Goal: Task Accomplishment & Management: Use online tool/utility

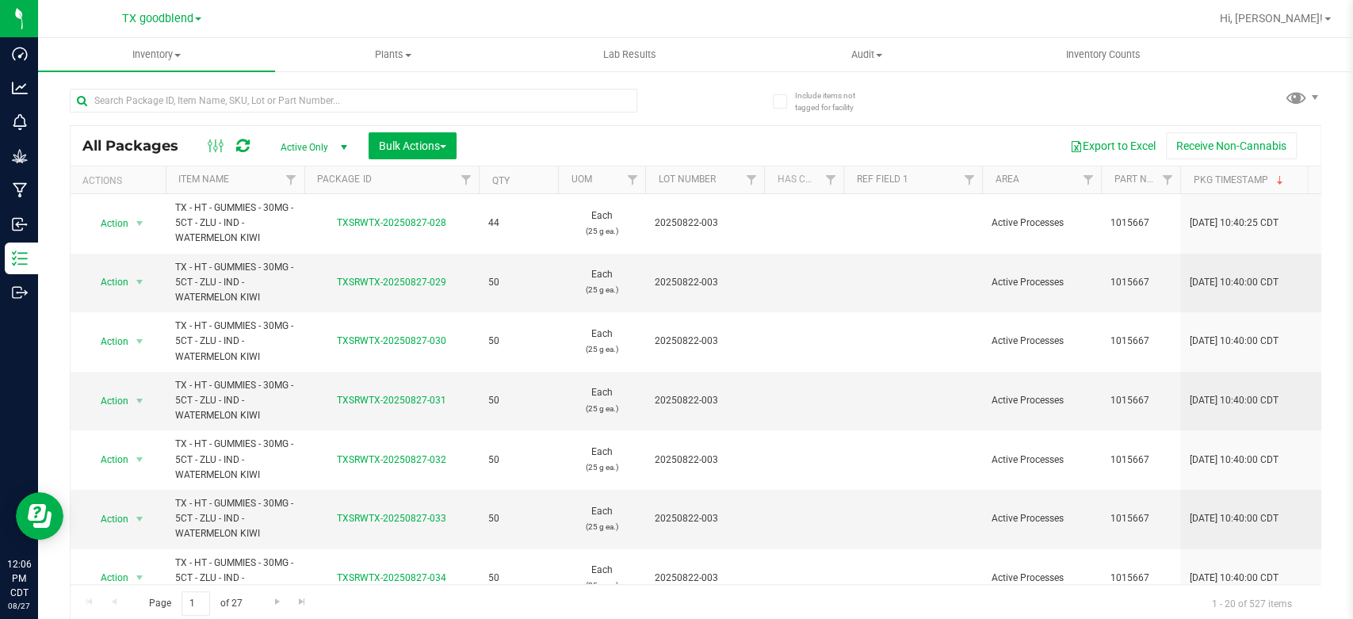
scroll to position [683, 0]
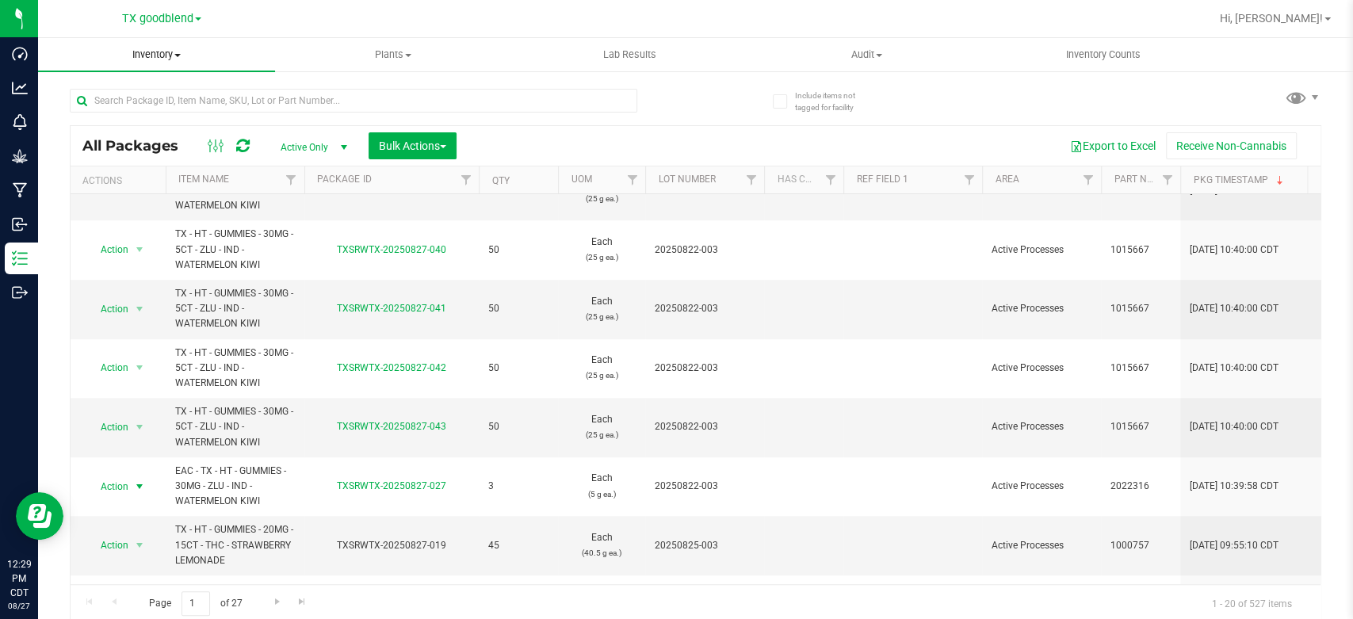
click at [148, 48] on span "Inventory" at bounding box center [156, 55] width 237 height 14
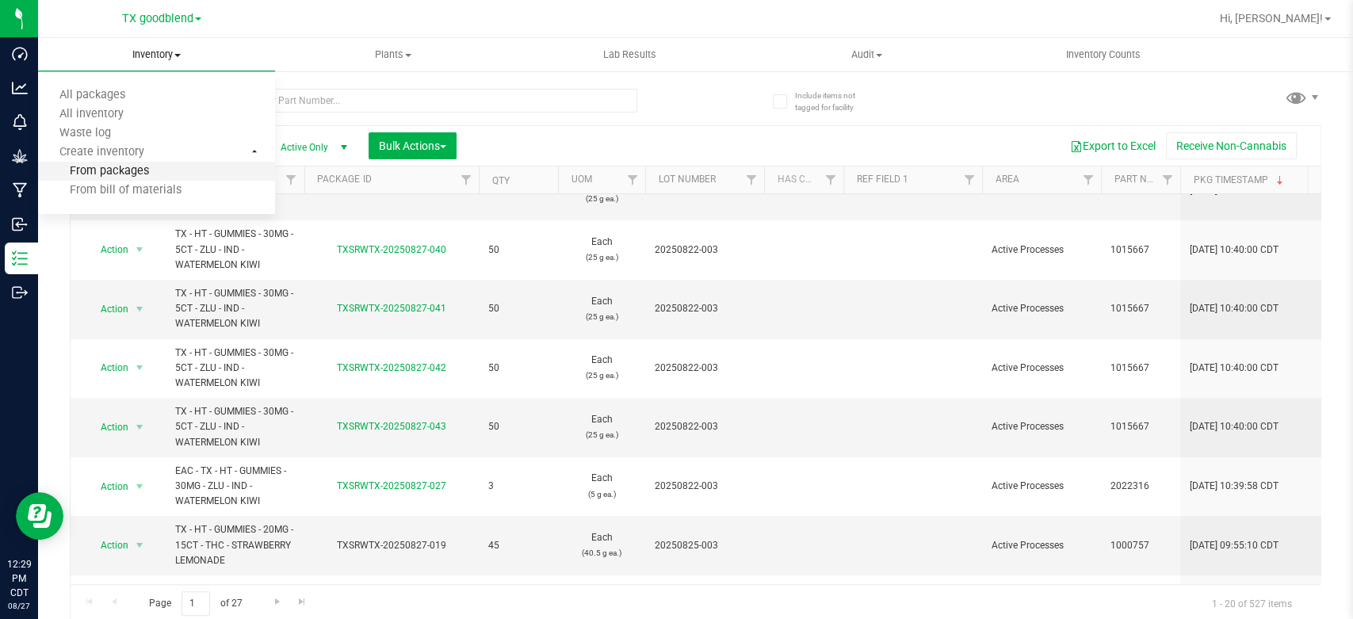
click at [101, 166] on span "From packages" at bounding box center [93, 171] width 111 height 13
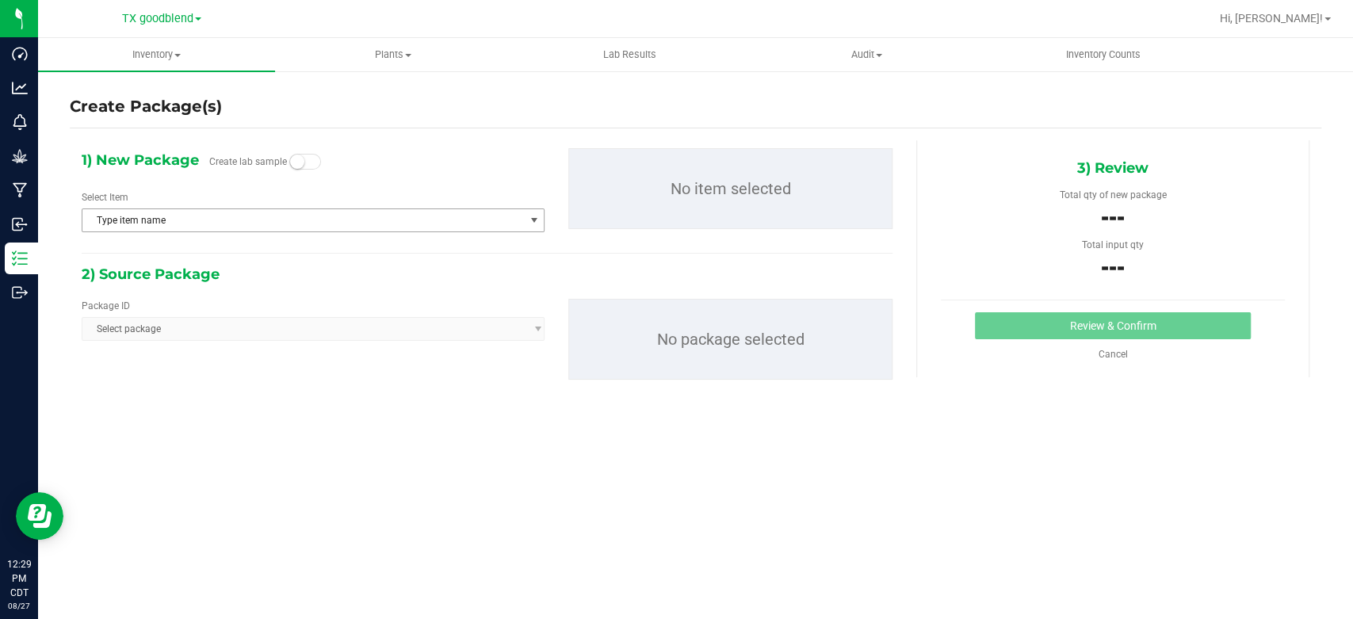
click at [215, 224] on span "Type item name" at bounding box center [303, 220] width 442 height 22
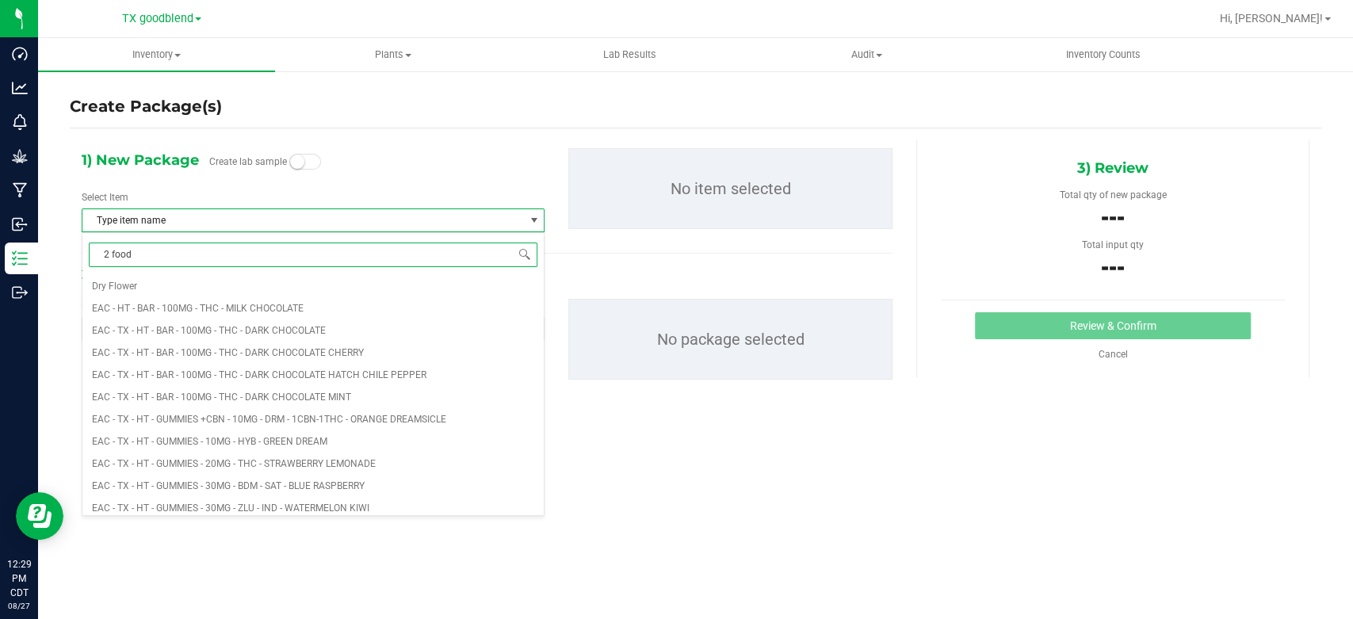
type input "2 food"
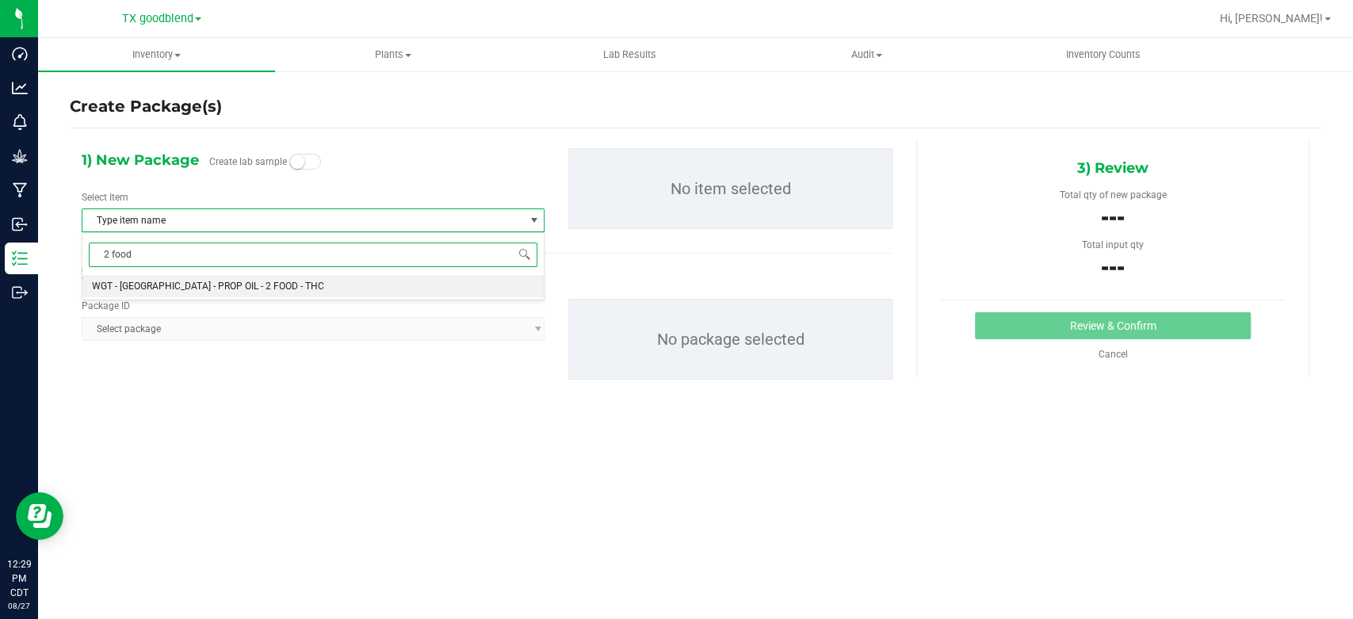
click at [223, 284] on span "WGT - [GEOGRAPHIC_DATA] - PROP OIL - 2 FOOD - THC" at bounding box center [208, 286] width 232 height 11
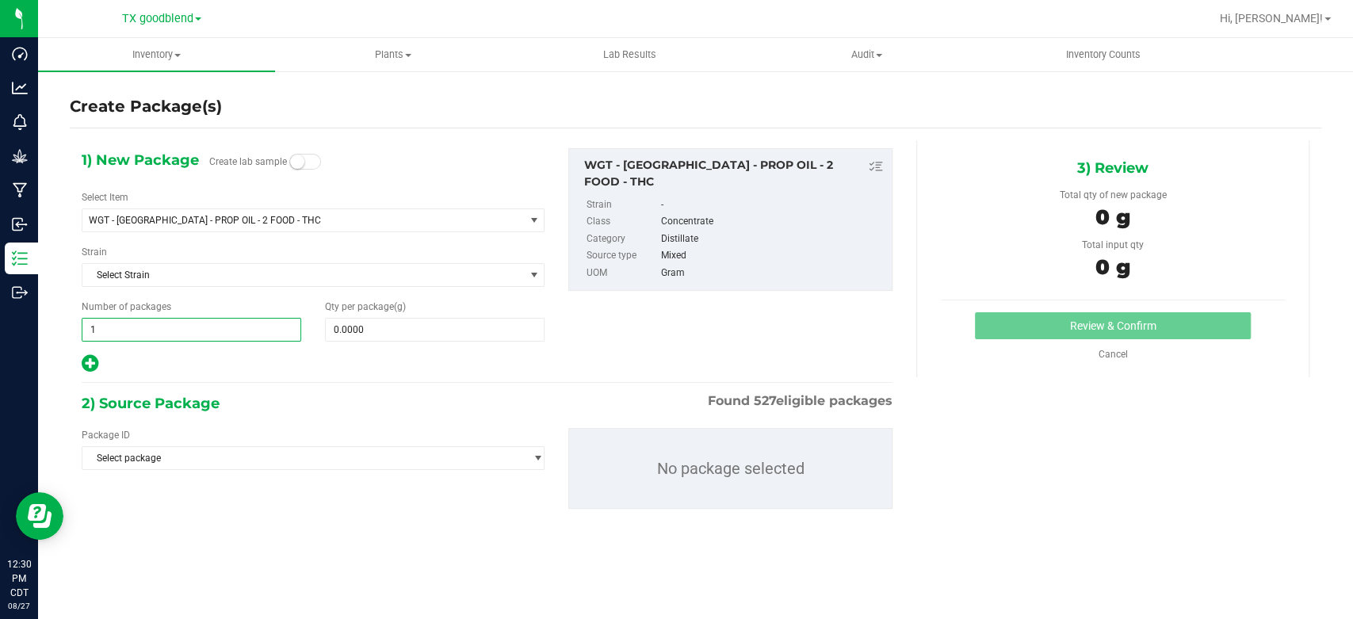
click at [247, 321] on span "1 1" at bounding box center [192, 330] width 220 height 24
type input "2"
click at [406, 332] on span at bounding box center [435, 330] width 220 height 24
type input "0.0000"
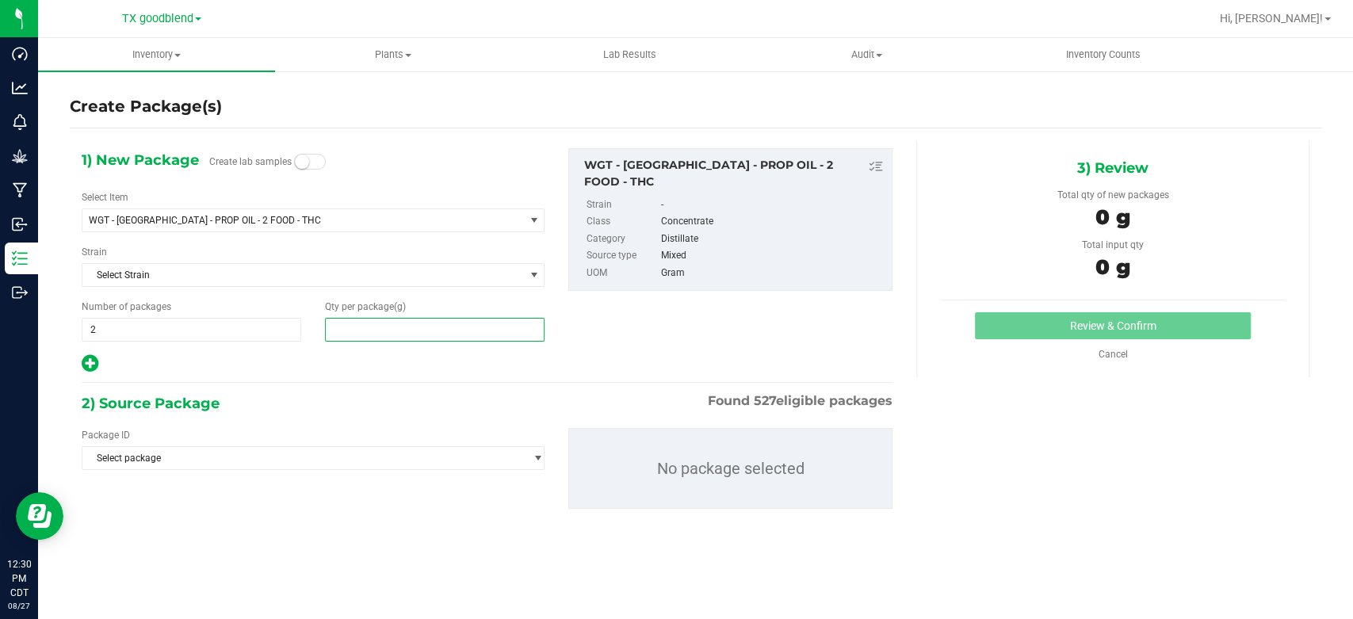
click at [450, 332] on span at bounding box center [435, 330] width 220 height 24
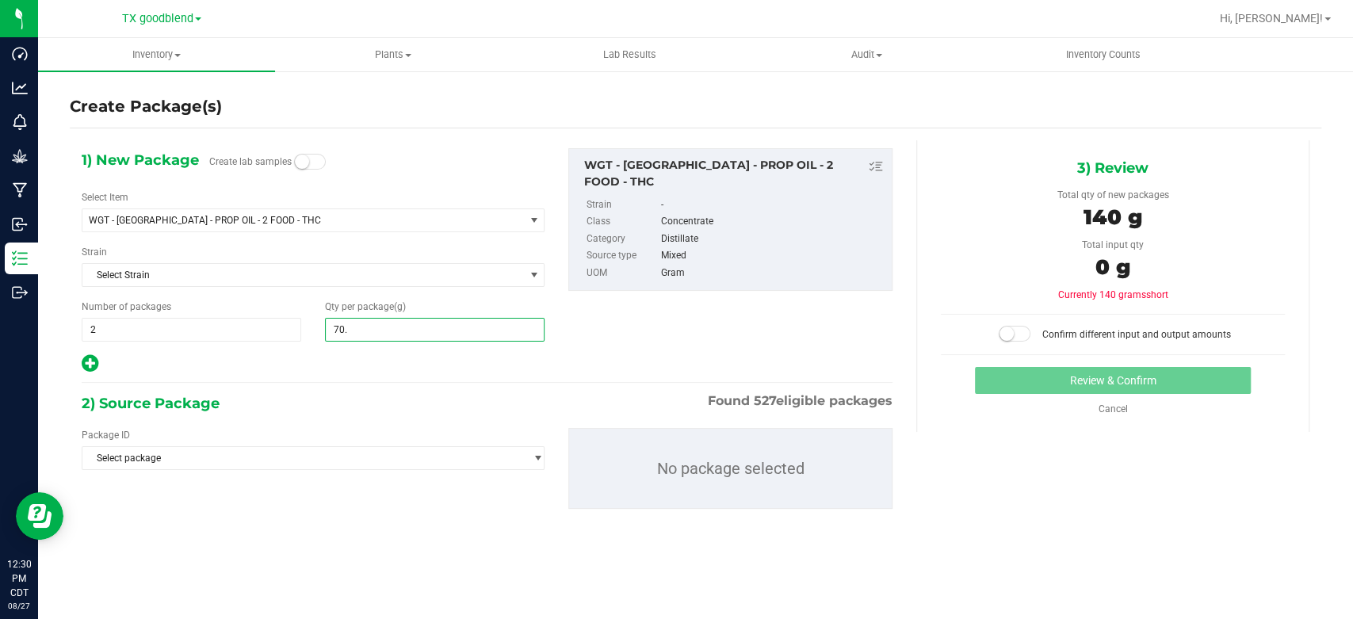
type input "70.8"
click at [96, 365] on icon at bounding box center [90, 364] width 17 height 20
type input "70.8000"
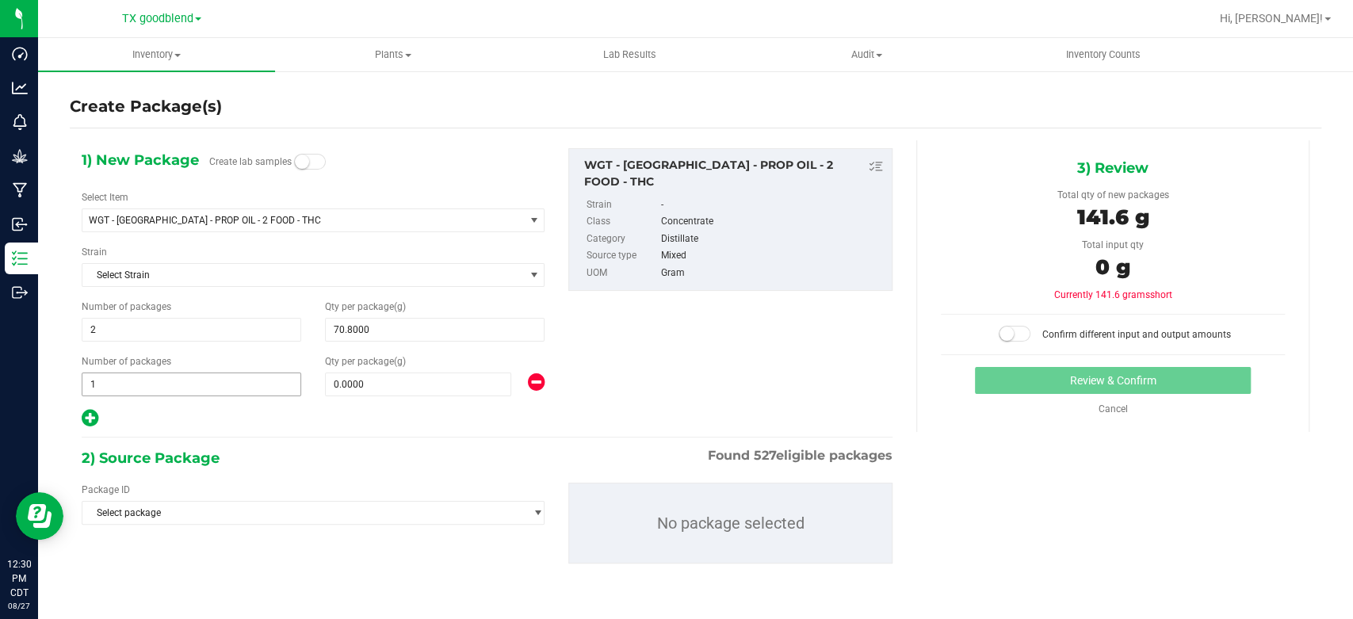
click at [142, 379] on span "1 1" at bounding box center [192, 385] width 220 height 24
type input "2"
click at [394, 384] on span at bounding box center [418, 385] width 186 height 24
type input "0.0000"
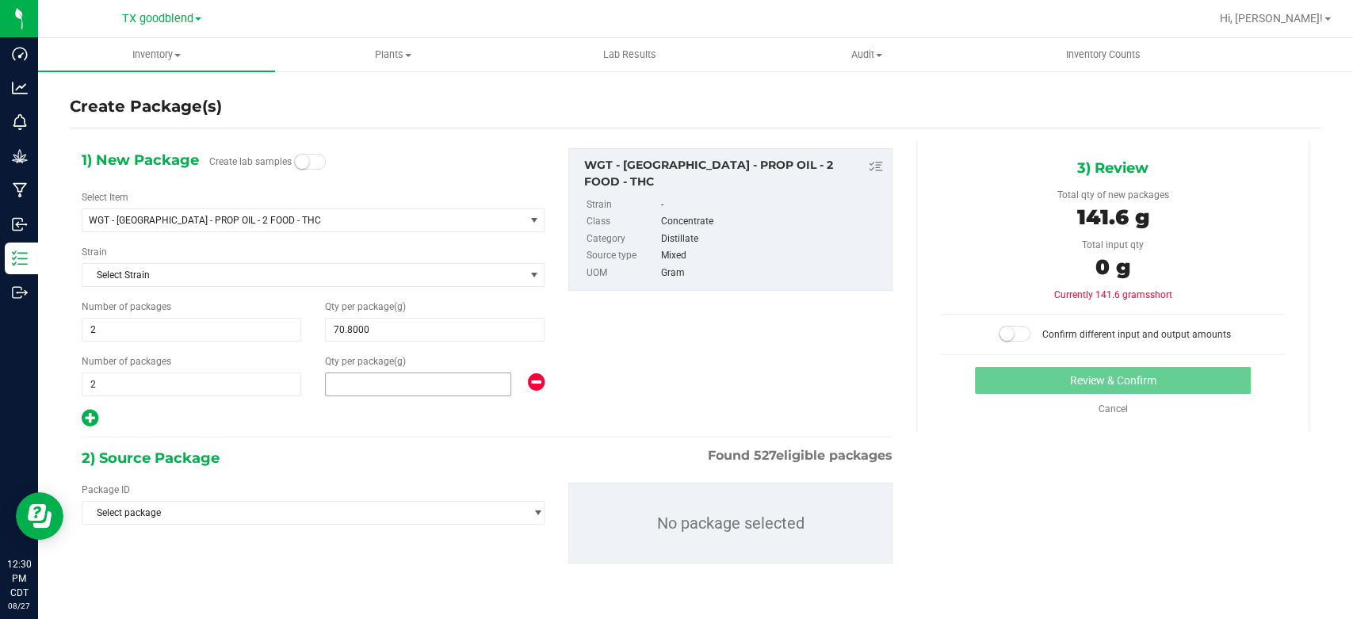
click at [437, 392] on span at bounding box center [418, 385] width 186 height 24
type input "57.3"
type input "57.3000"
click at [373, 515] on span "Select package" at bounding box center [303, 513] width 442 height 22
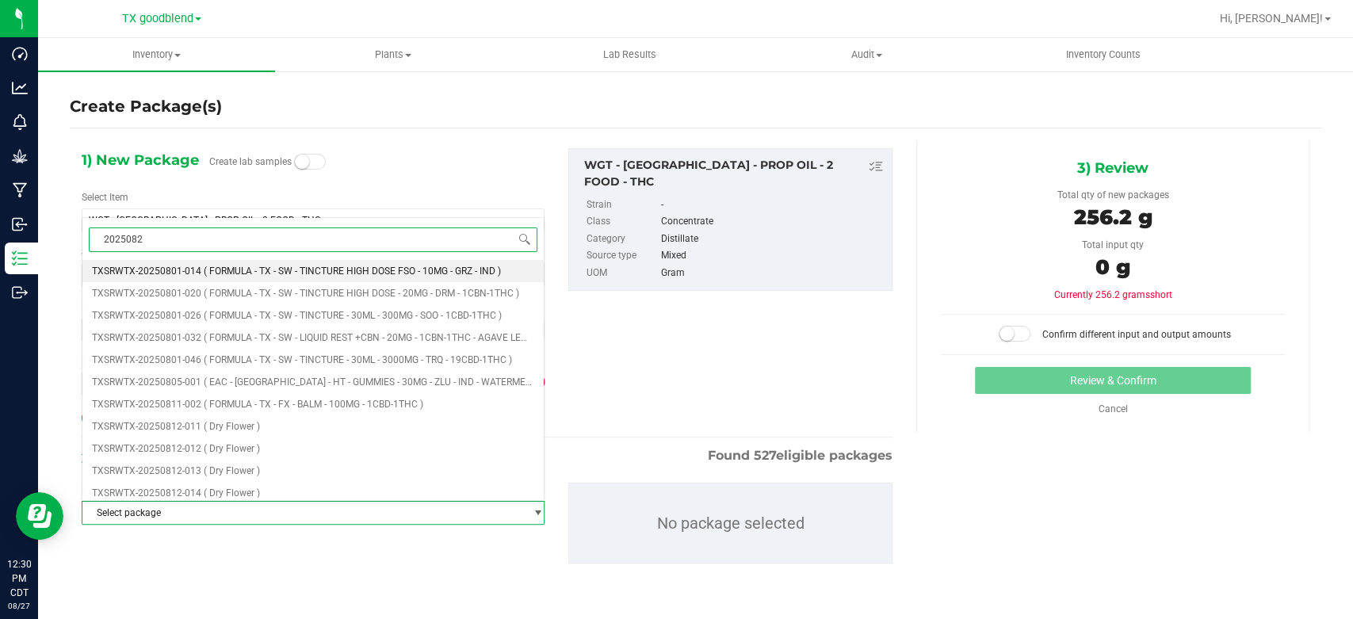
type input "20250821"
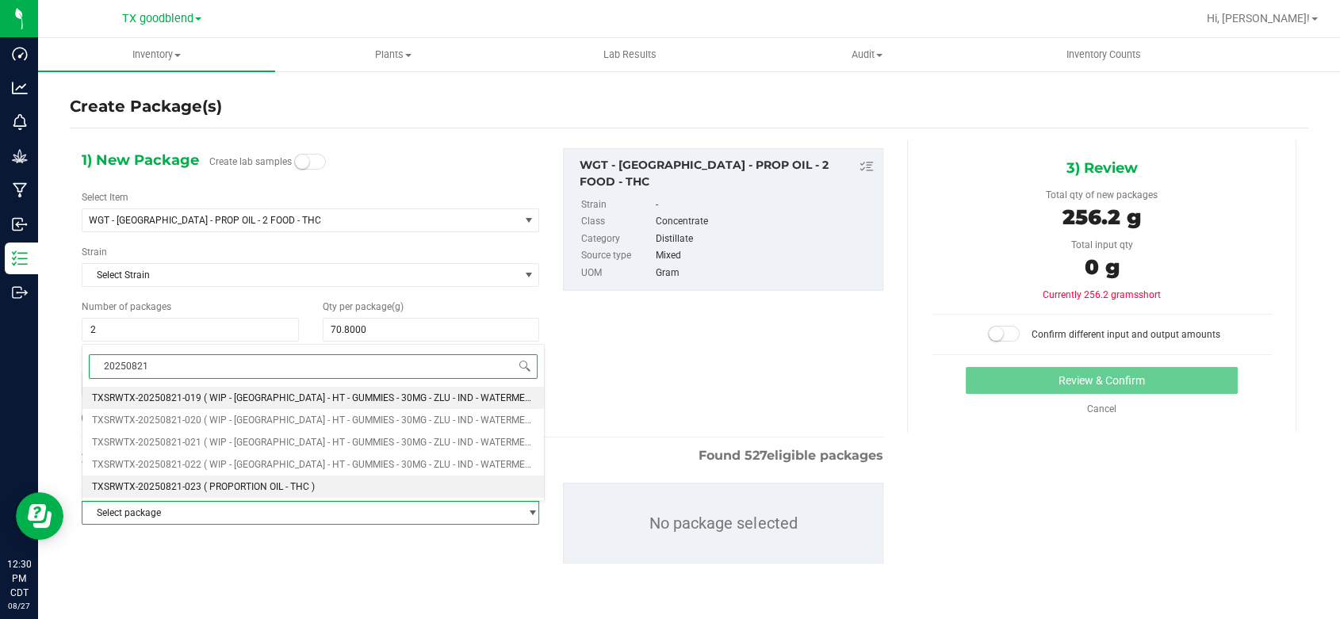
click at [323, 484] on li "TXSRWTX-20250821-023 ( PROPORTION OIL - THC )" at bounding box center [312, 487] width 461 height 22
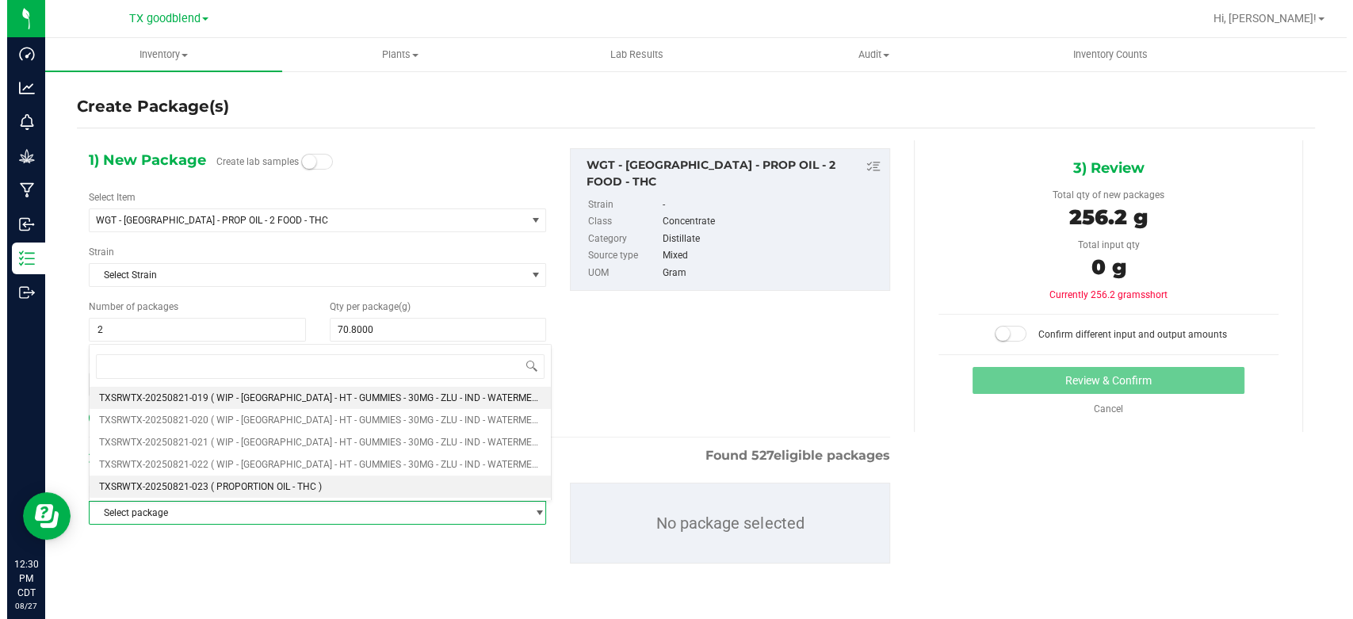
scroll to position [10211, 0]
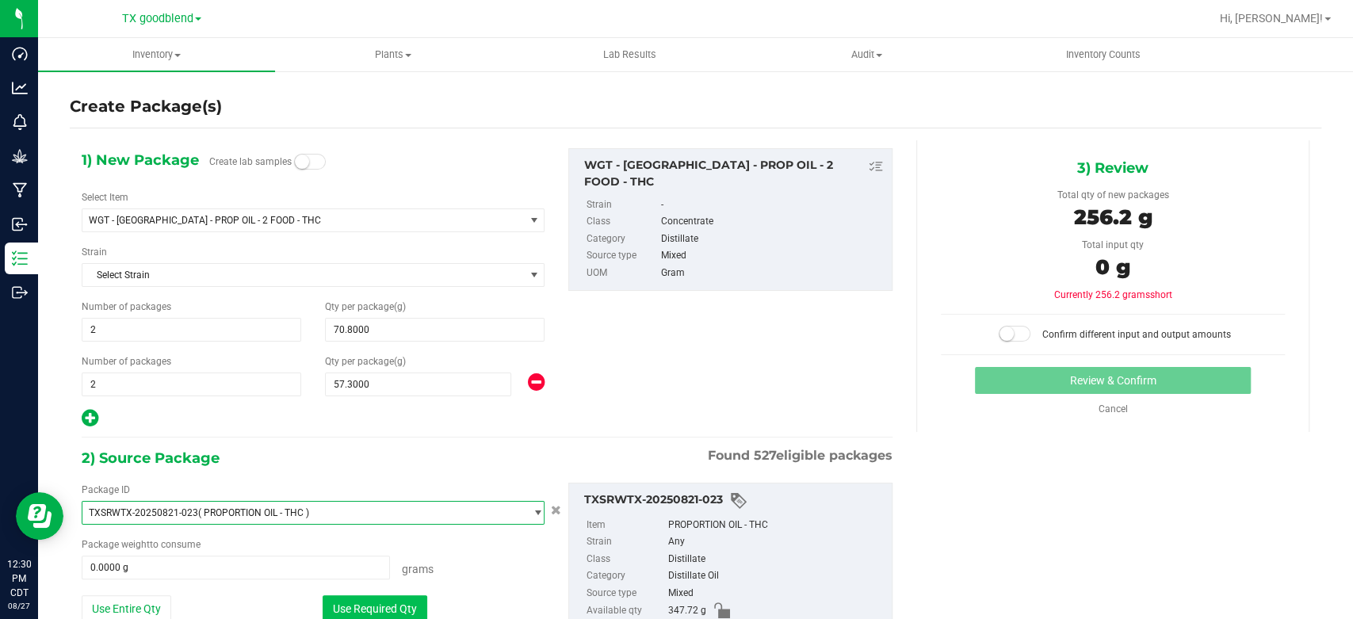
click at [358, 603] on button "Use Required Qty" at bounding box center [375, 608] width 105 height 27
type input "256.2000 g"
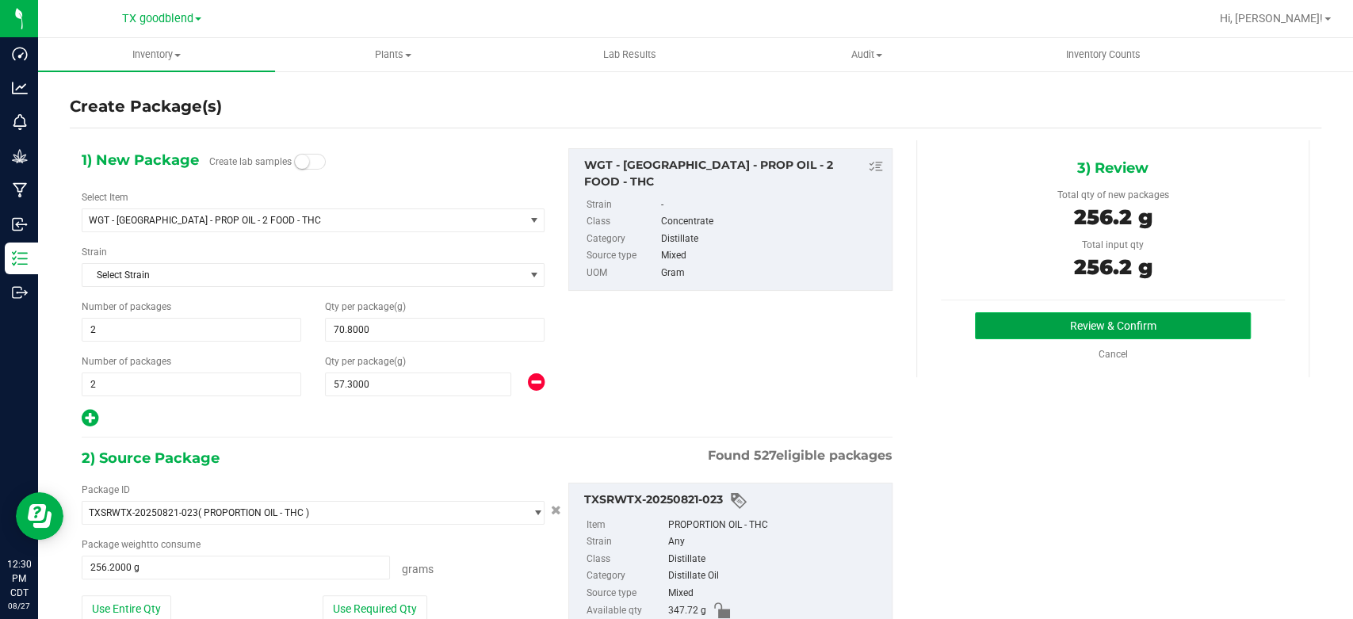
click at [1062, 325] on button "Review & Confirm" at bounding box center [1112, 325] width 275 height 27
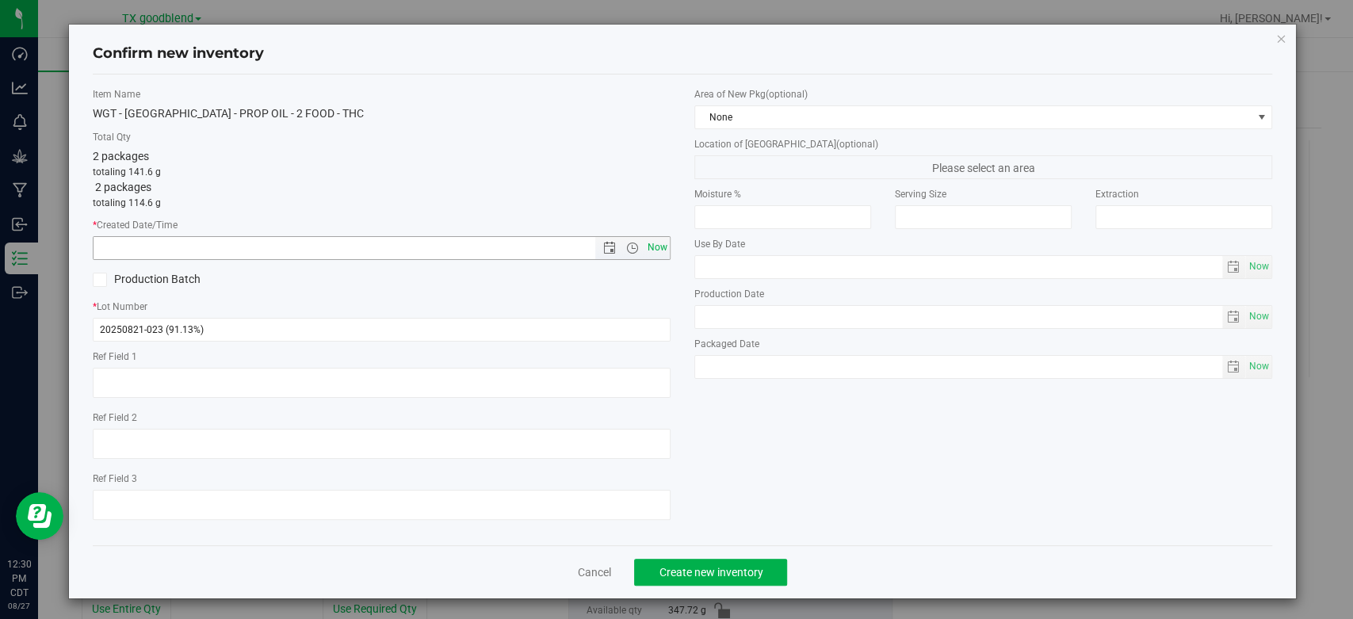
click at [651, 244] on span "Now" at bounding box center [658, 247] width 27 height 23
type input "[DATE] 12:30 PM"
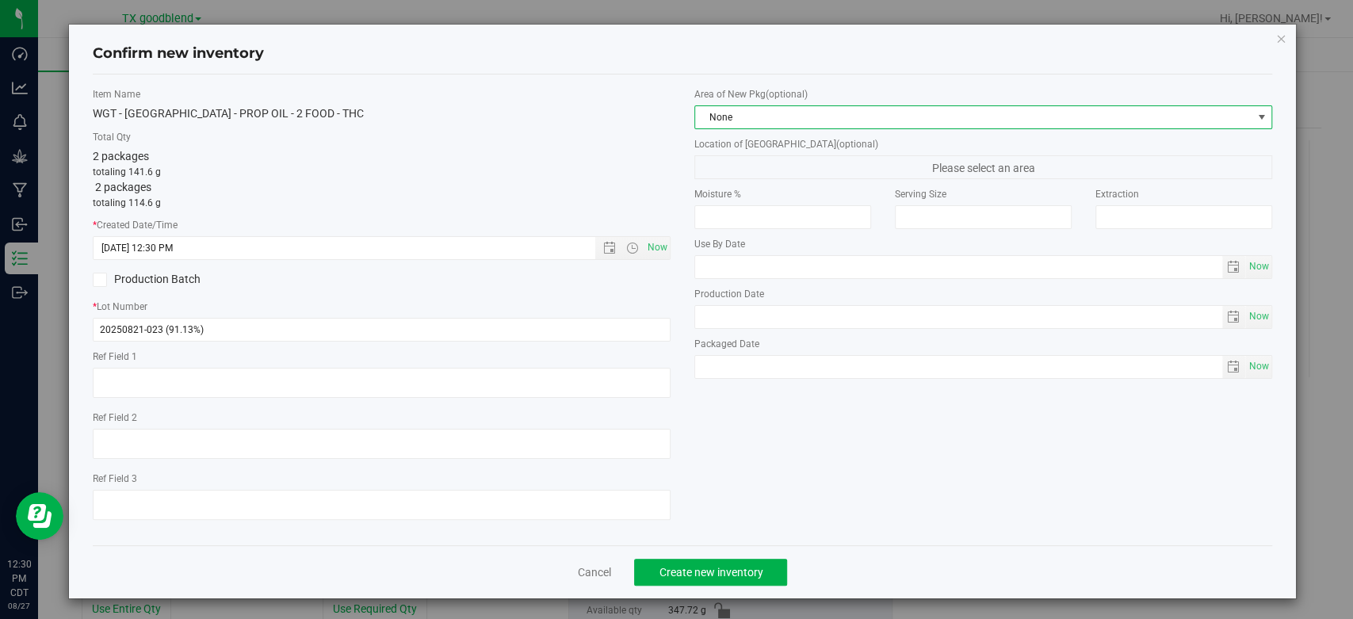
click at [734, 120] on span "None" at bounding box center [973, 117] width 557 height 22
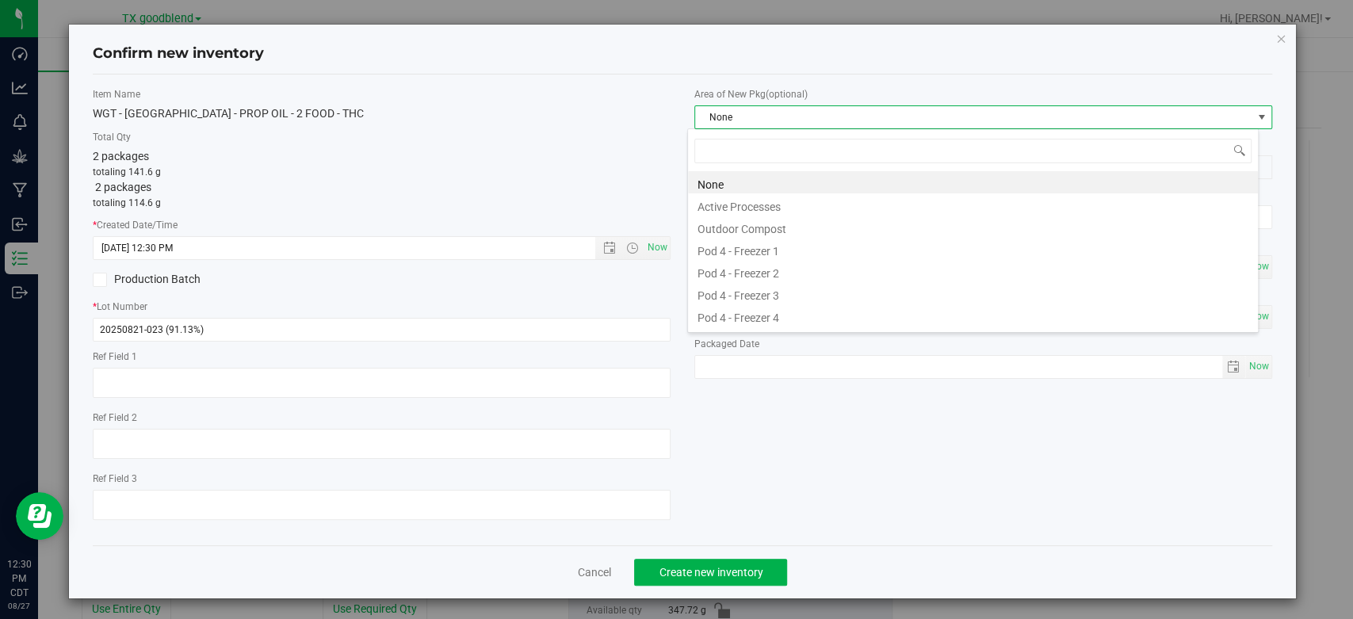
scroll to position [23, 572]
click at [732, 208] on li "Active Processes" at bounding box center [973, 204] width 570 height 22
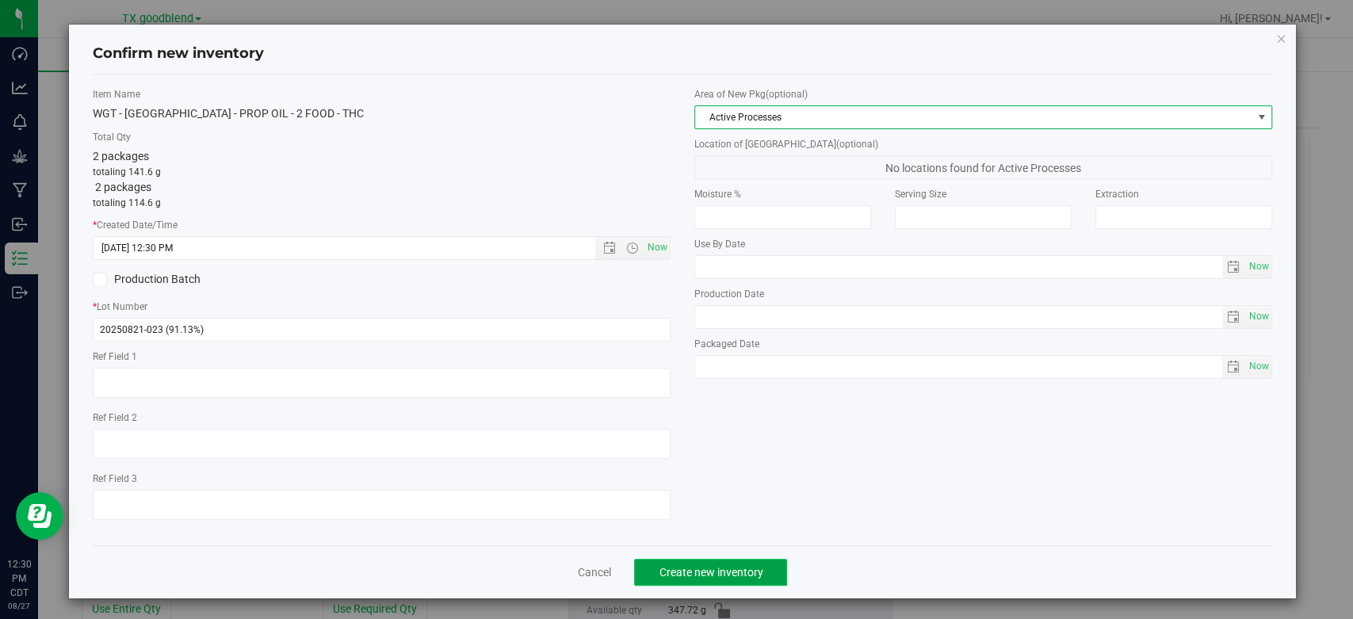
click at [687, 563] on button "Create new inventory" at bounding box center [710, 572] width 153 height 27
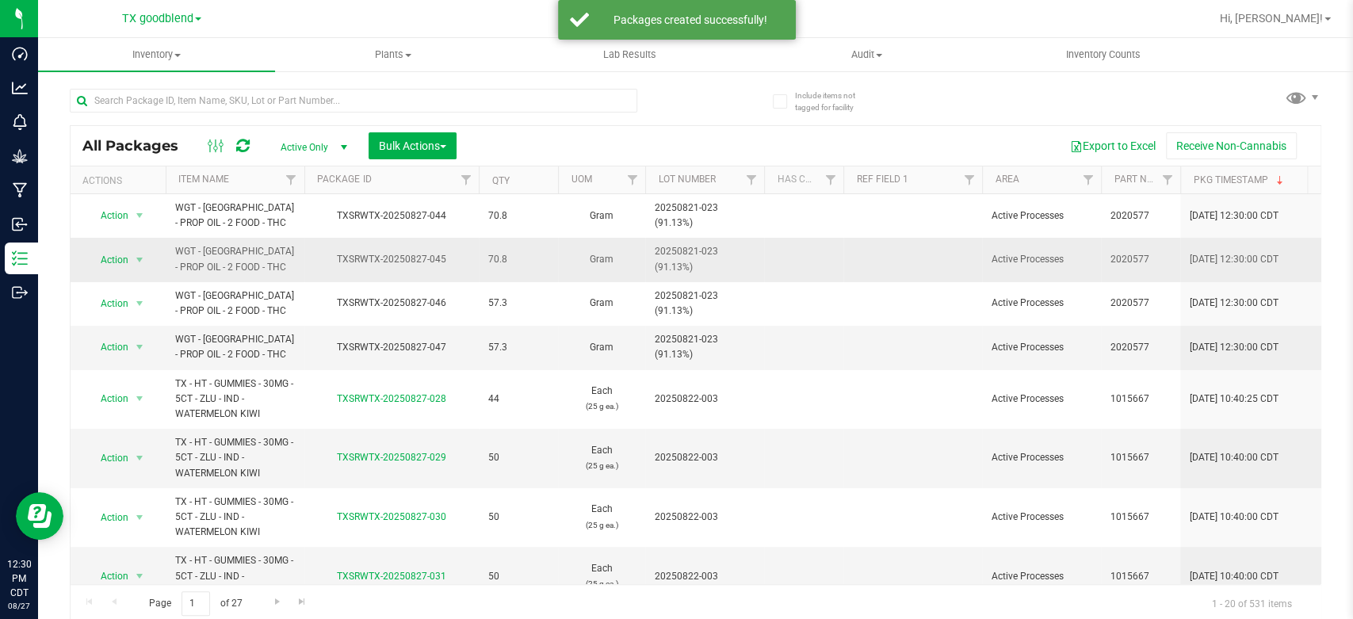
click at [710, 257] on span "20250821-023 (91.13%)" at bounding box center [705, 259] width 100 height 30
click at [710, 257] on input "20250821-023 (91.13%)" at bounding box center [701, 259] width 113 height 25
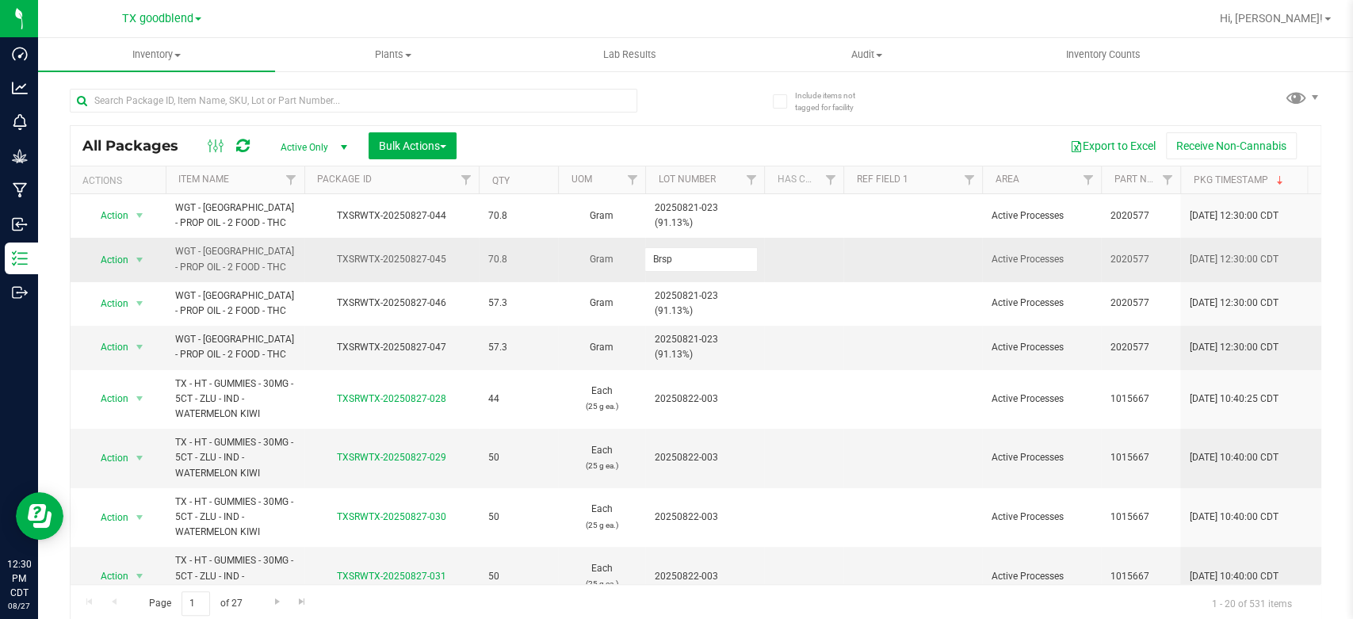
type input "Brsp"
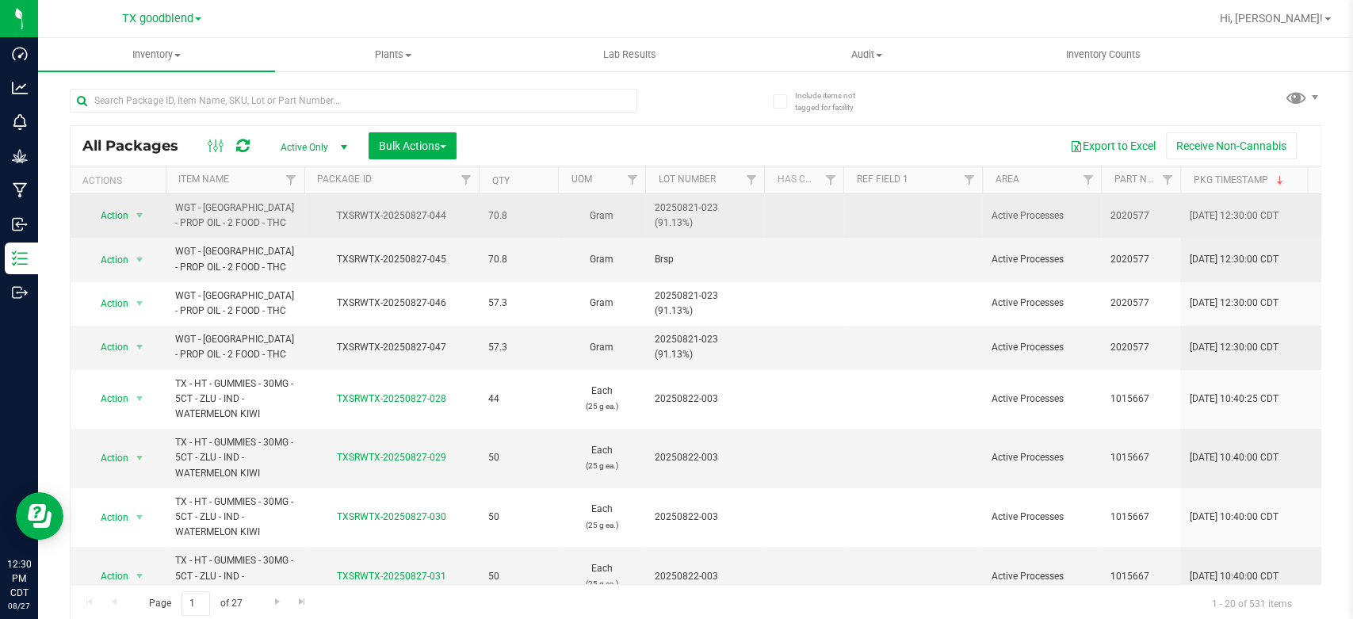
click at [701, 214] on span "20250821-023 (91.13%)" at bounding box center [705, 216] width 100 height 30
click at [701, 214] on input "20250821-023 (91.13%)" at bounding box center [701, 216] width 113 height 25
type input "Brsp"
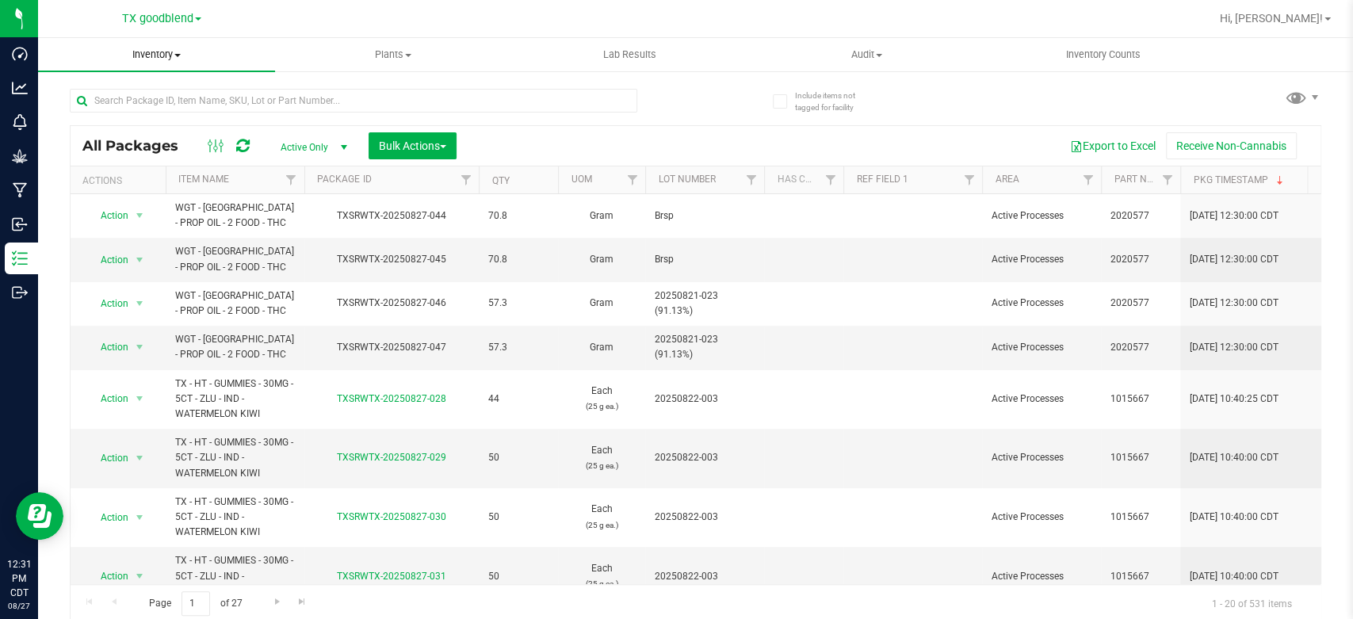
click at [144, 52] on span "Inventory" at bounding box center [156, 55] width 237 height 14
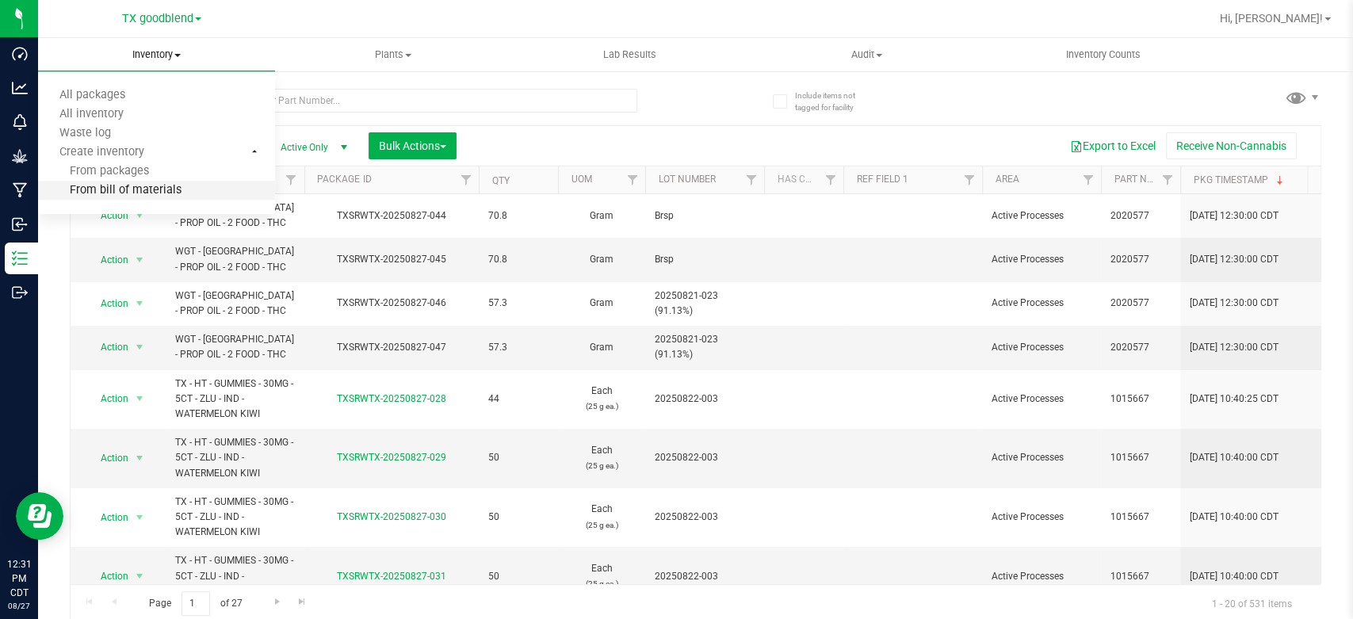
click at [159, 193] on span "From bill of materials" at bounding box center [109, 190] width 143 height 13
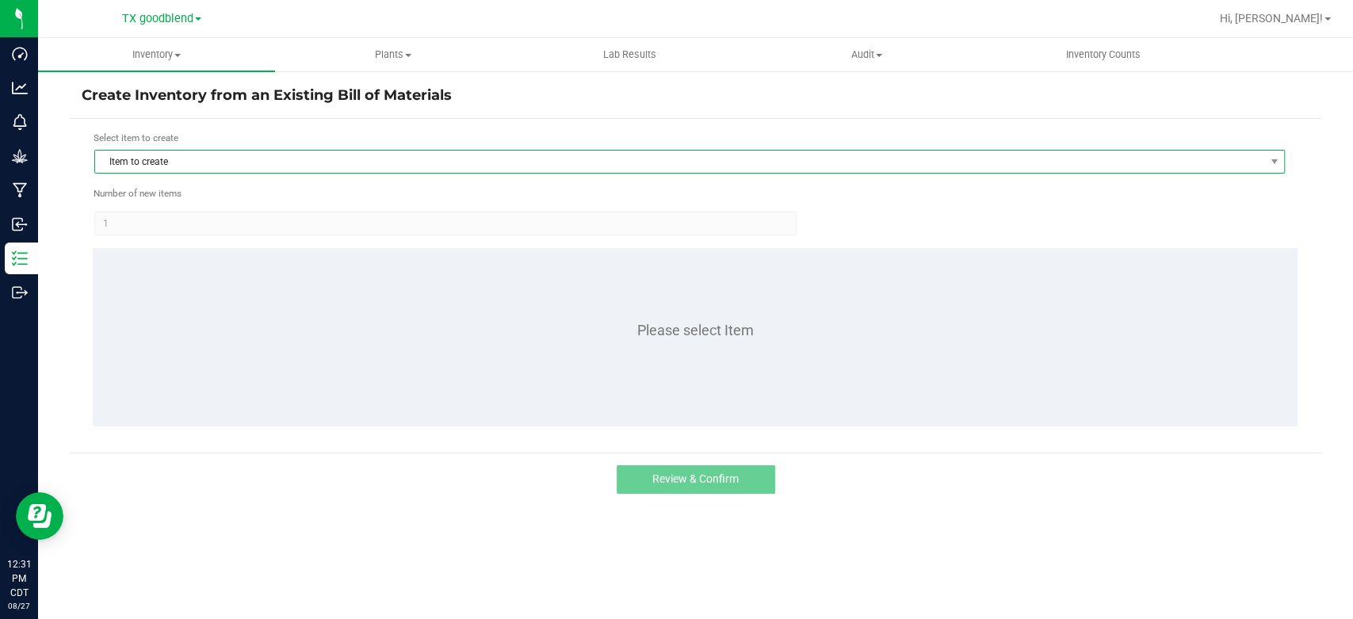
click at [185, 163] on span "Item to create" at bounding box center [679, 162] width 1169 height 22
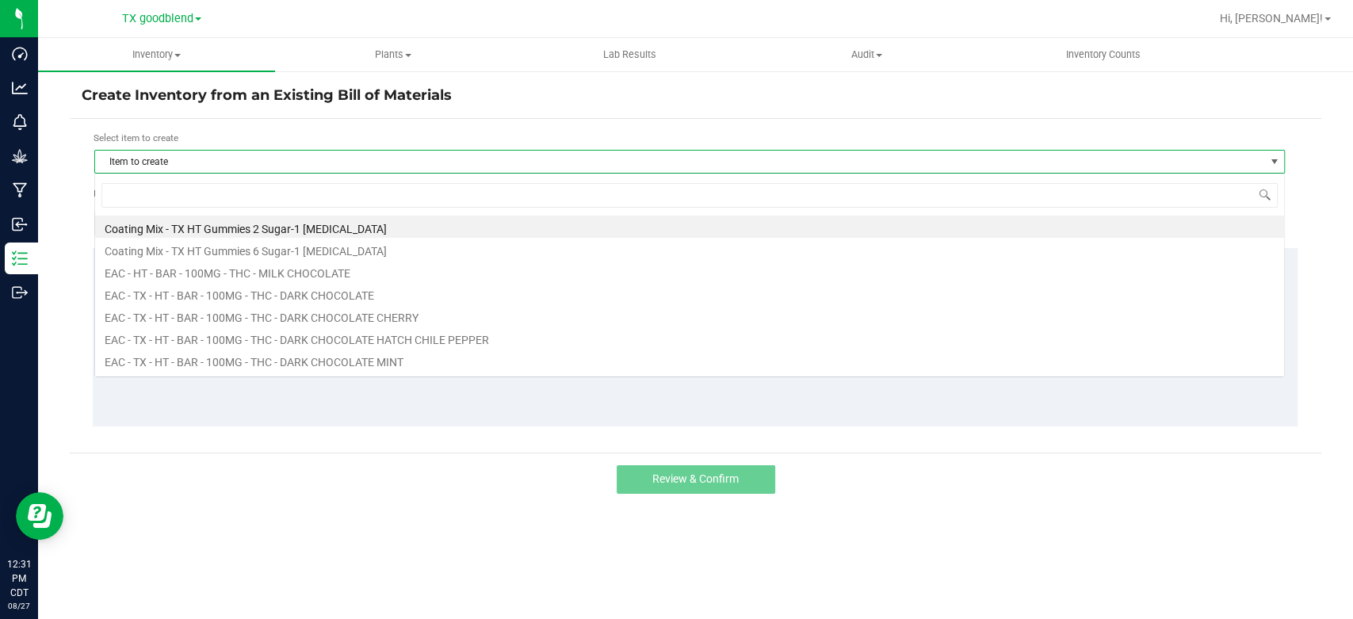
scroll to position [23, 1190]
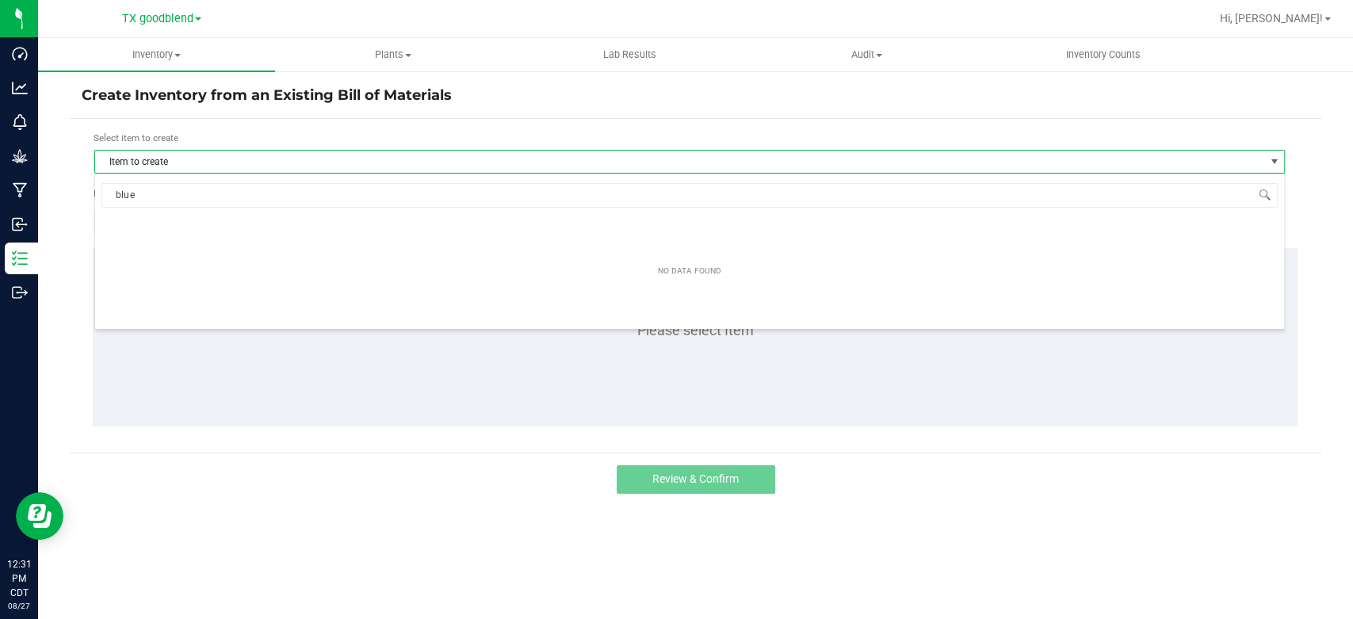
type input "blue"
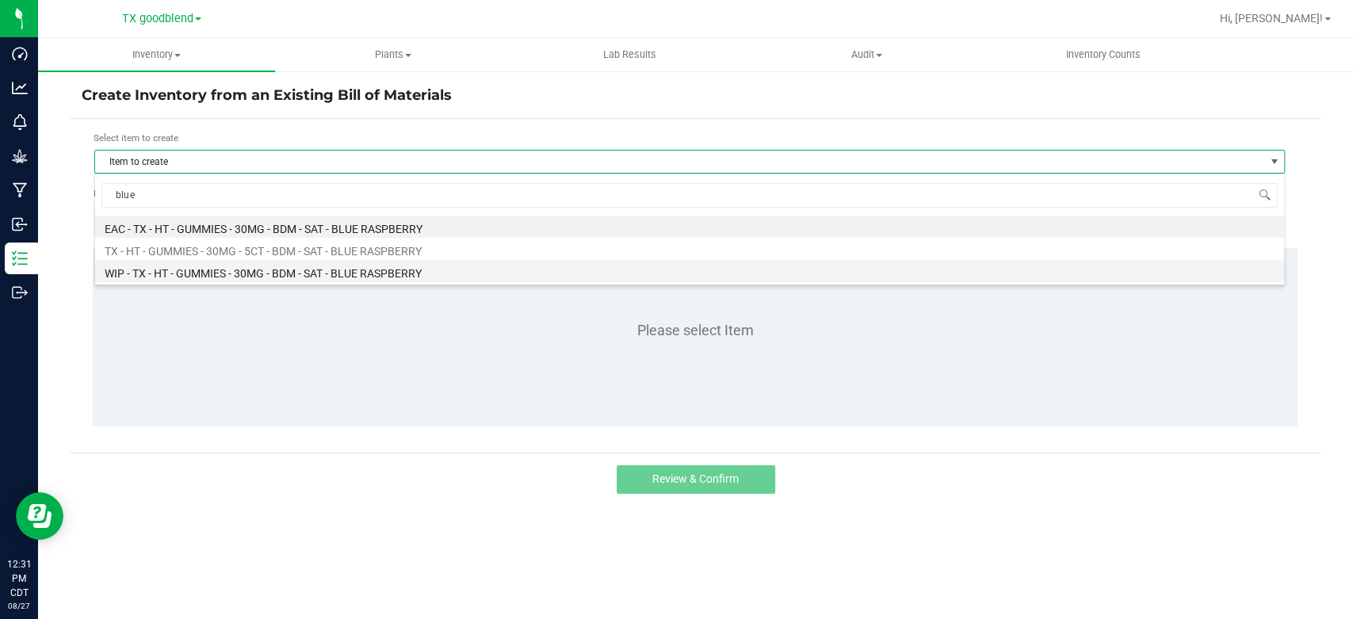
click at [239, 276] on li "WIP - TX - HT - GUMMIES - 30MG - BDM - SAT - BLUE RASPBERRY" at bounding box center [689, 271] width 1189 height 22
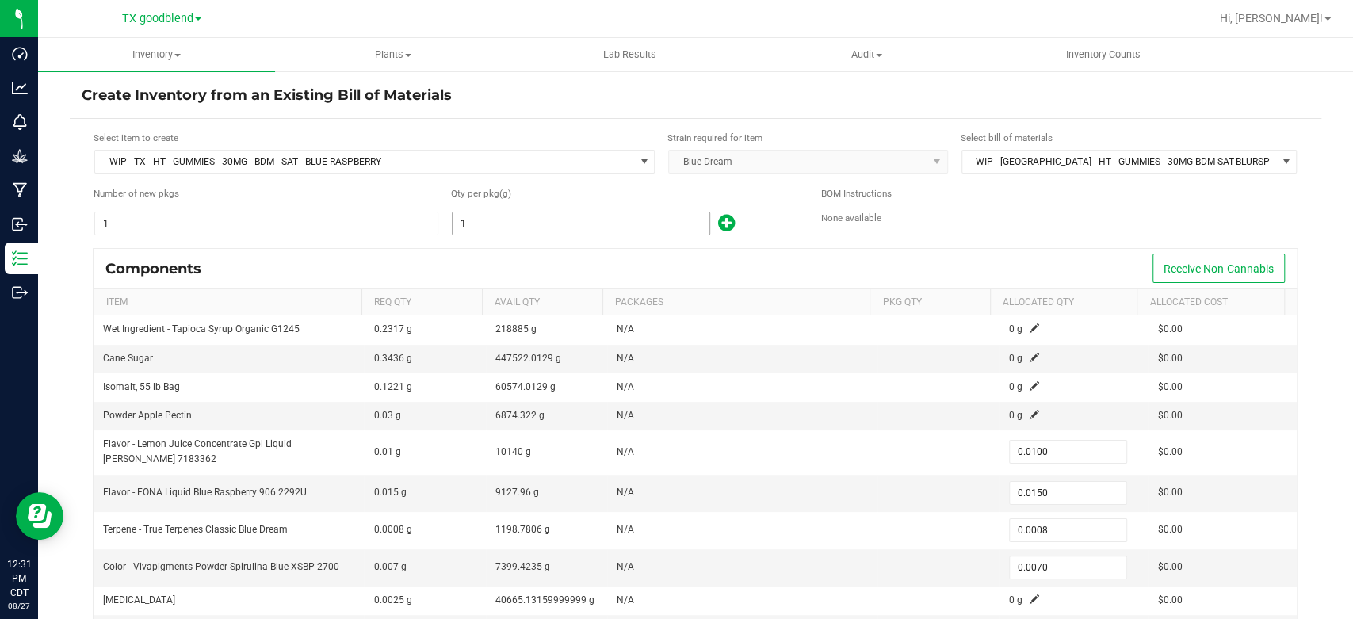
click at [511, 221] on input "1" at bounding box center [581, 223] width 257 height 22
type input "2"
type input "0.0200"
type input "0.0300"
type input "0.0016"
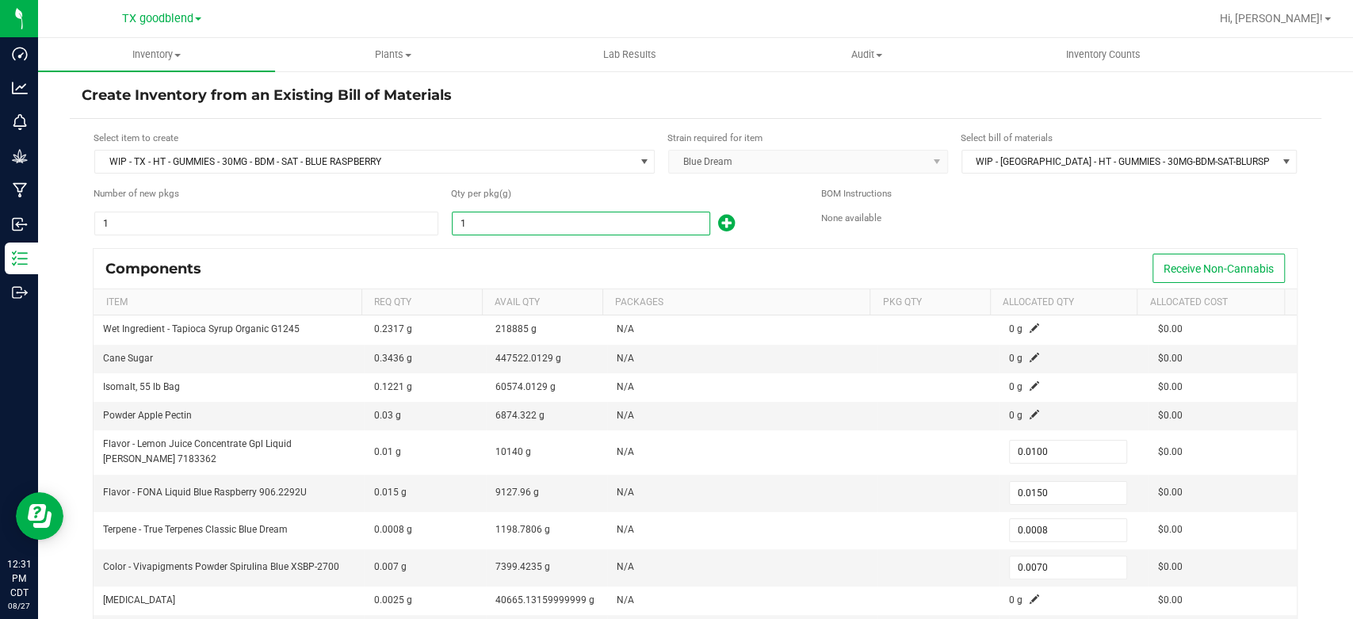
type input "0.0140"
type input "20"
type input "0.2000"
type input "0.3000"
type input "0.0160"
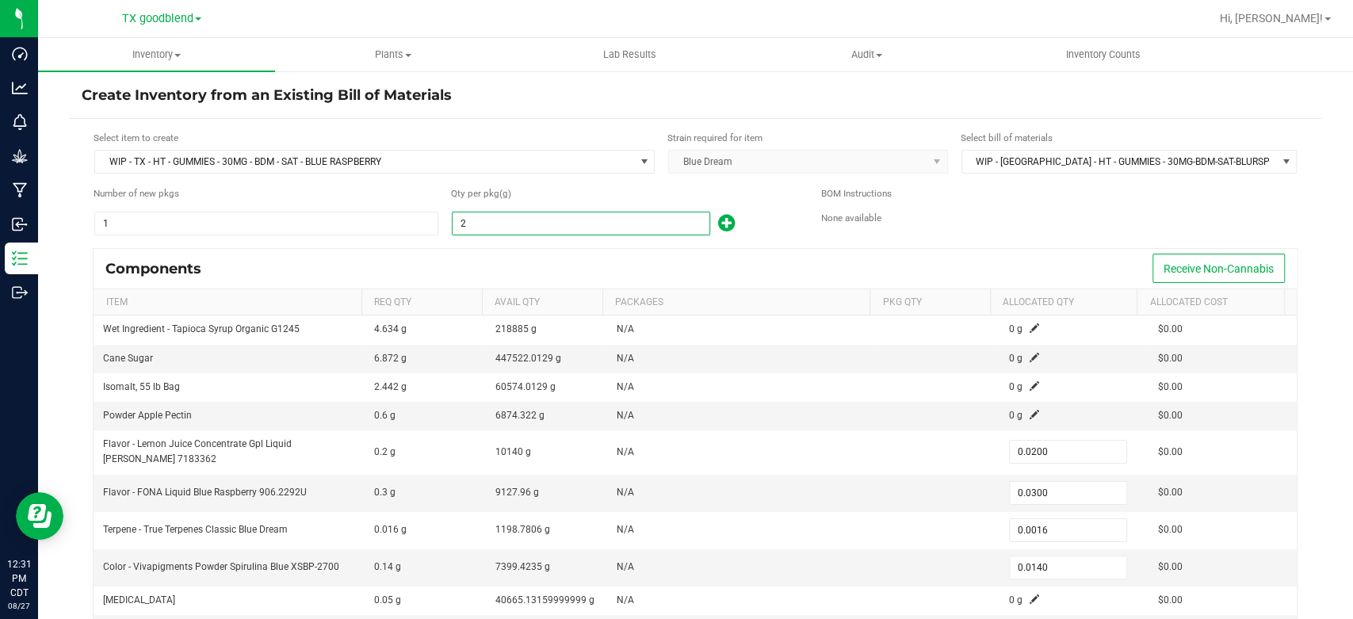
type input "0.1400"
type input "201"
type input "2.0100"
type input "3.0150"
type input "0.1608"
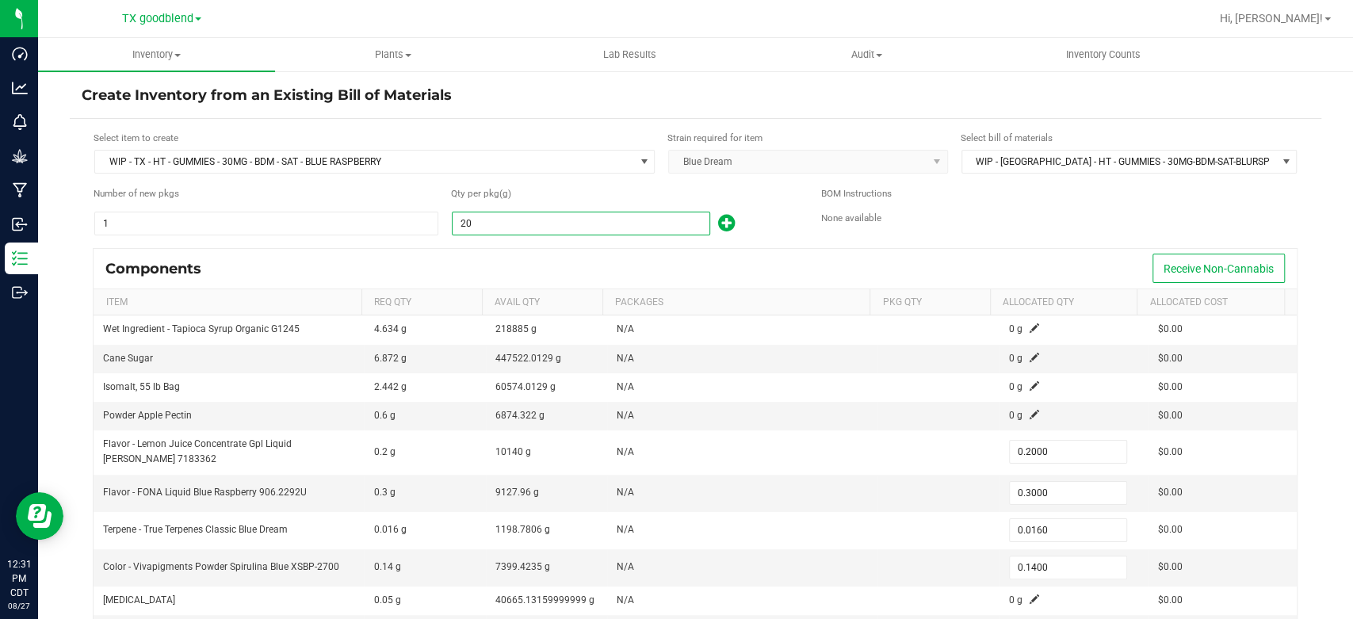
type input "1.4070"
type input "2010"
type input "20.1000"
type input "30.1500"
type input "1.6080"
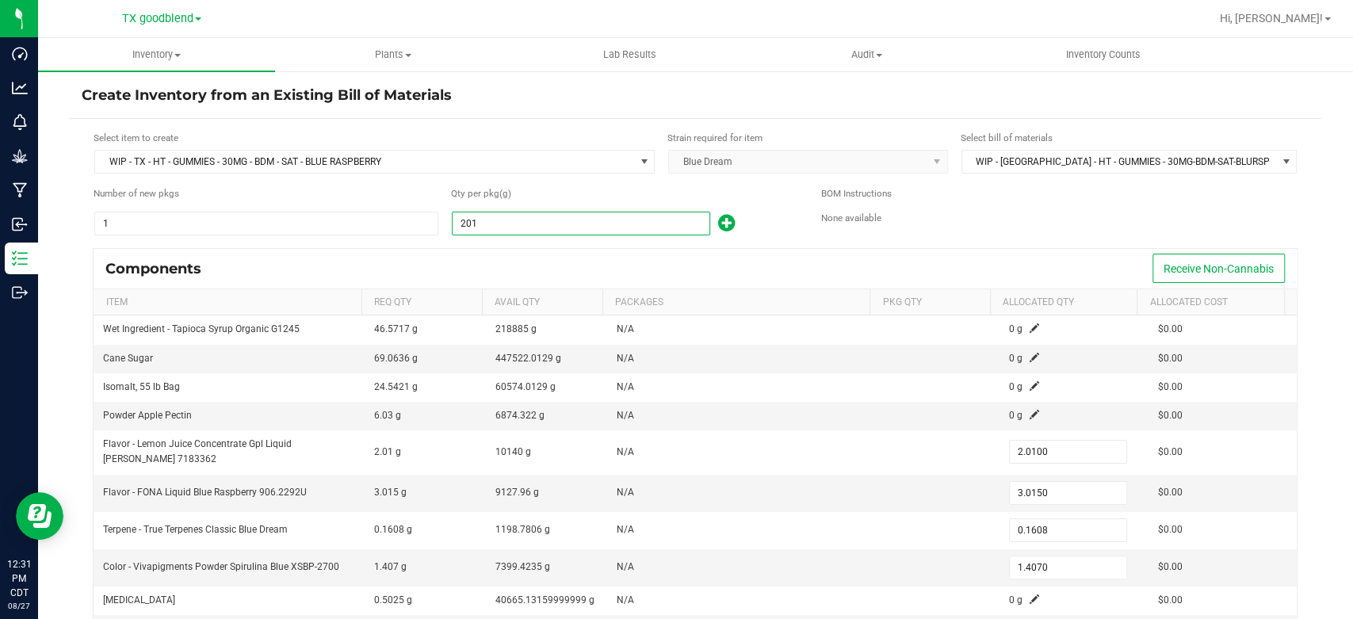
type input "14.0700"
type input "20105"
type input "201.0500"
type input "301.5750"
type input "16.0840"
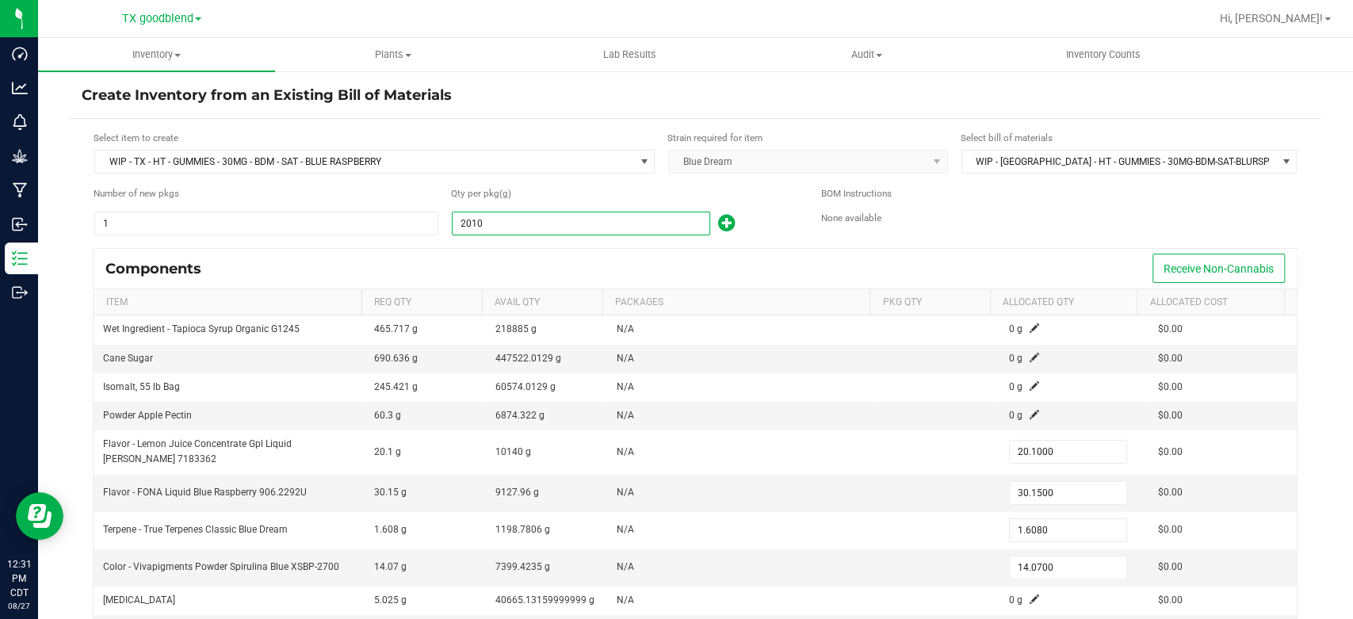
type input "140.7350"
type input "20,105.0000"
click at [507, 244] on form "Select item to create WIP - [GEOGRAPHIC_DATA] - HT - GUMMIES - 30MG - BDM - SAT…" at bounding box center [696, 411] width 1228 height 561
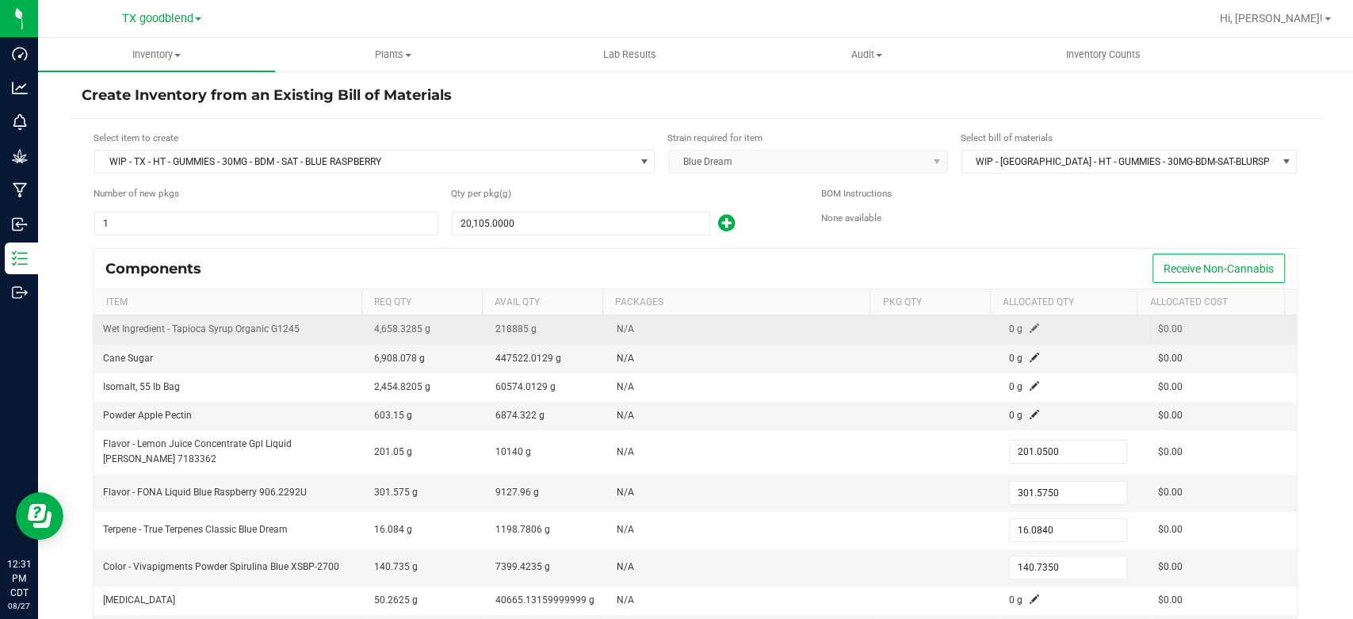
click at [1030, 326] on span at bounding box center [1035, 328] width 10 height 10
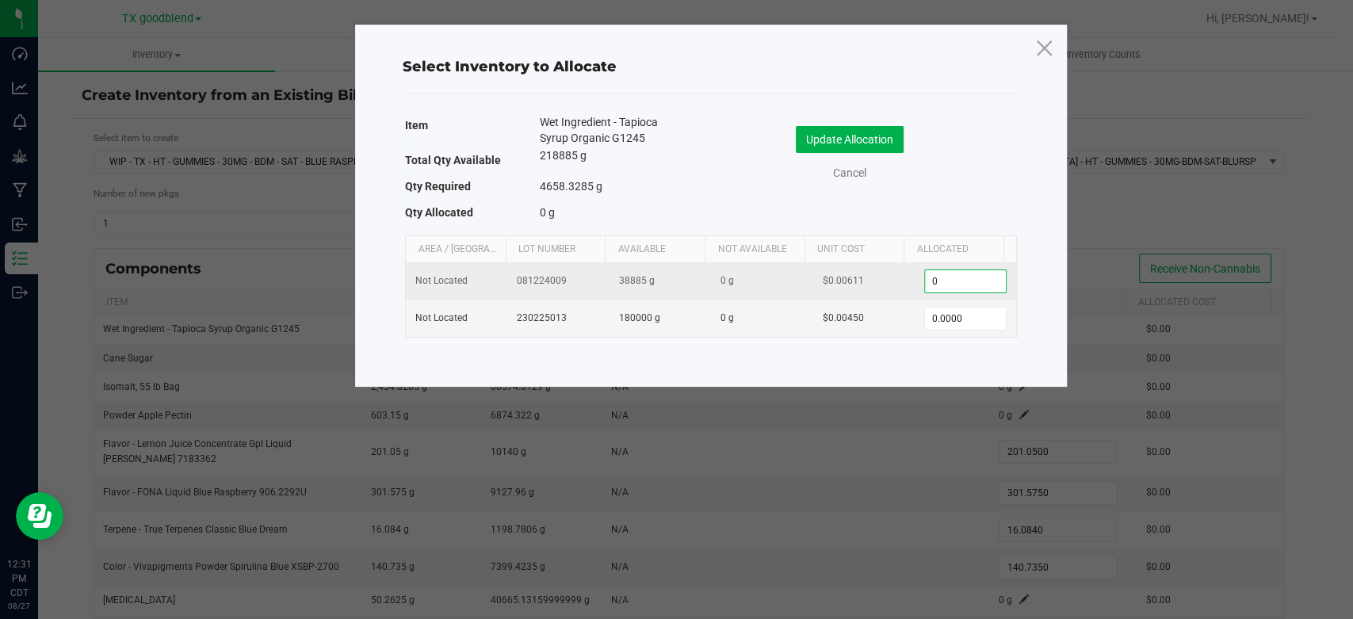
click at [929, 288] on input "0" at bounding box center [965, 281] width 81 height 22
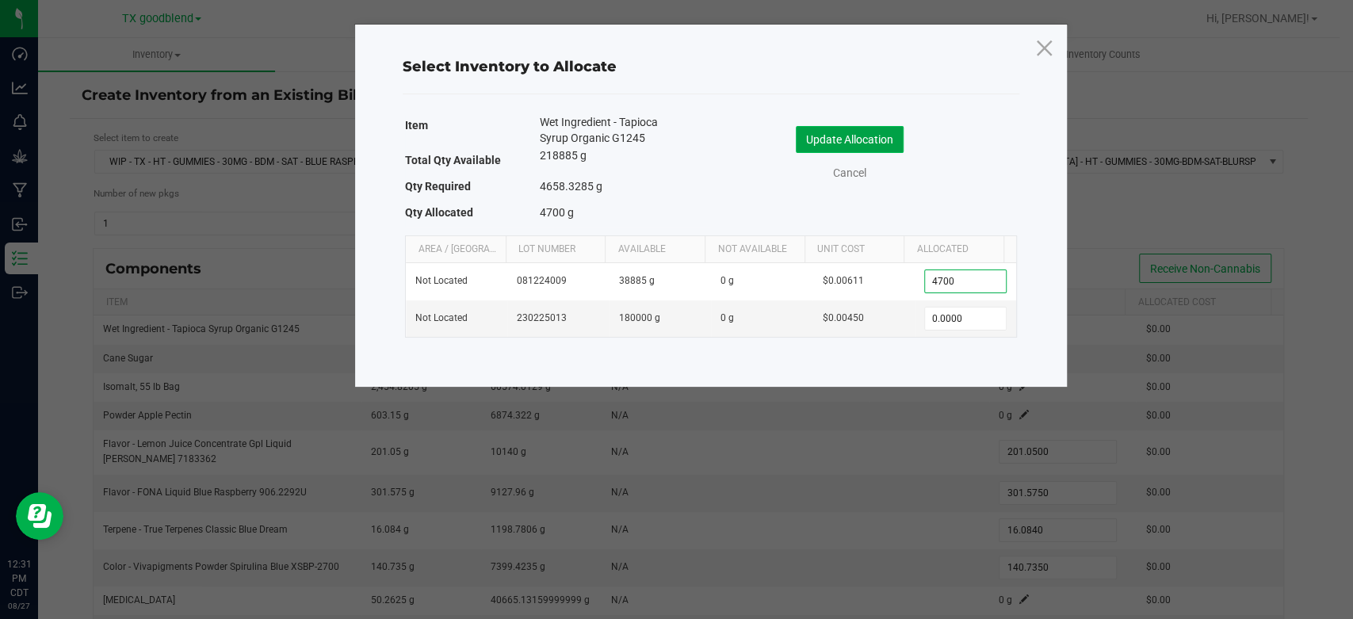
type input "4,700.0000"
click at [869, 136] on button "Update Allocation" at bounding box center [850, 139] width 108 height 27
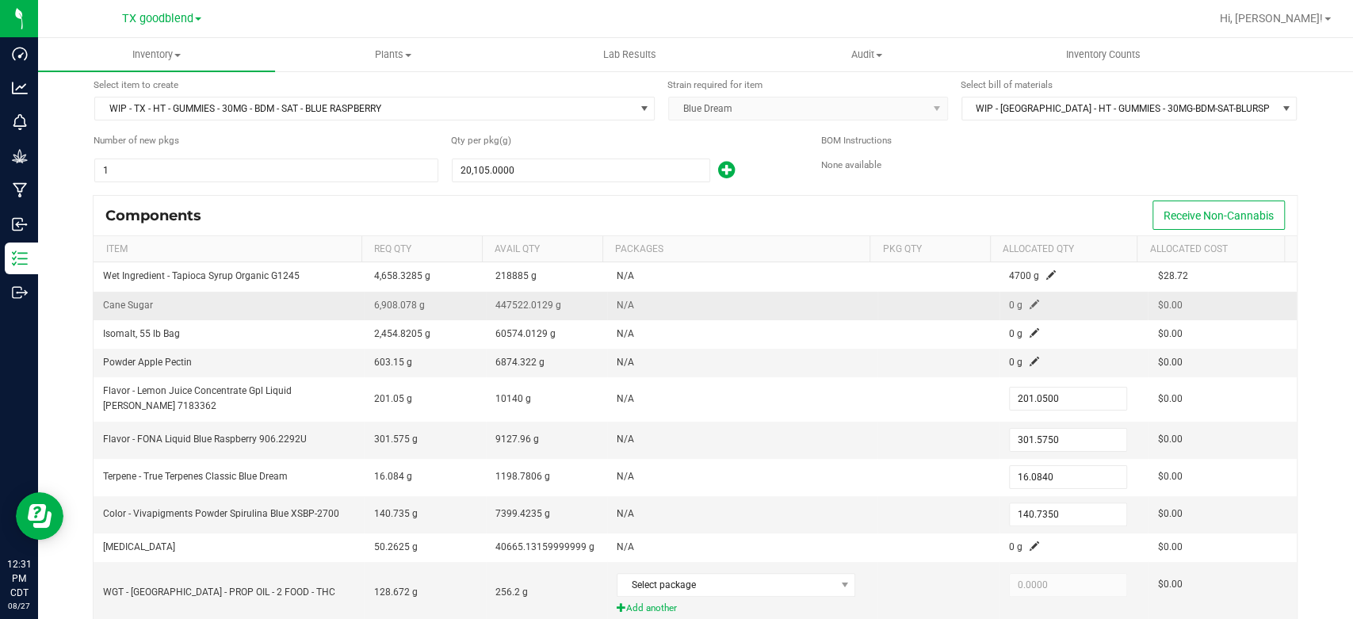
click at [1030, 303] on span at bounding box center [1035, 305] width 10 height 10
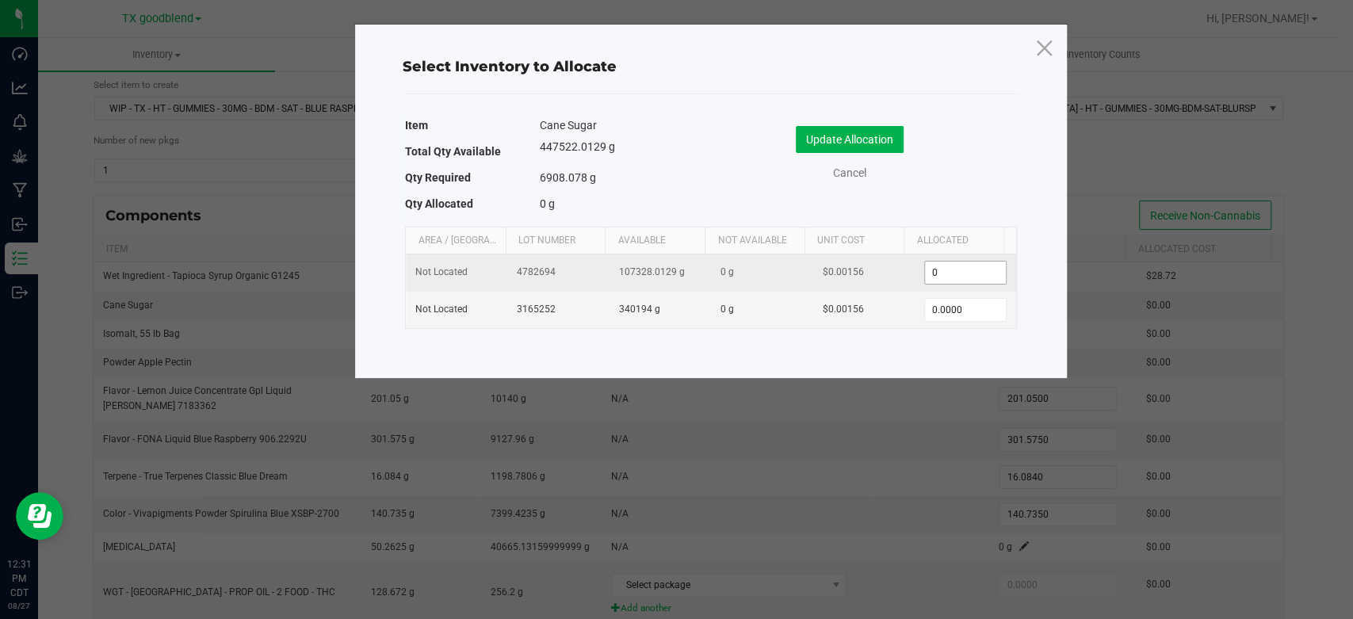
click at [947, 275] on input "0" at bounding box center [965, 273] width 81 height 22
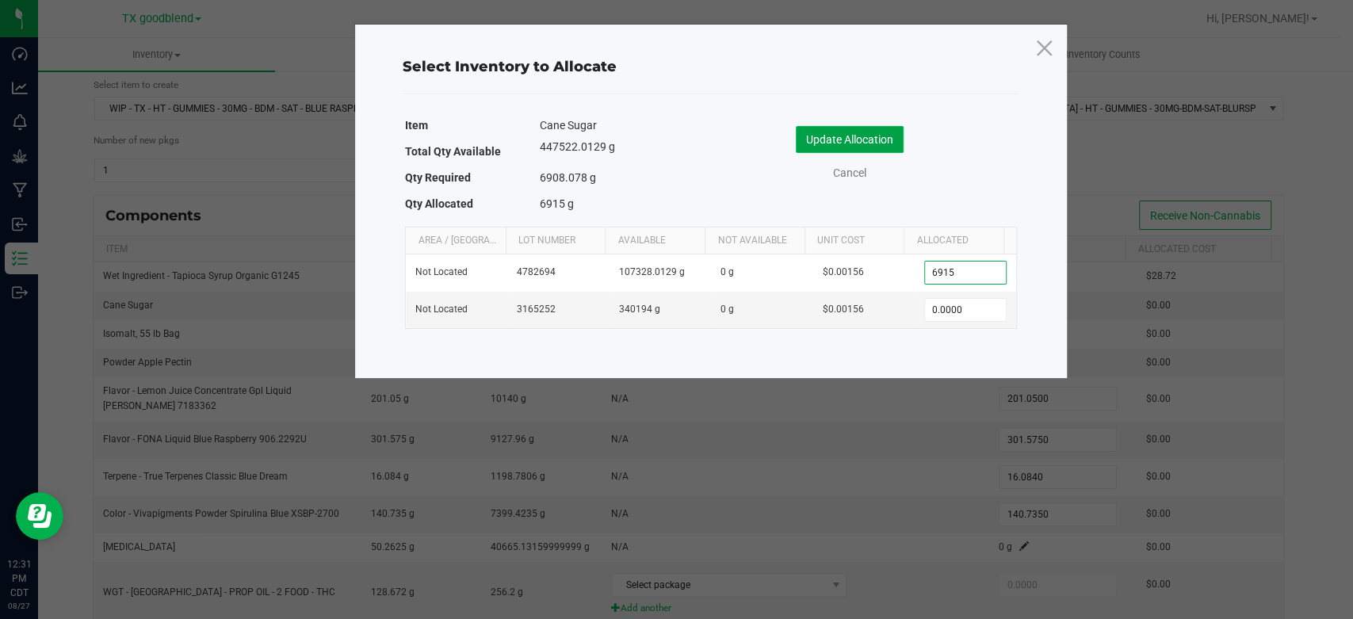
type input "6,915.0000"
click at [811, 136] on button "Update Allocation" at bounding box center [850, 139] width 108 height 27
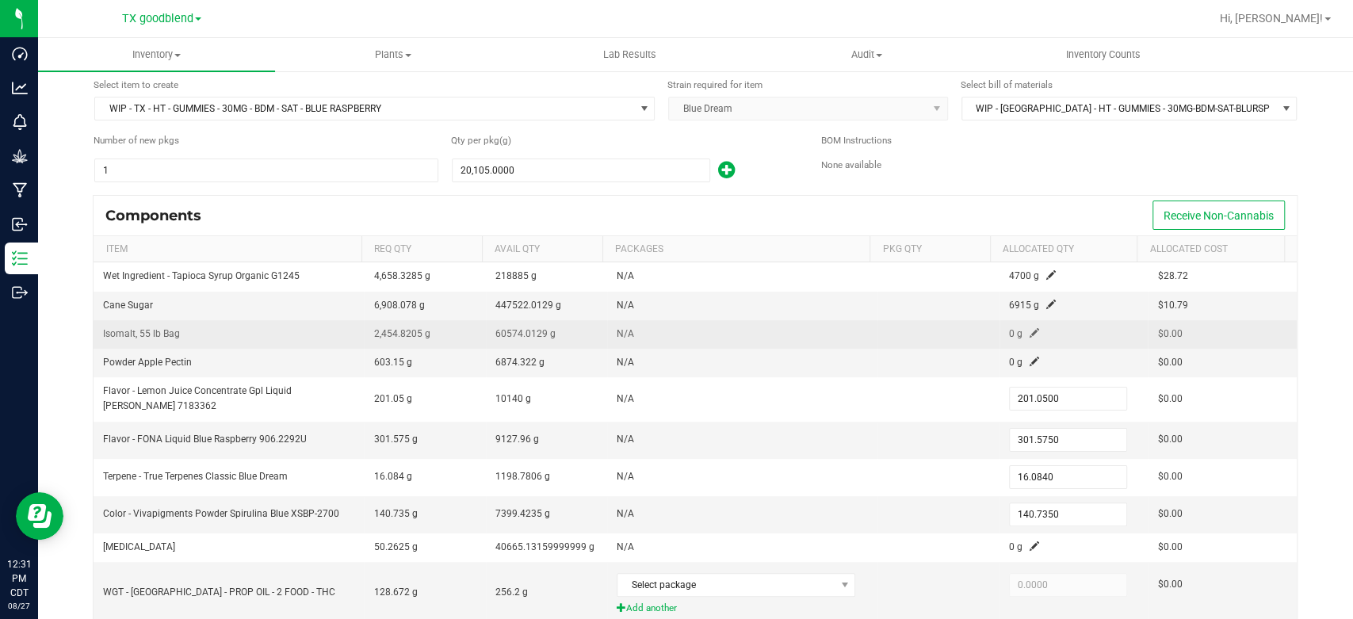
click at [1030, 330] on span at bounding box center [1035, 333] width 10 height 10
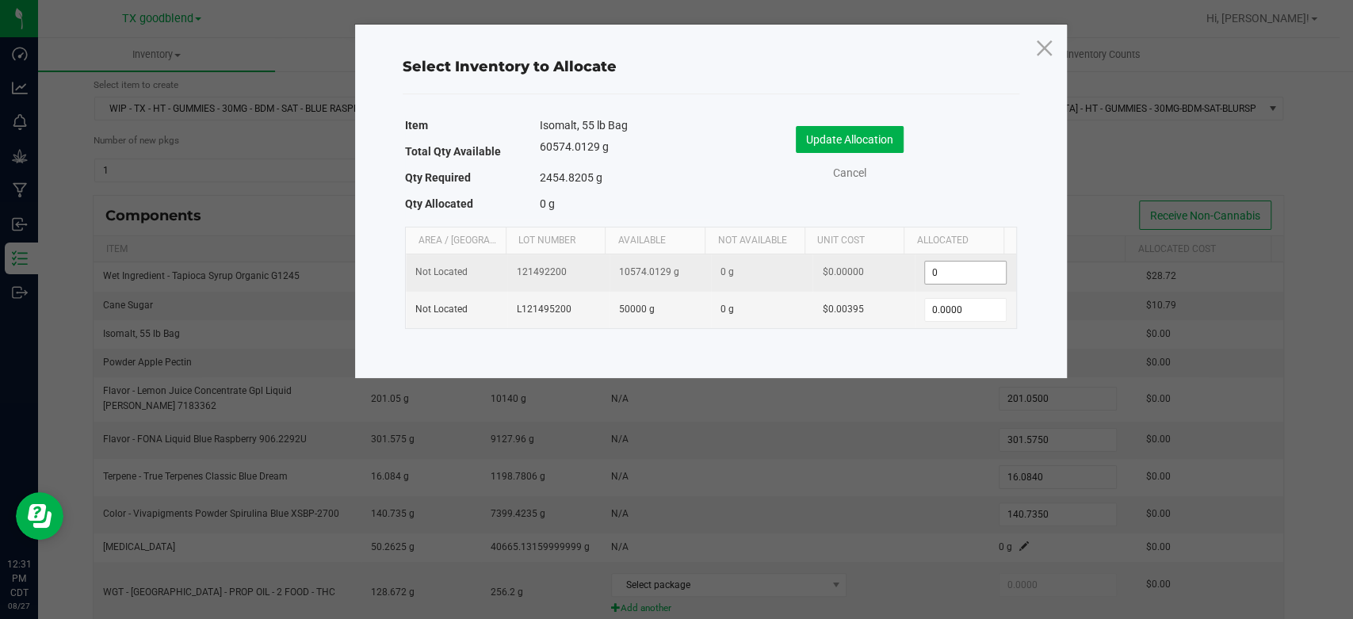
click at [964, 280] on input "0" at bounding box center [965, 273] width 81 height 22
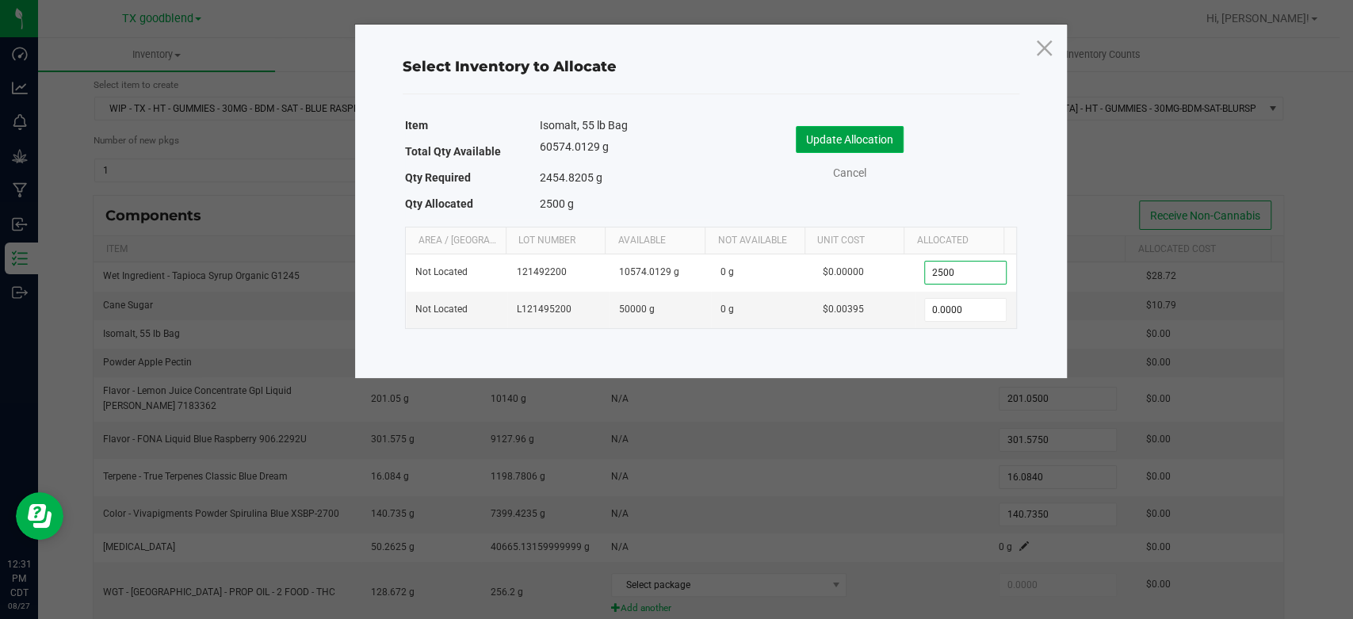
type input "2,500.0000"
click at [838, 143] on button "Update Allocation" at bounding box center [850, 139] width 108 height 27
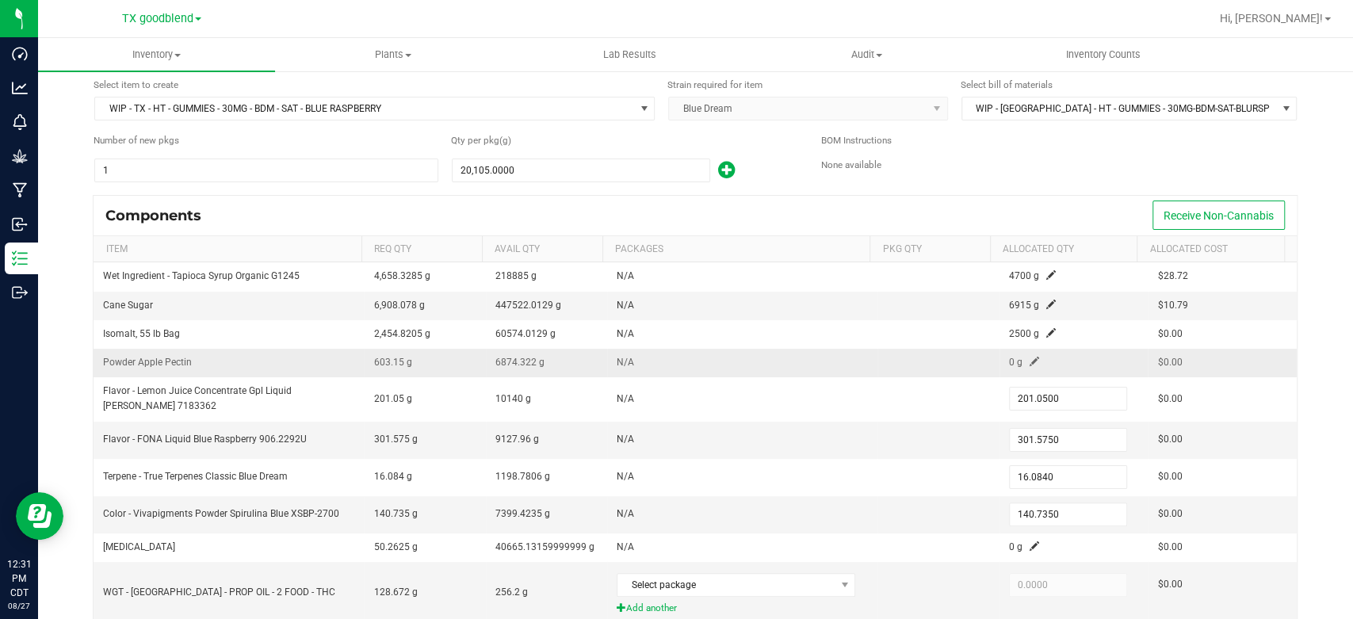
click at [1030, 360] on span at bounding box center [1035, 362] width 10 height 10
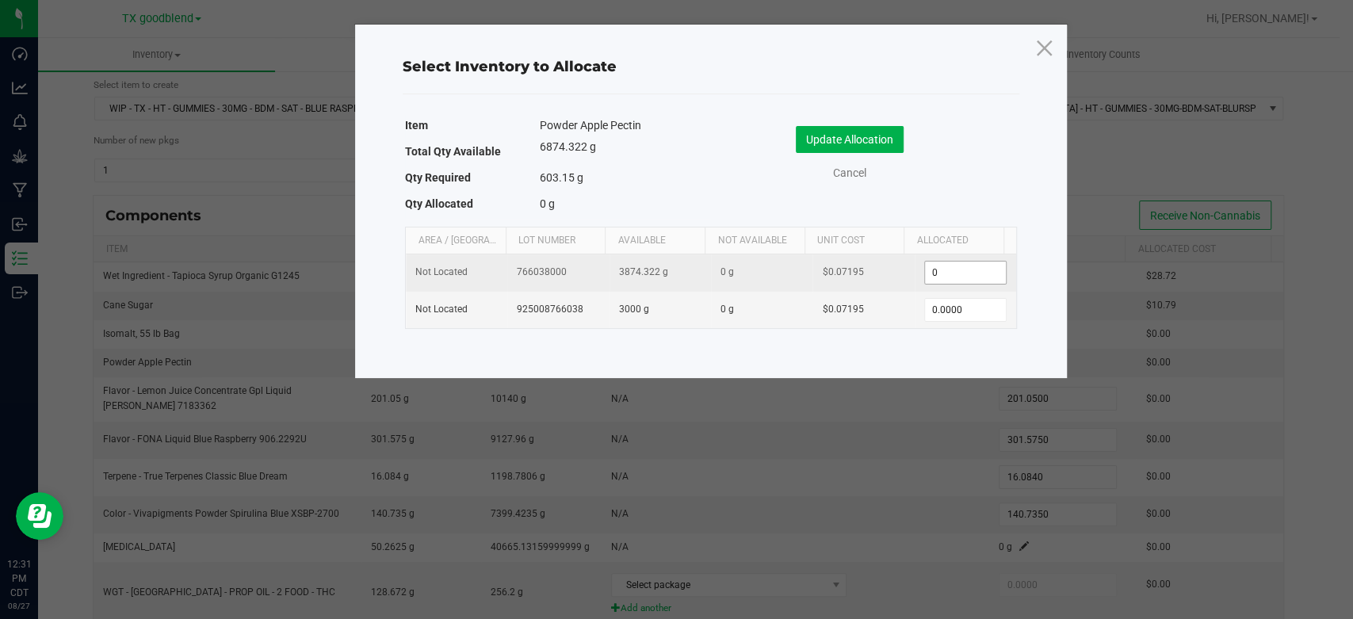
click at [970, 277] on input "0" at bounding box center [965, 273] width 81 height 22
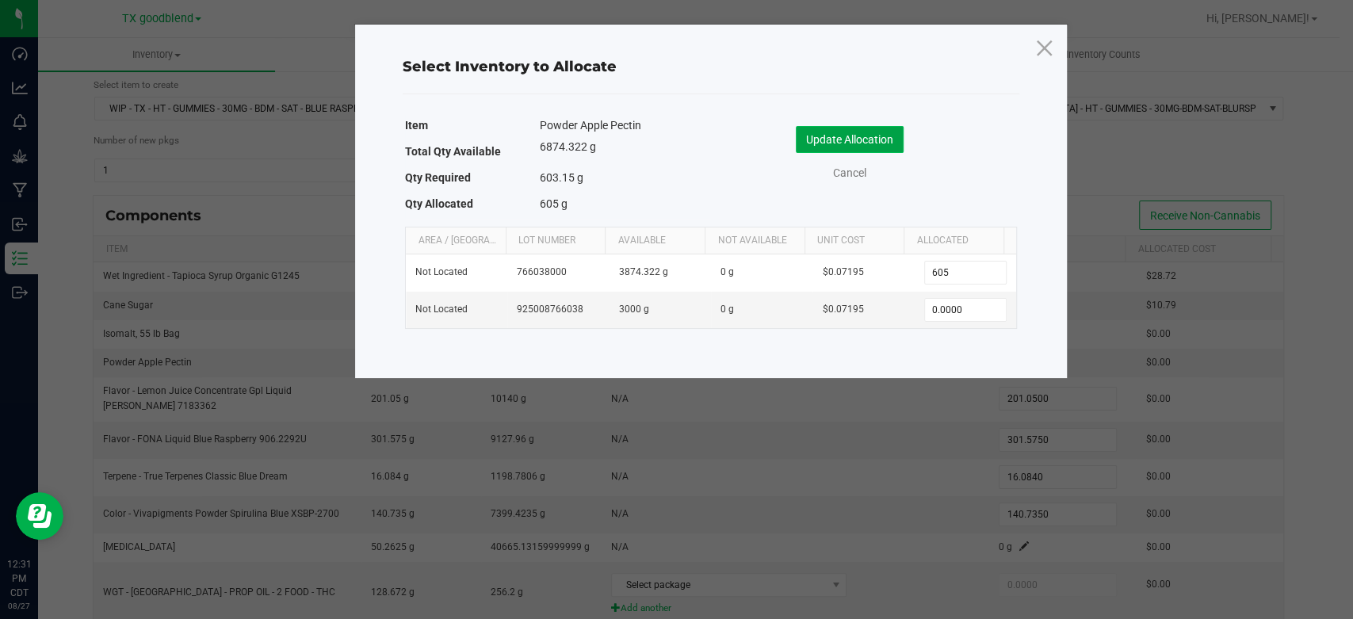
type input "605.0000"
click at [835, 138] on button "Update Allocation" at bounding box center [850, 139] width 108 height 27
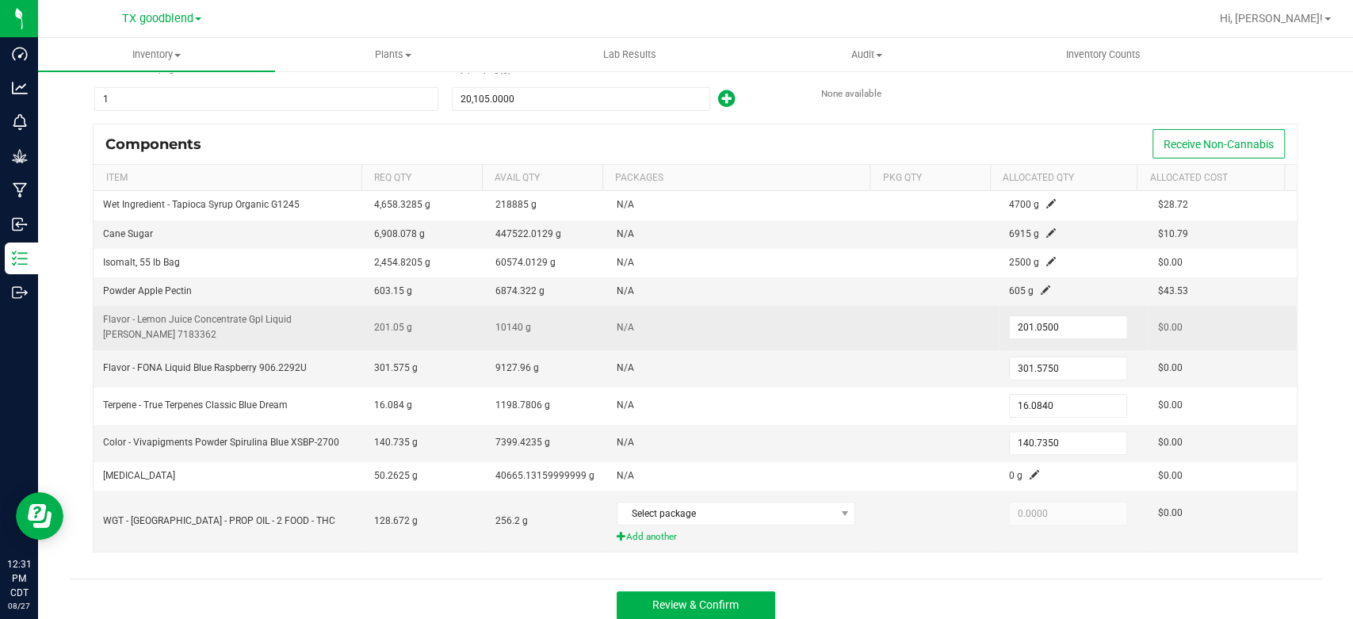
scroll to position [133, 0]
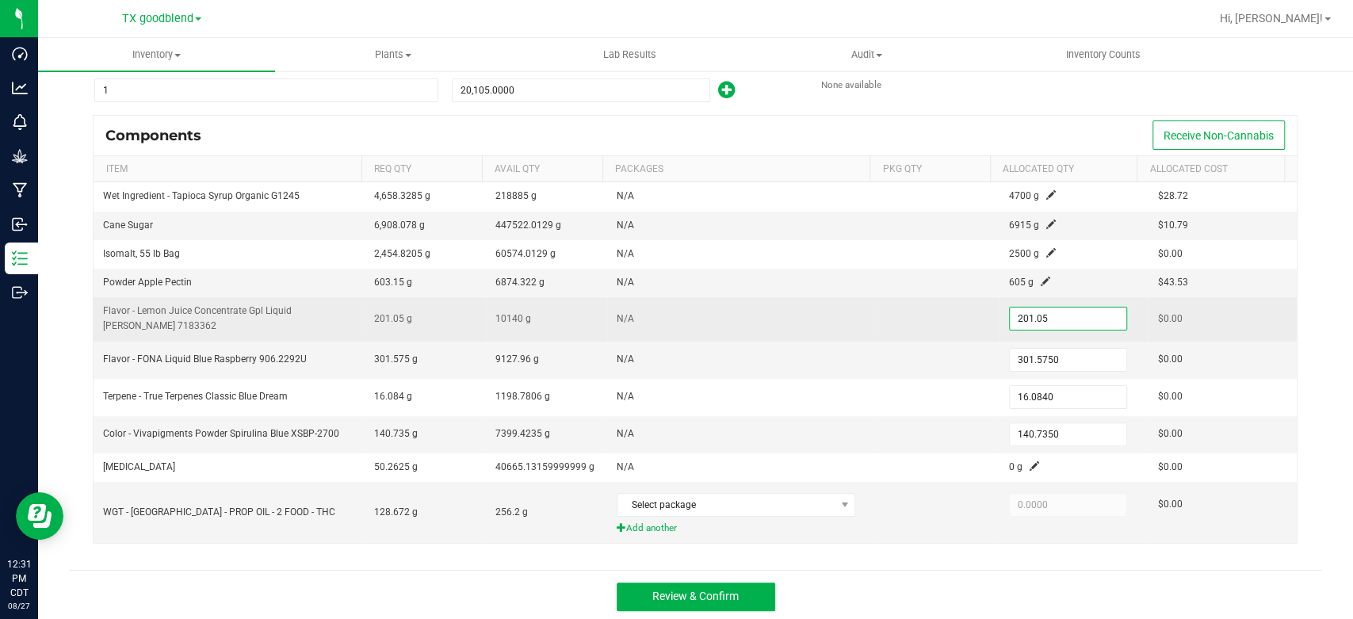
click at [1054, 318] on input "201.05" at bounding box center [1068, 319] width 117 height 22
click at [1051, 323] on input "100" at bounding box center [1068, 319] width 117 height 22
type input "1"
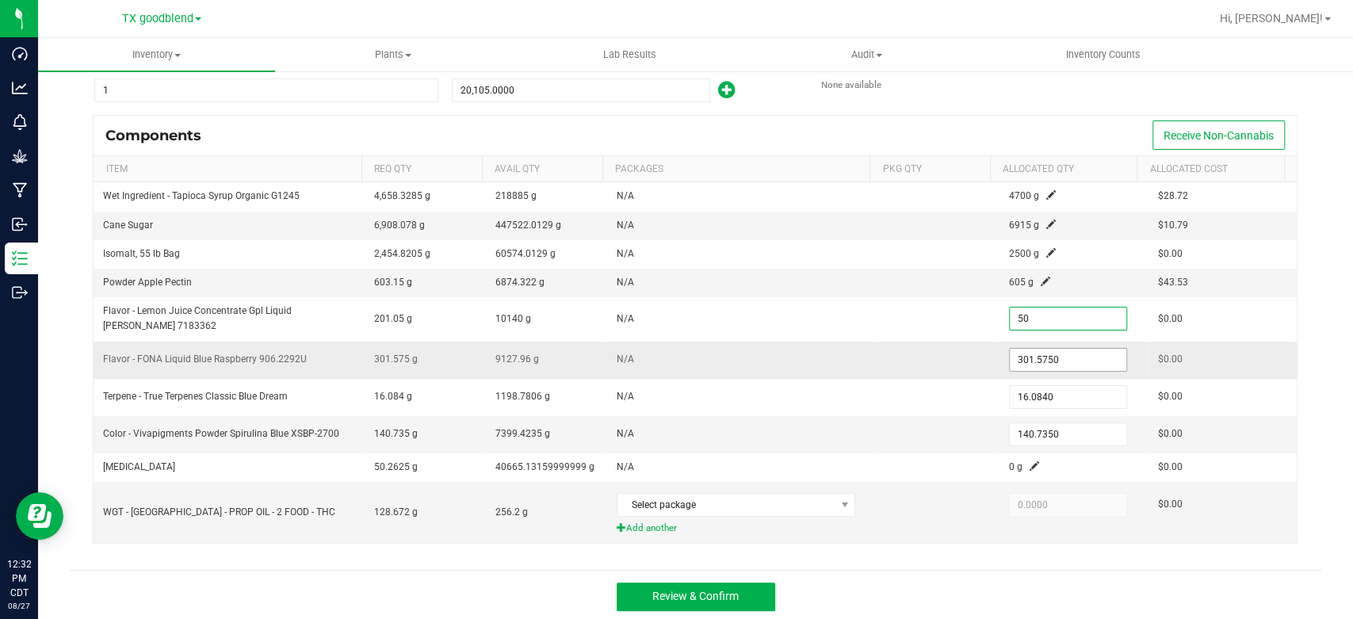
type input "50.0000"
click at [1051, 354] on input "301.575" at bounding box center [1068, 360] width 117 height 22
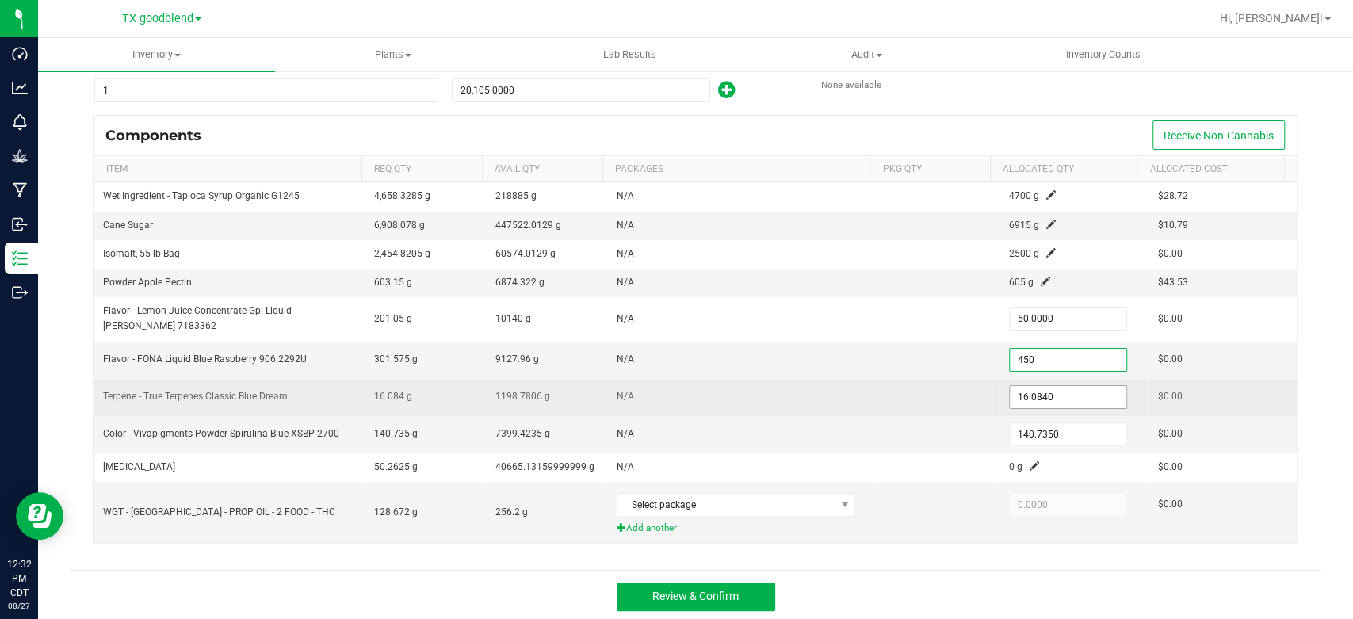
type input "450.0000"
click at [1051, 386] on input "16.084" at bounding box center [1068, 397] width 117 height 22
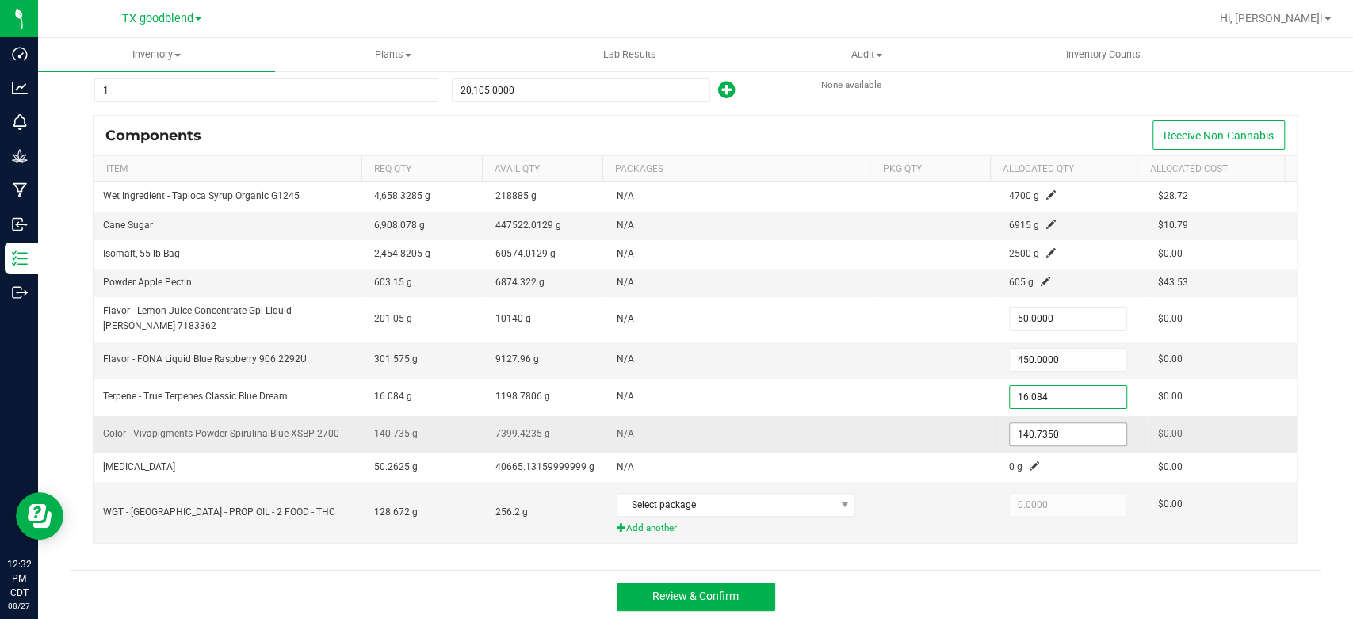
type input "16.0840"
click at [1054, 436] on input "140.735" at bounding box center [1068, 434] width 117 height 22
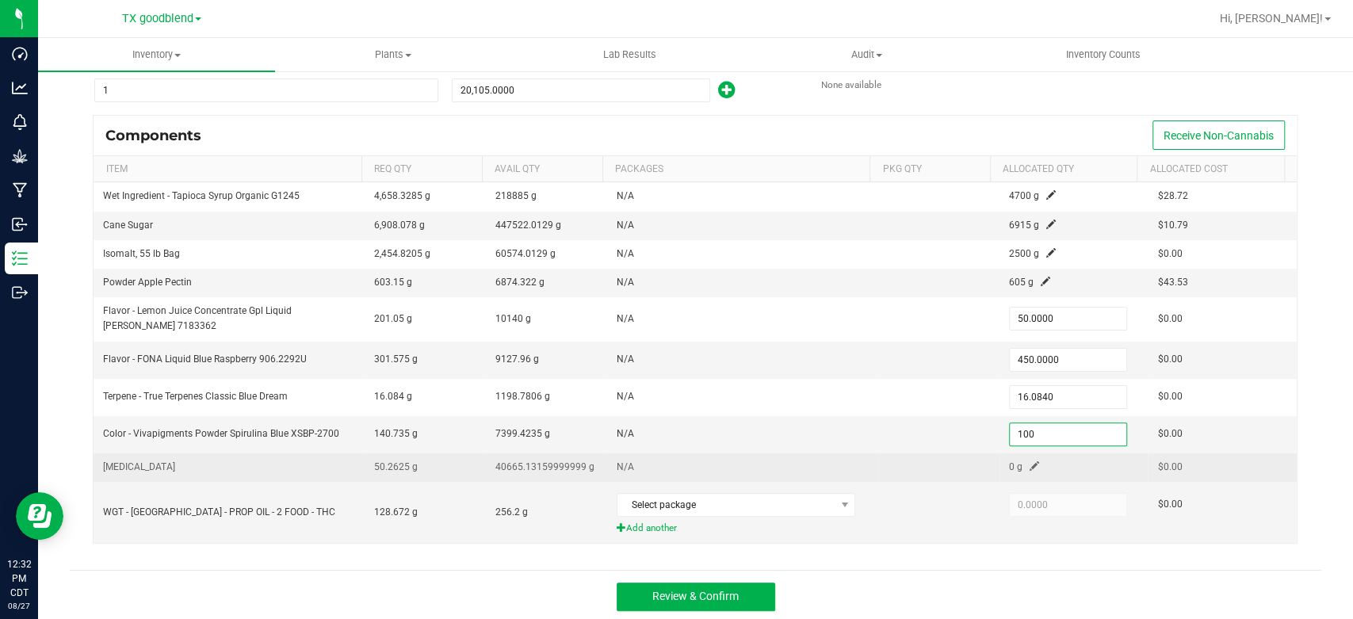
type input "100.0000"
click at [1030, 461] on span at bounding box center [1035, 466] width 10 height 10
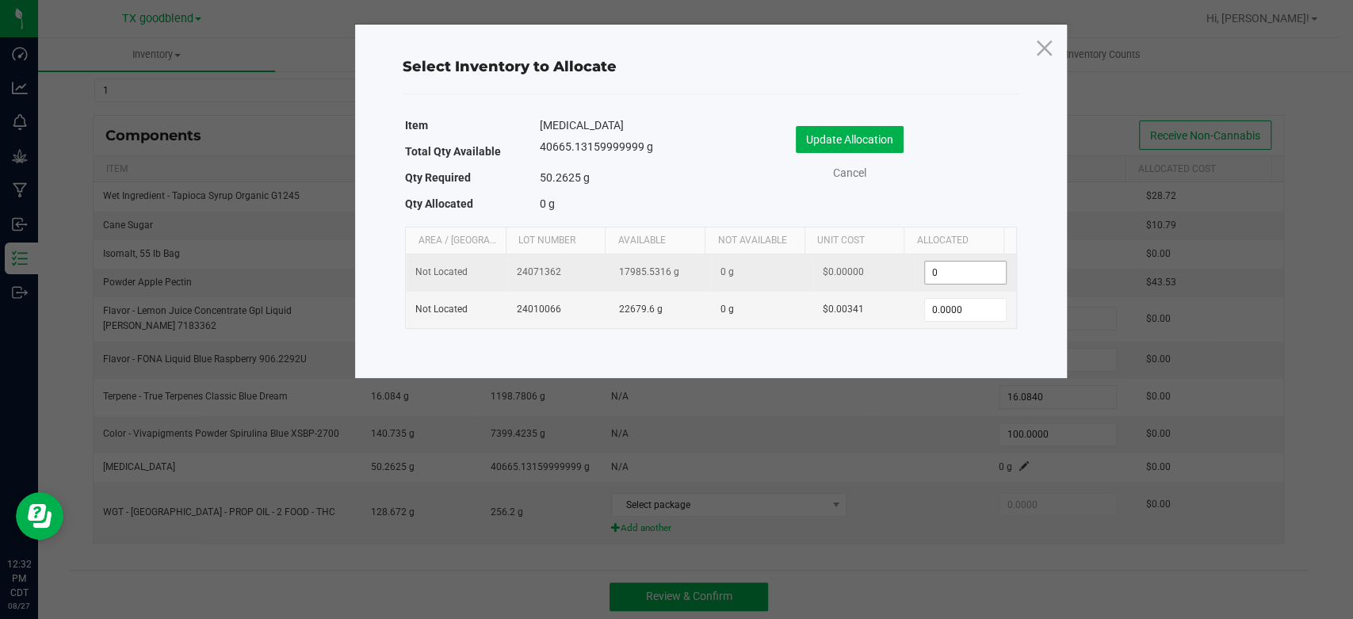
click at [982, 277] on input "0" at bounding box center [965, 273] width 81 height 22
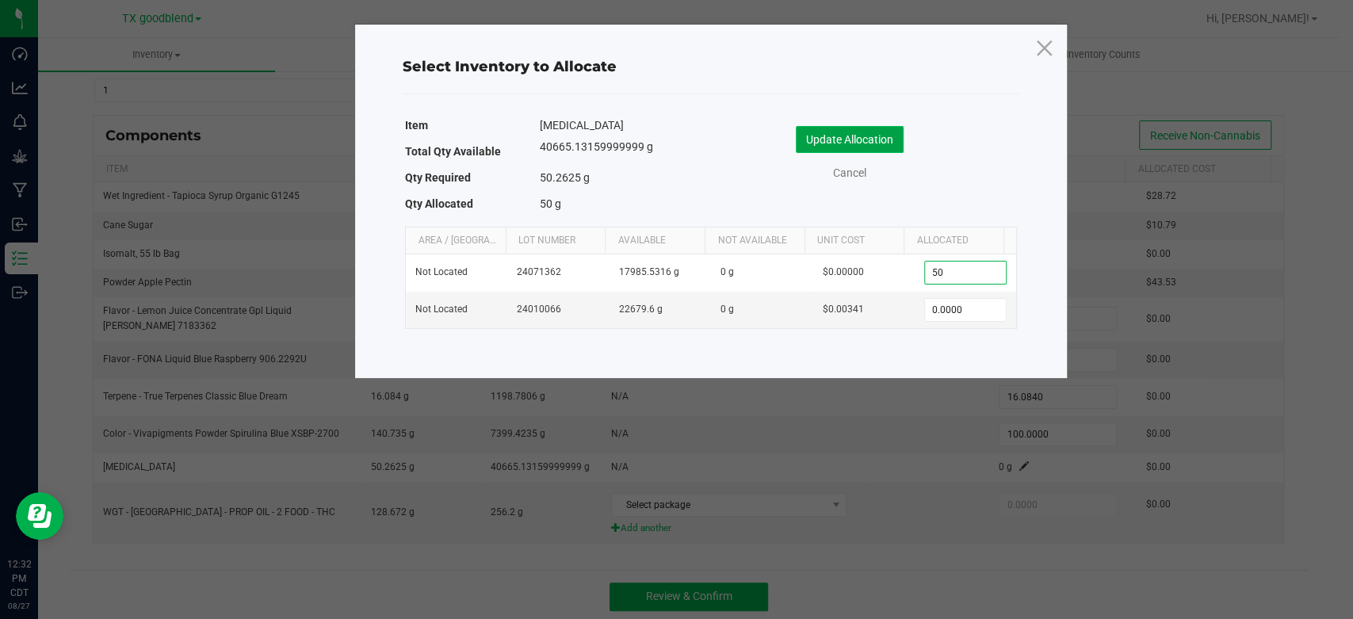
type input "50.0000"
click at [818, 145] on button "Update Allocation" at bounding box center [850, 139] width 108 height 27
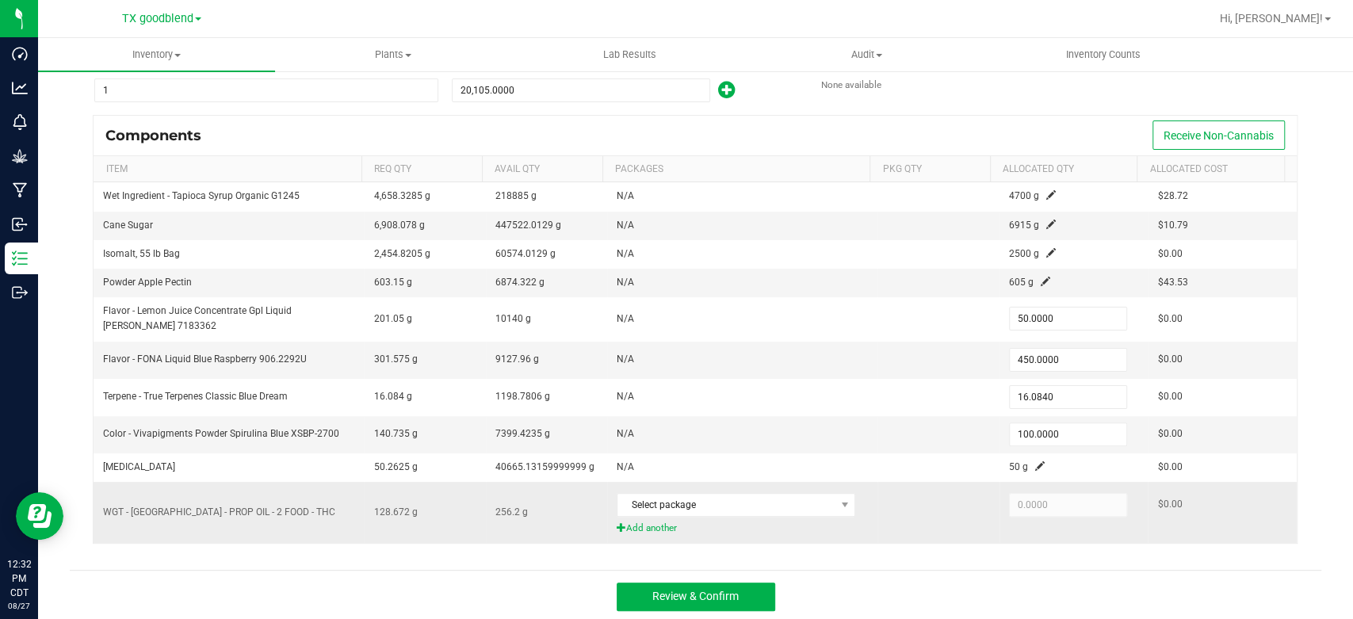
click at [633, 529] on span "Add another" at bounding box center [742, 528] width 251 height 15
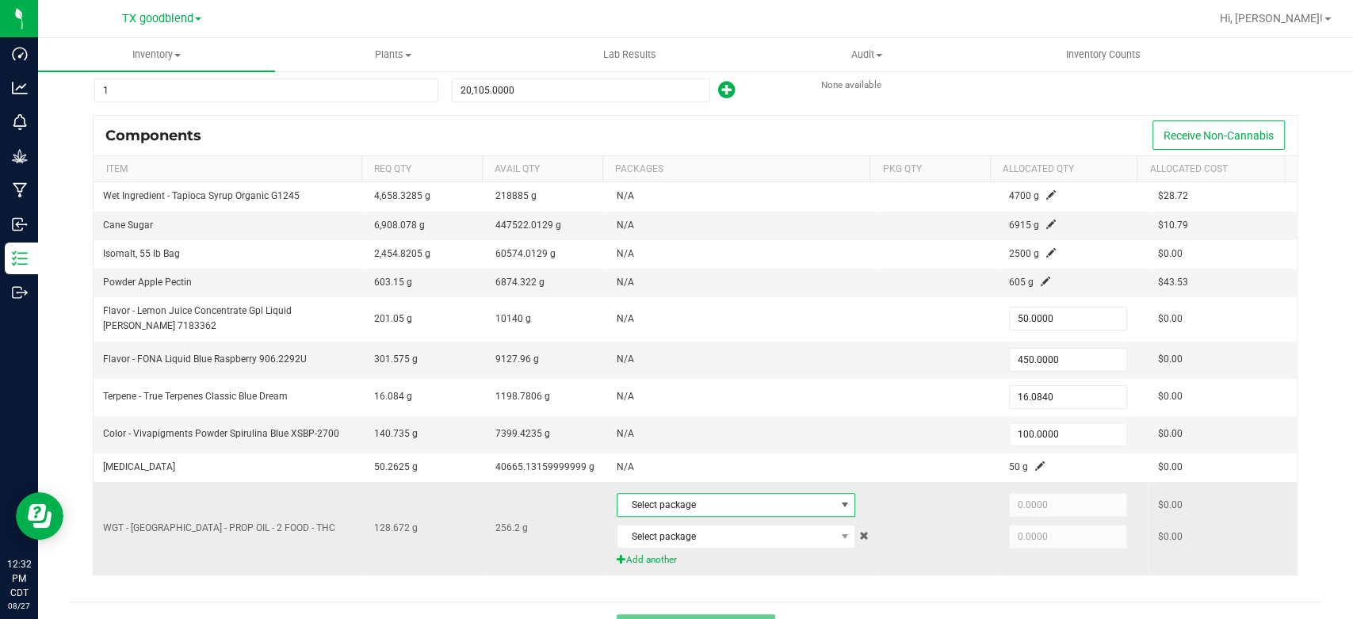
click at [665, 503] on span "Select package" at bounding box center [726, 505] width 217 height 22
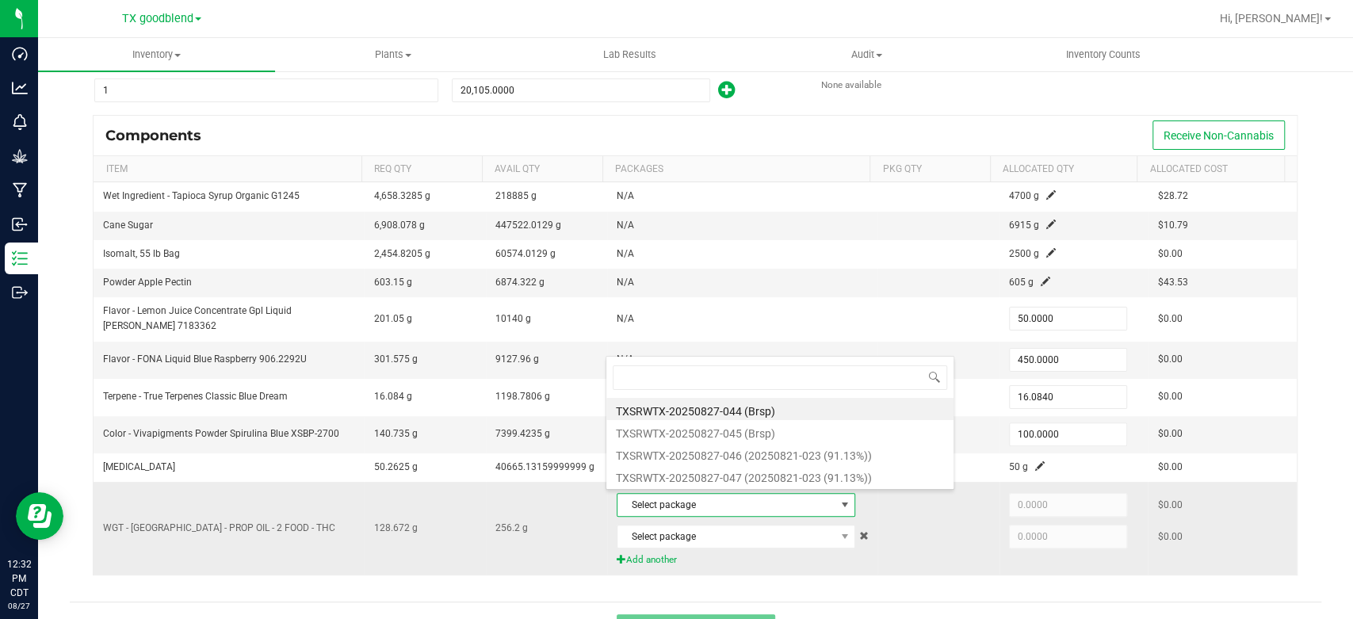
scroll to position [23, 229]
click at [702, 412] on li "TXSRWTX-20250827-044 (Brsp)" at bounding box center [780, 409] width 347 height 22
type input "70.8000"
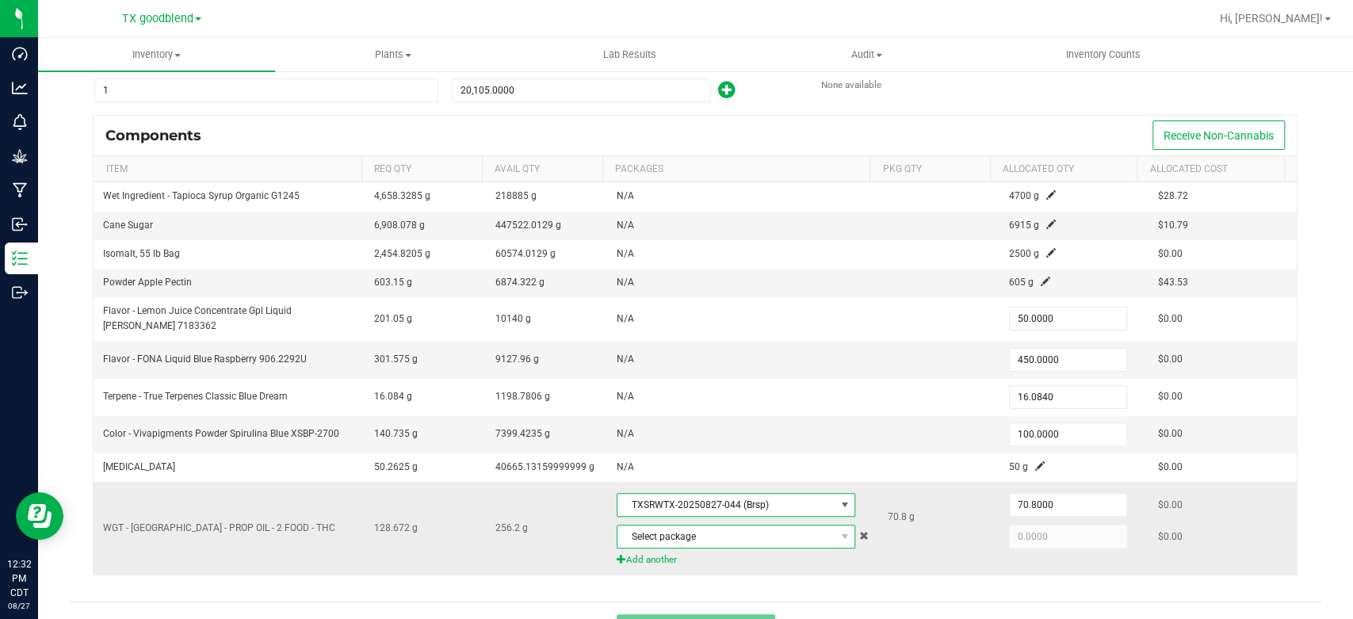
click at [693, 538] on span "Select package" at bounding box center [726, 537] width 217 height 22
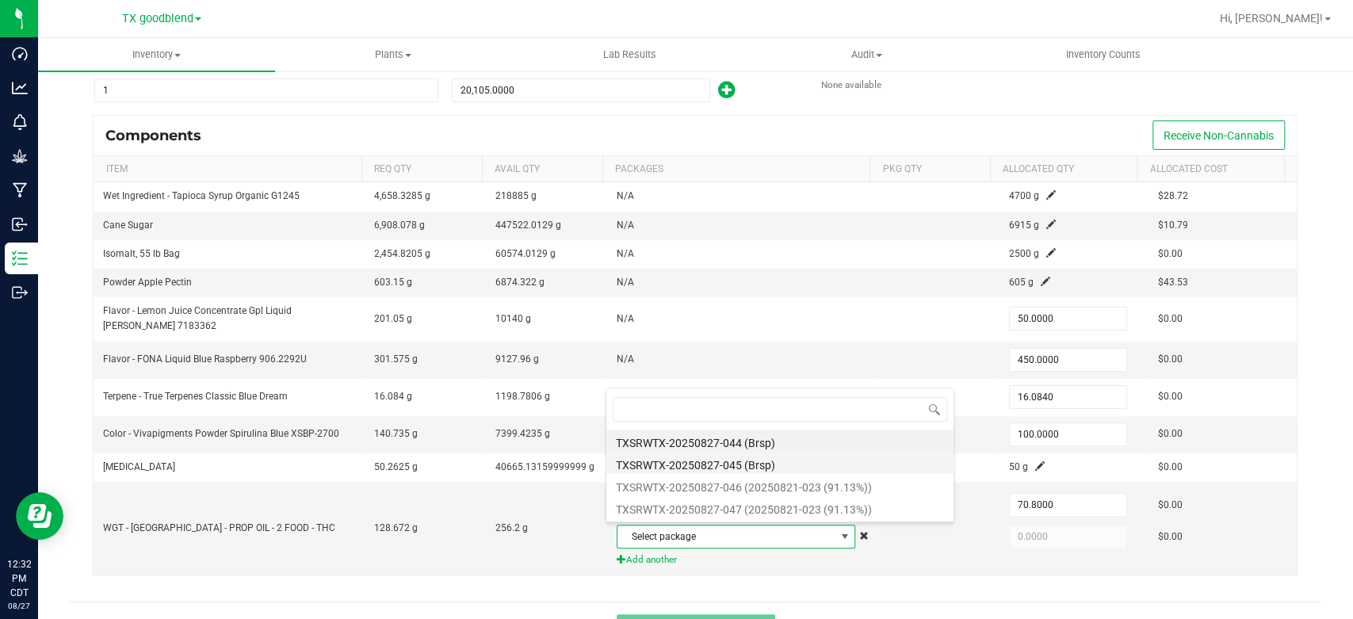
click at [707, 465] on li "TXSRWTX-20250827-045 (Brsp)" at bounding box center [780, 463] width 347 height 22
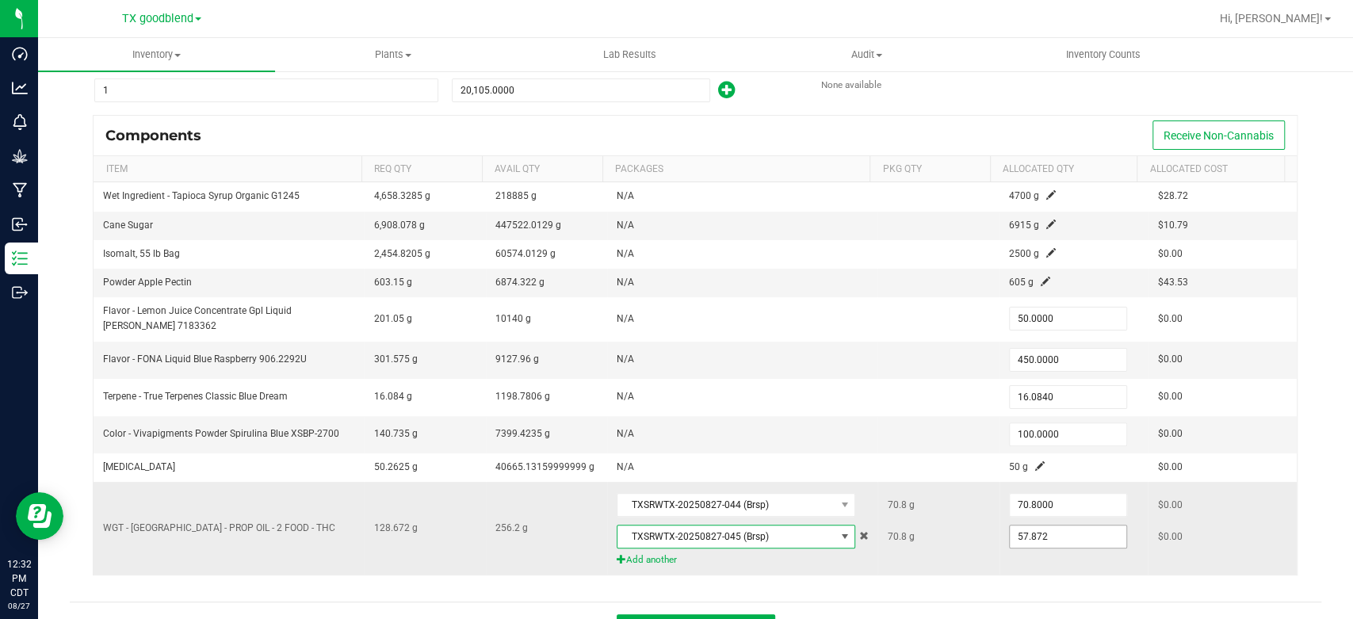
click at [1035, 530] on input "57.872" at bounding box center [1068, 537] width 117 height 22
type input "70.8000"
click at [958, 584] on div "Components Receive Non-Cannabis Item Req Qty Avail Qty Packages Pkg Qty Allocat…" at bounding box center [696, 353] width 1228 height 476
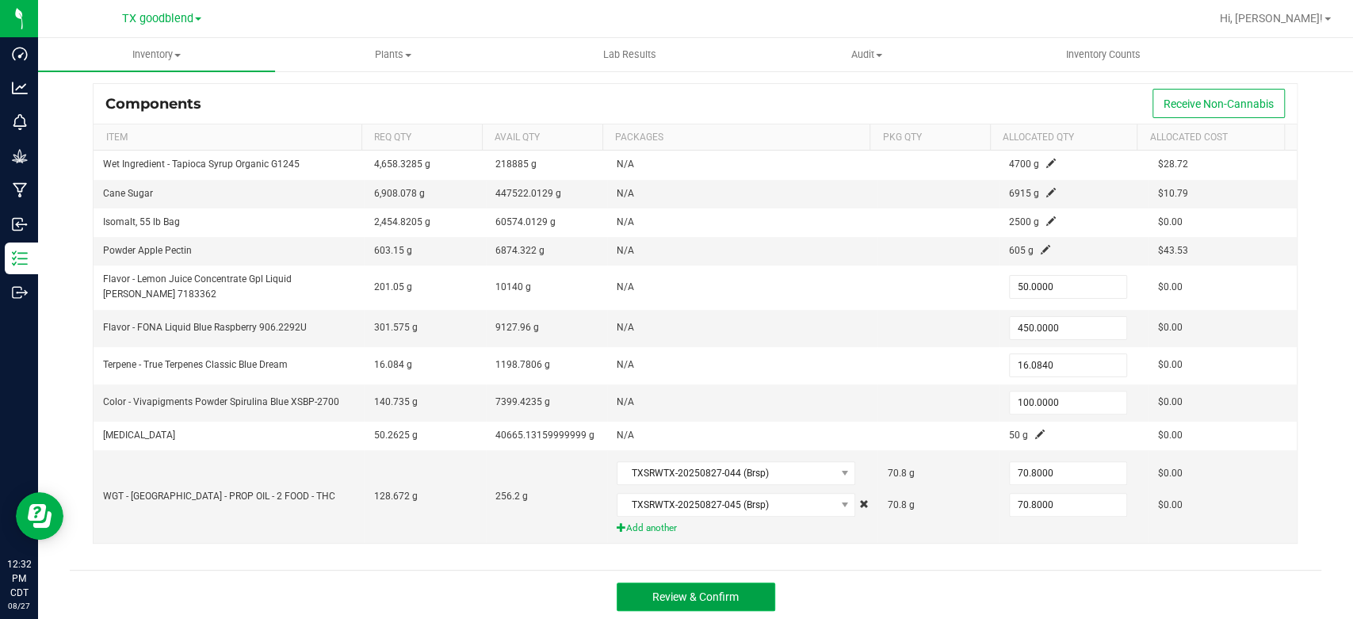
click at [748, 599] on button "Review & Confirm" at bounding box center [696, 597] width 159 height 29
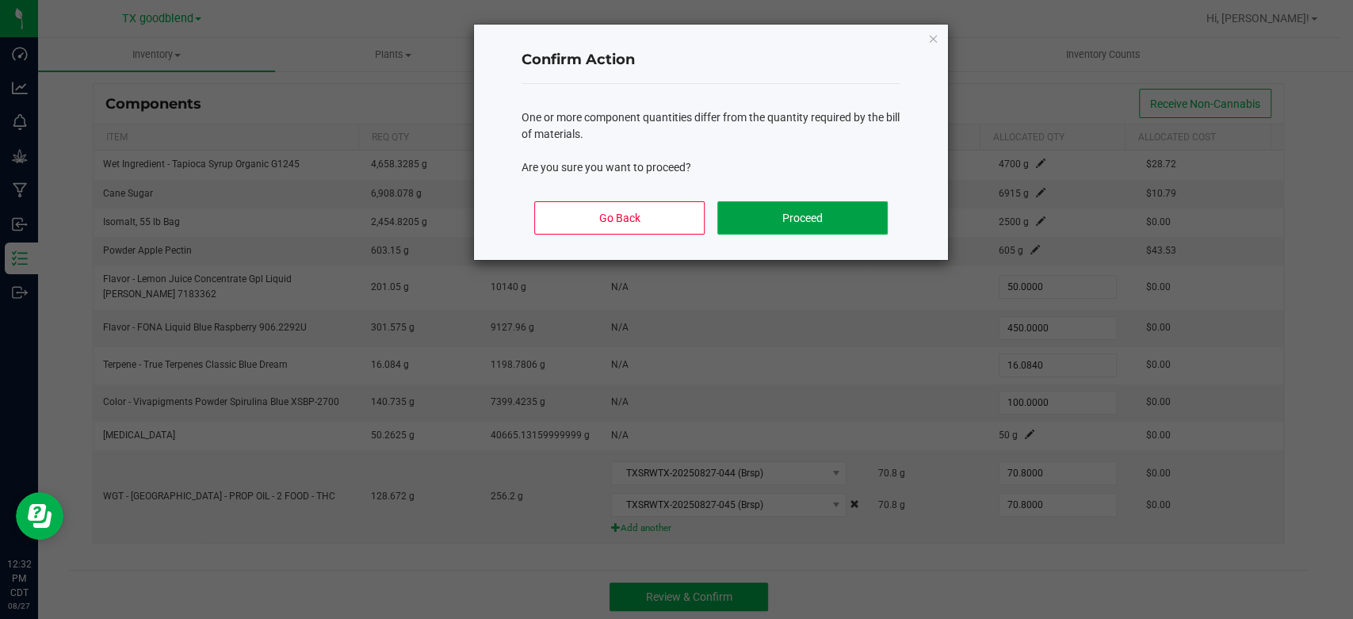
click at [798, 207] on button "Proceed" at bounding box center [802, 217] width 170 height 33
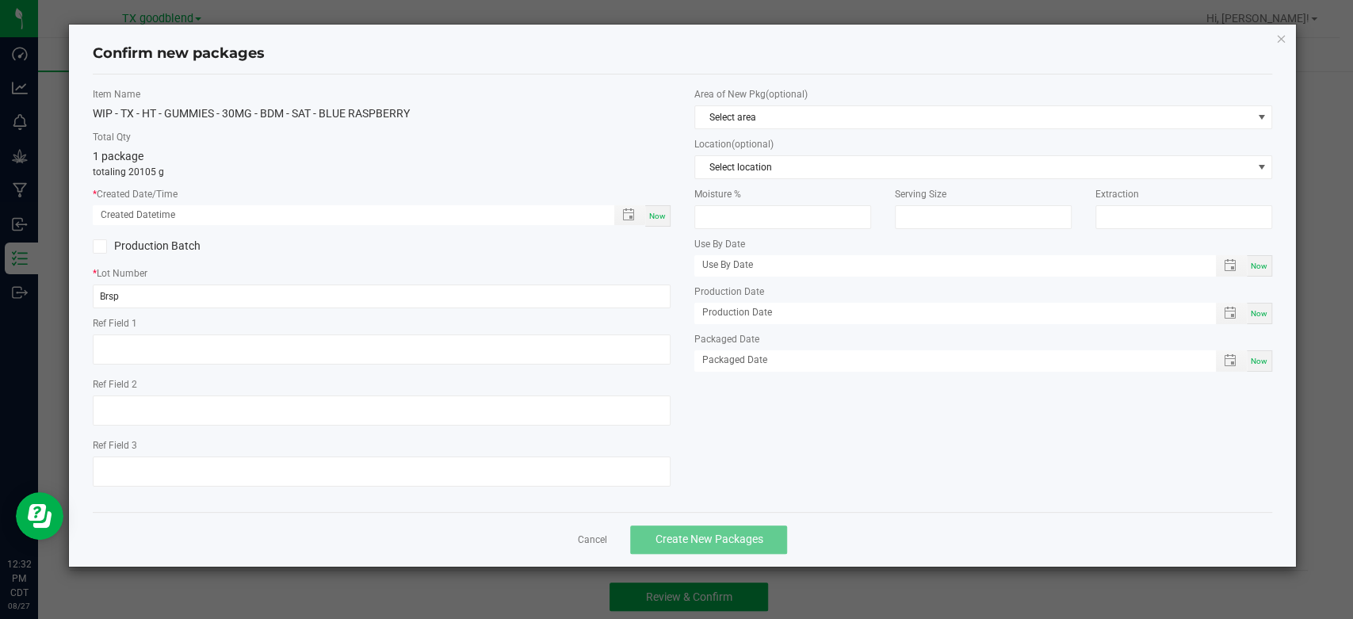
click at [652, 220] on div "Now" at bounding box center [657, 215] width 25 height 21
type input "[DATE] 12:32 PM"
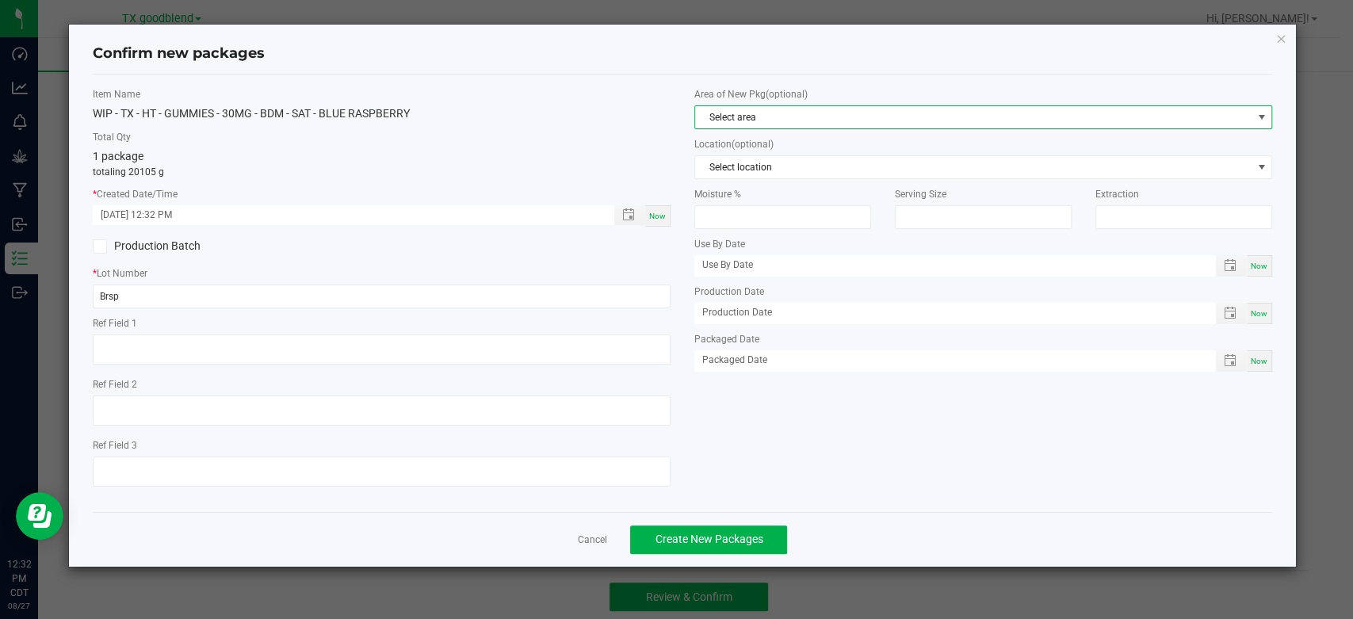
click at [817, 107] on span "Select area" at bounding box center [973, 117] width 557 height 22
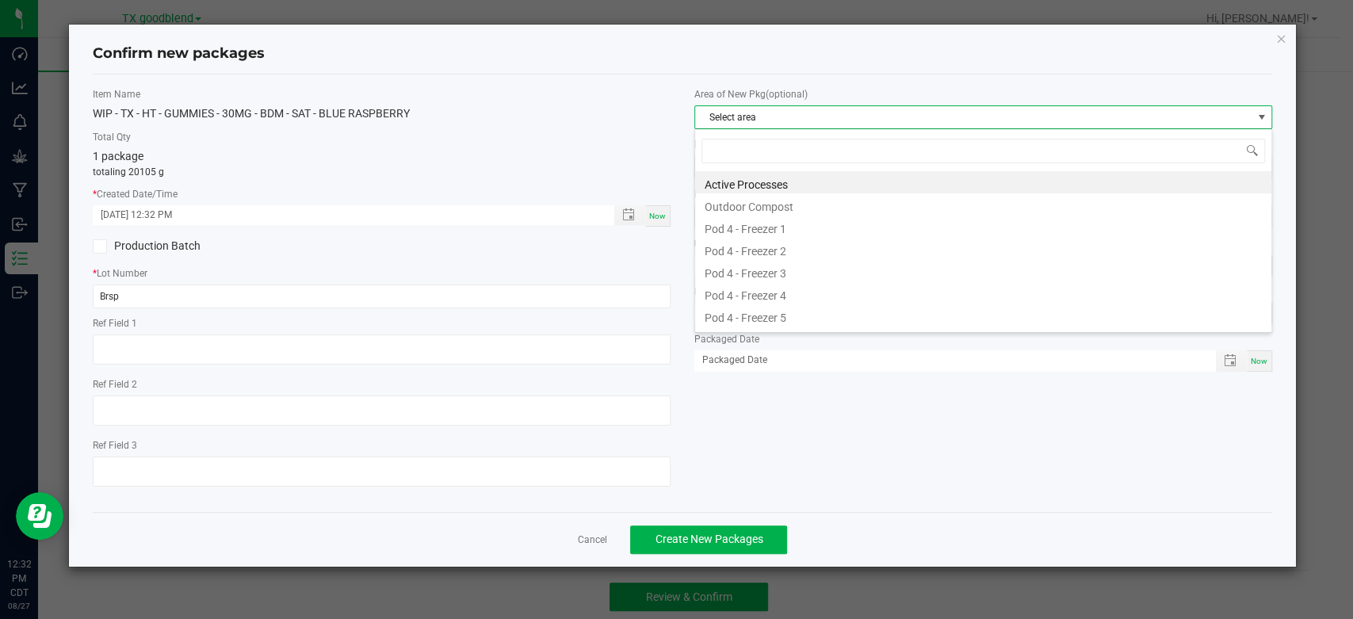
scroll to position [23, 577]
click at [805, 183] on li "Active Processes" at bounding box center [983, 182] width 576 height 22
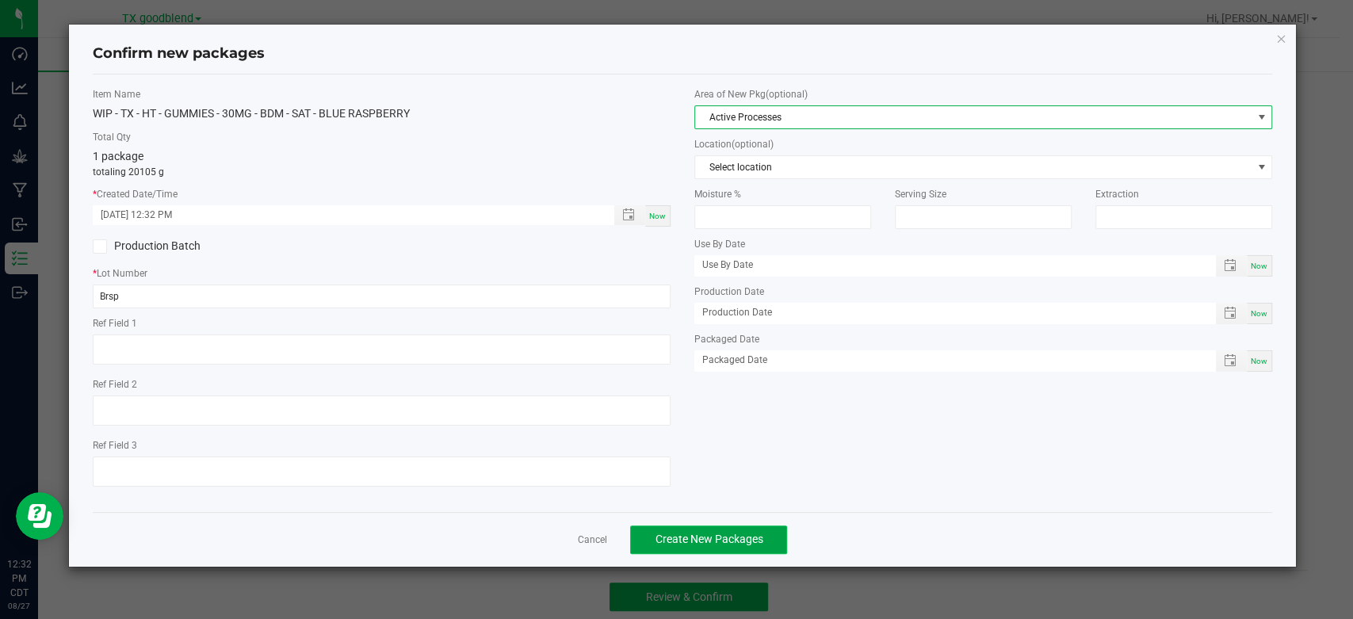
click at [717, 544] on span "Create New Packages" at bounding box center [709, 539] width 108 height 13
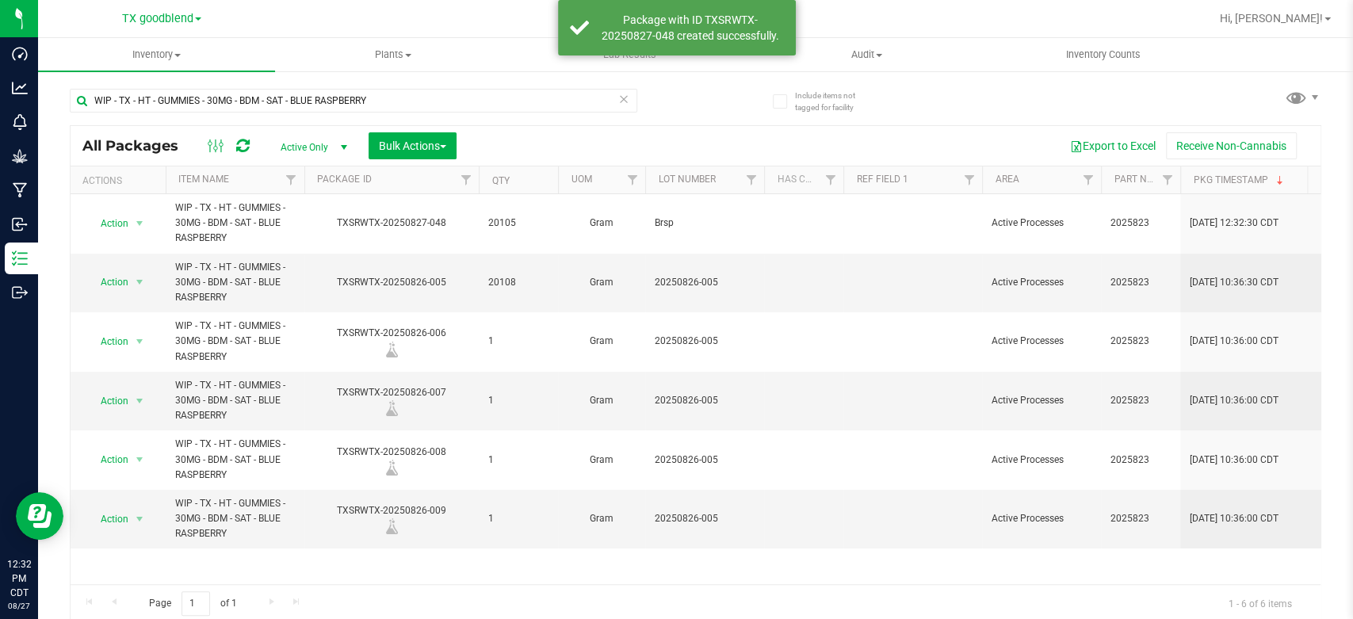
click at [691, 220] on span "Brsp" at bounding box center [705, 223] width 100 height 15
click at [691, 220] on input "Brsp" at bounding box center [701, 223] width 113 height 25
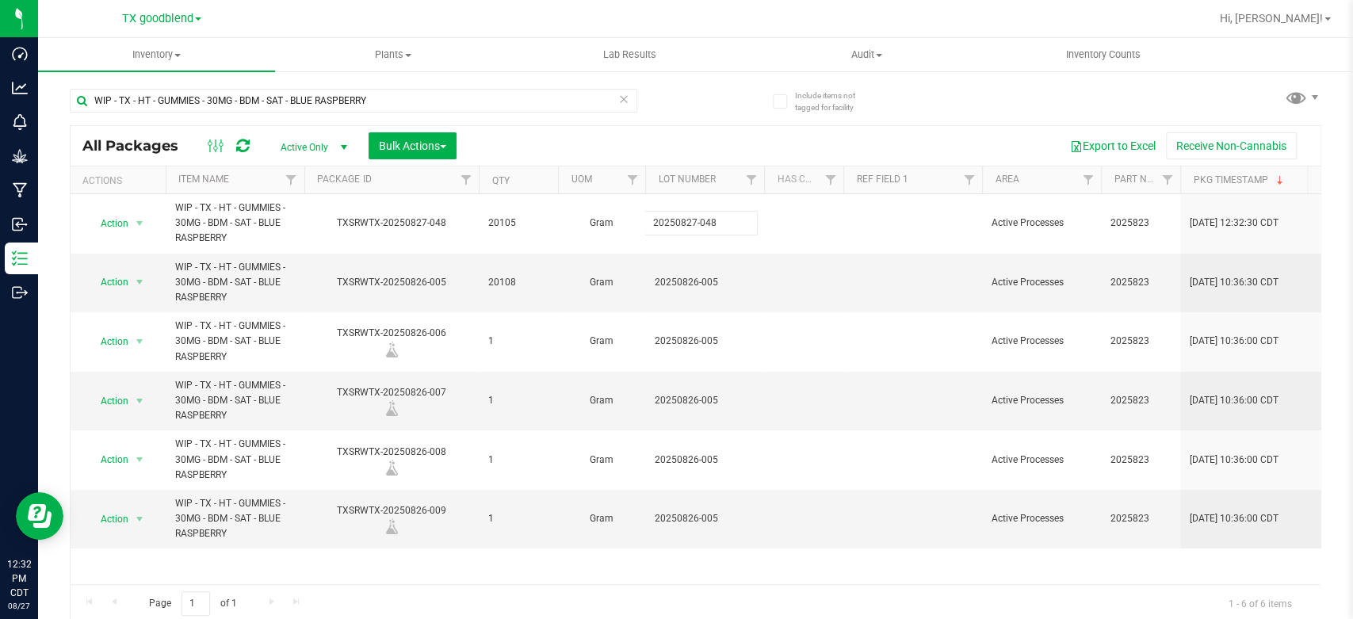
type input "20250827-048"
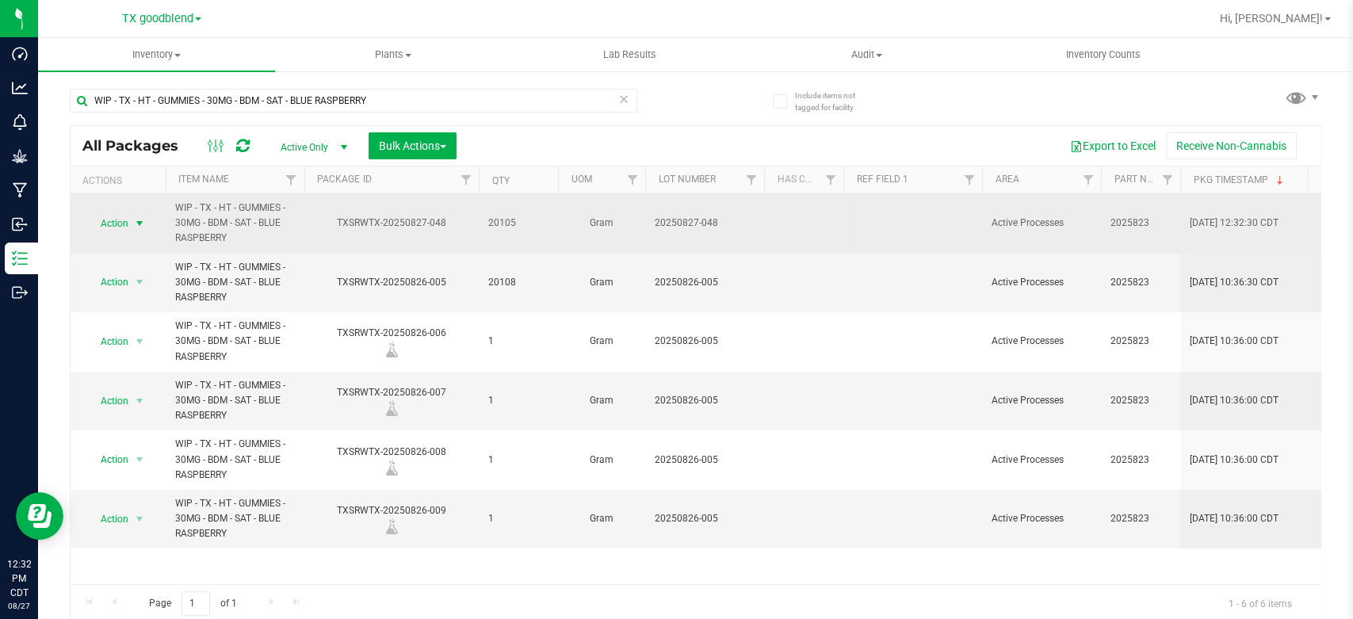
click at [117, 232] on span "Action" at bounding box center [107, 223] width 43 height 22
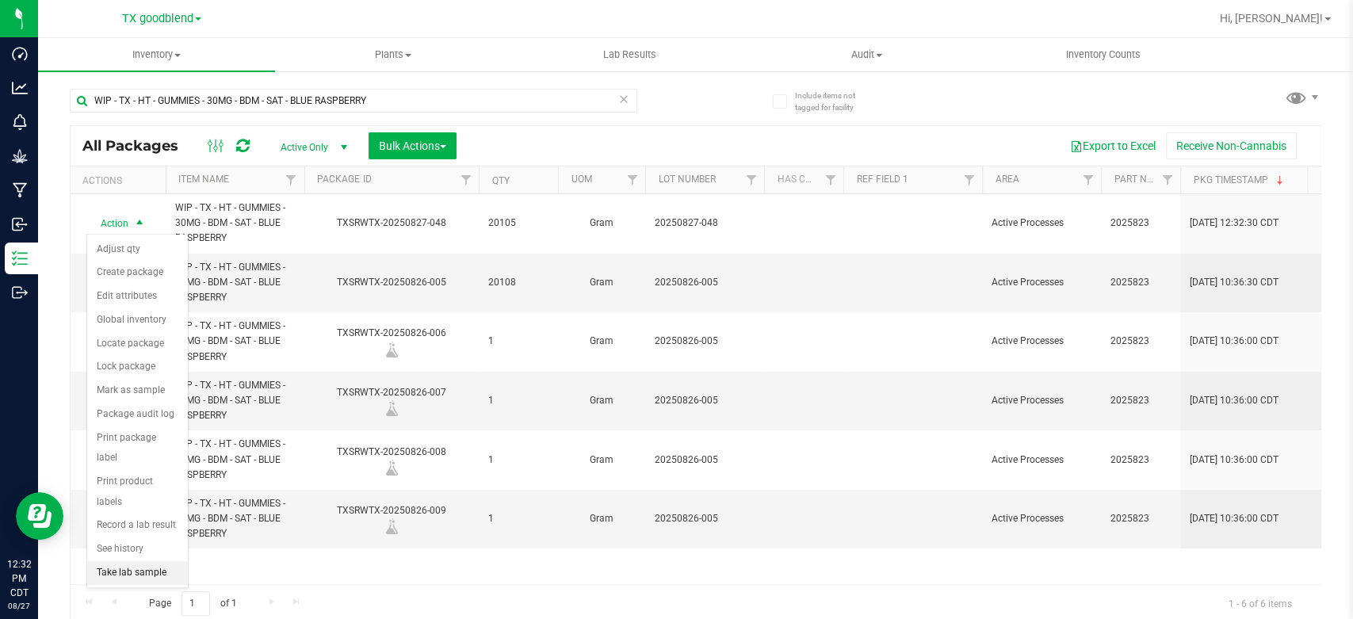
click at [141, 561] on li "Take lab sample" at bounding box center [137, 573] width 101 height 24
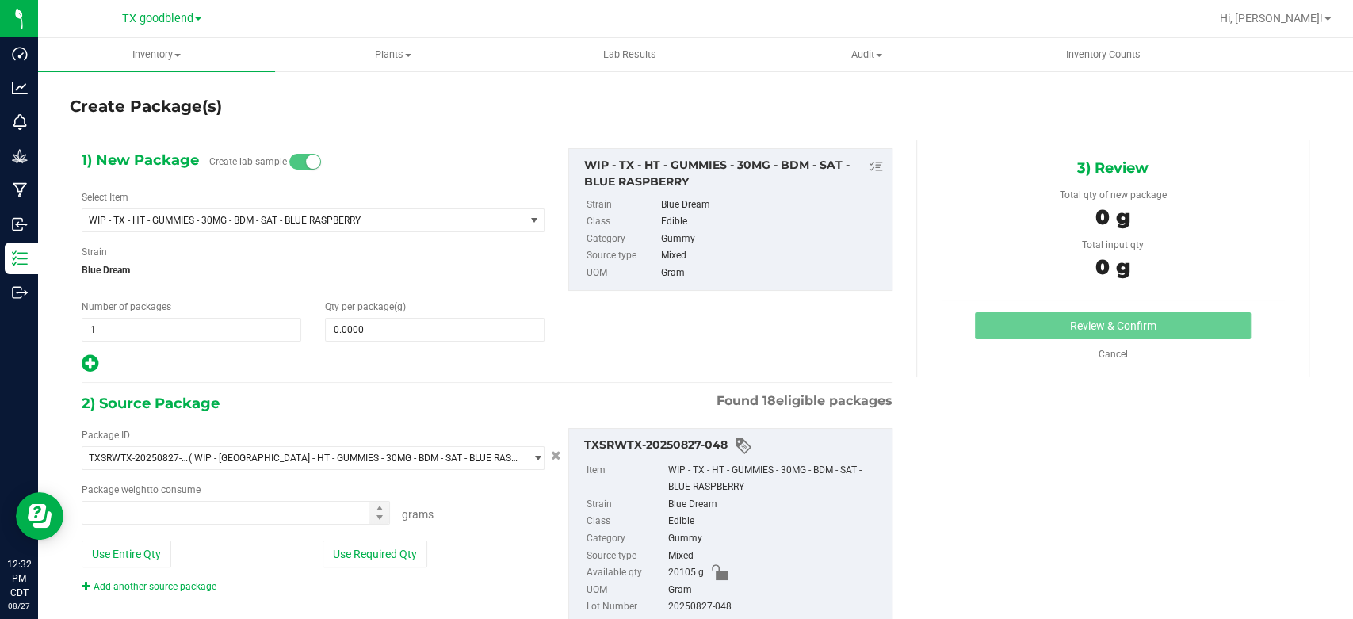
type input "0.0000 g"
click at [158, 332] on span "1 1" at bounding box center [192, 330] width 220 height 24
type input "4"
click at [378, 327] on span at bounding box center [435, 330] width 220 height 24
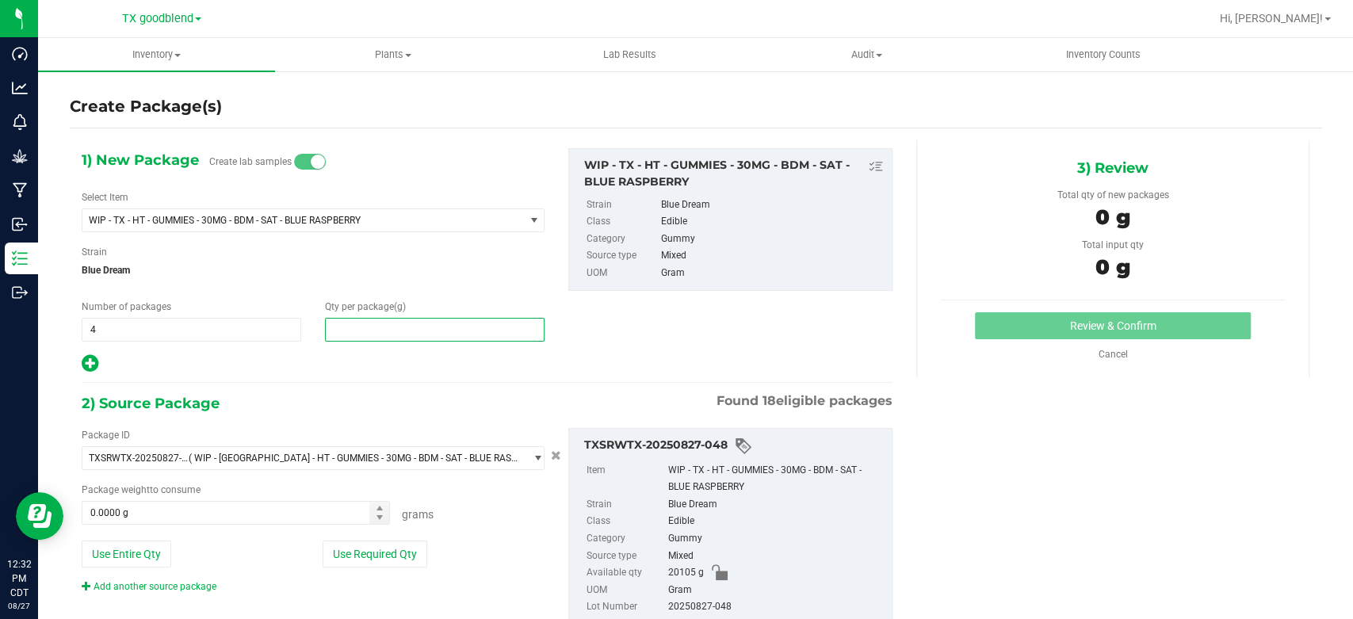
type input "1"
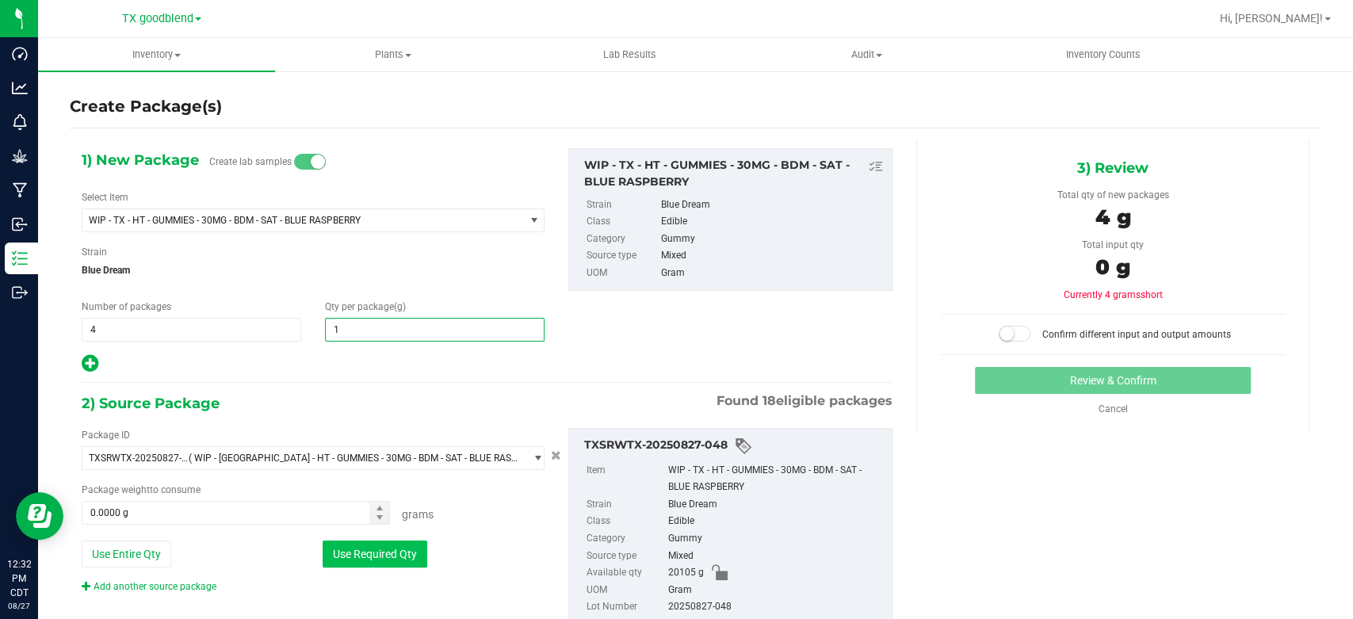
type input "1.0000"
click at [378, 556] on button "Use Required Qty" at bounding box center [375, 554] width 105 height 27
type input "4.0000 g"
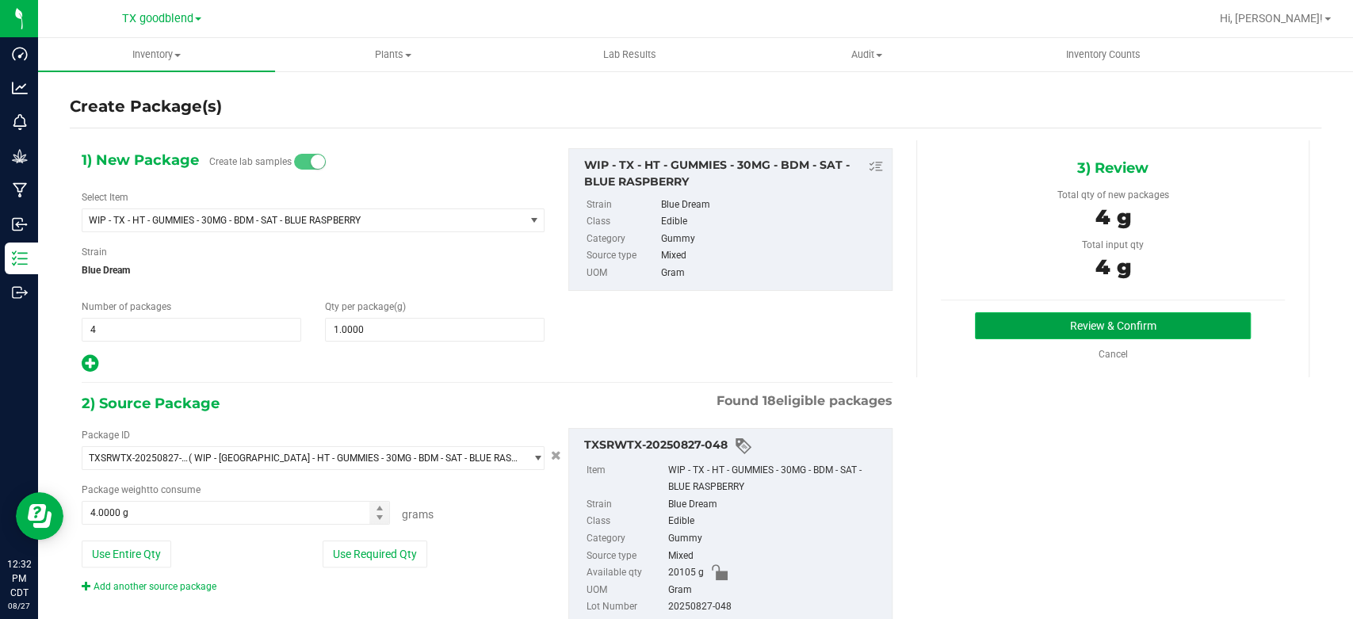
click at [1021, 324] on button "Review & Confirm" at bounding box center [1112, 325] width 275 height 27
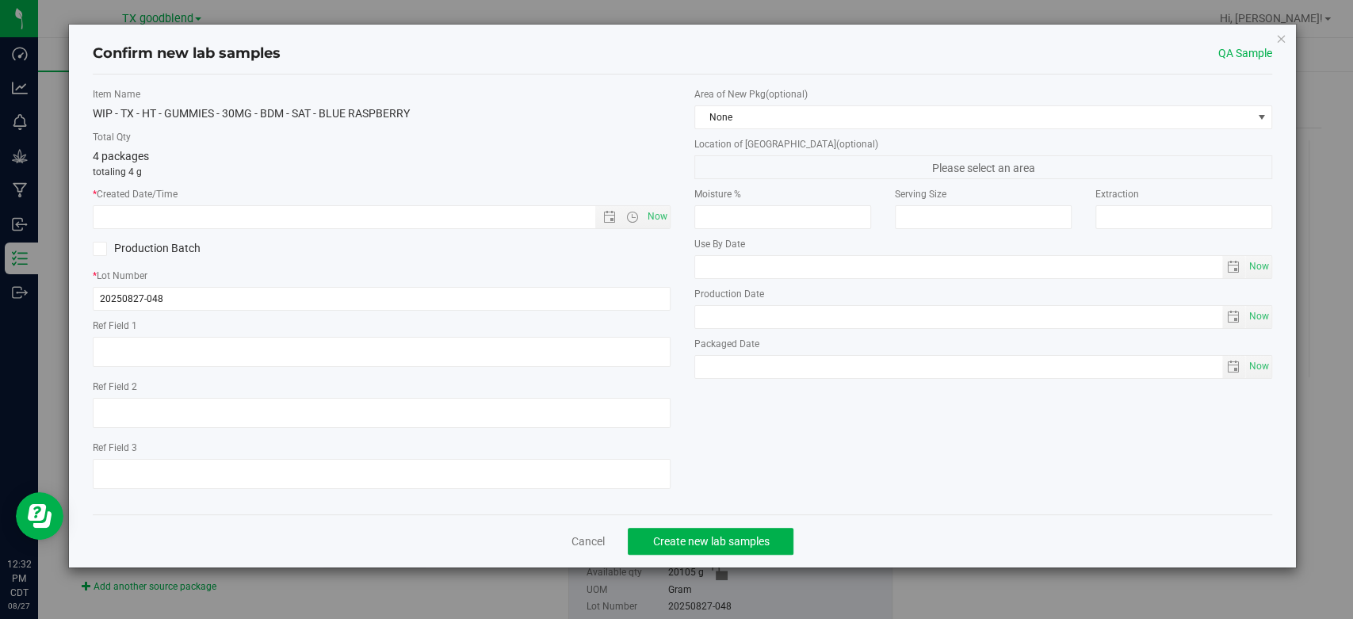
click at [671, 214] on div "Item Name WIP - [GEOGRAPHIC_DATA] - HT - GUMMIES - 30MG - BDM - SAT - BLUE RASP…" at bounding box center [382, 294] width 602 height 415
click at [657, 220] on span "Now" at bounding box center [658, 216] width 27 height 23
type input "[DATE] 12:32 PM"
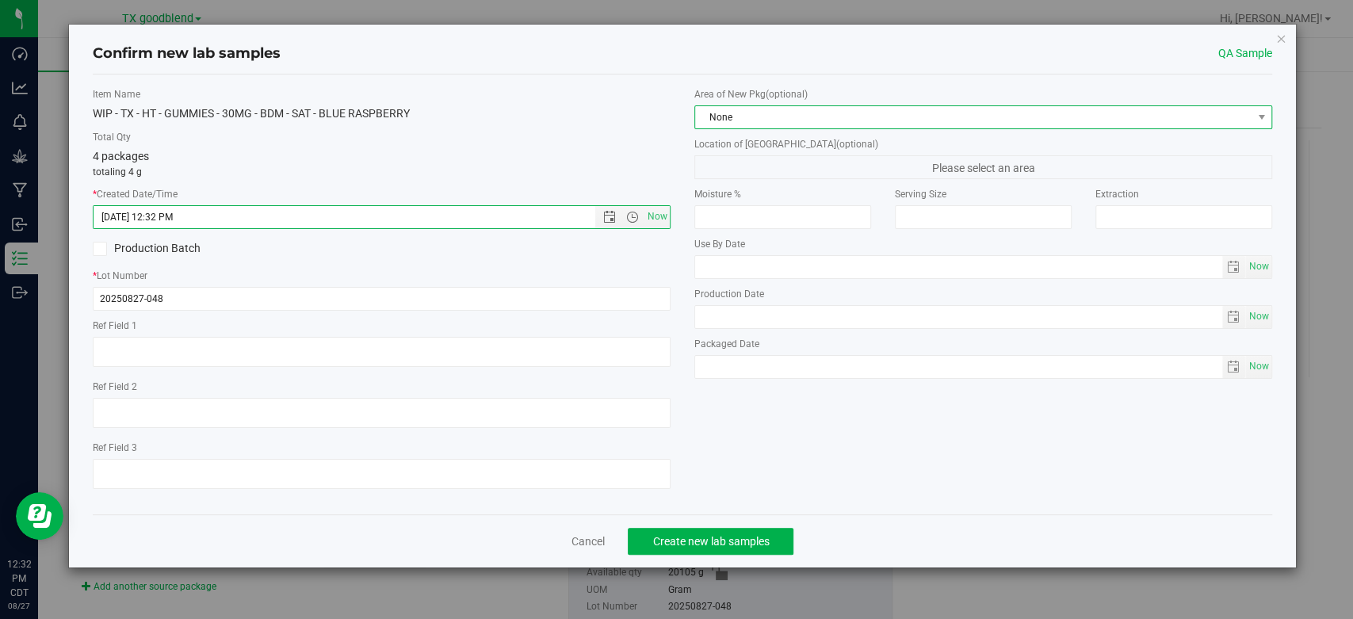
click at [799, 117] on span "None" at bounding box center [973, 117] width 557 height 22
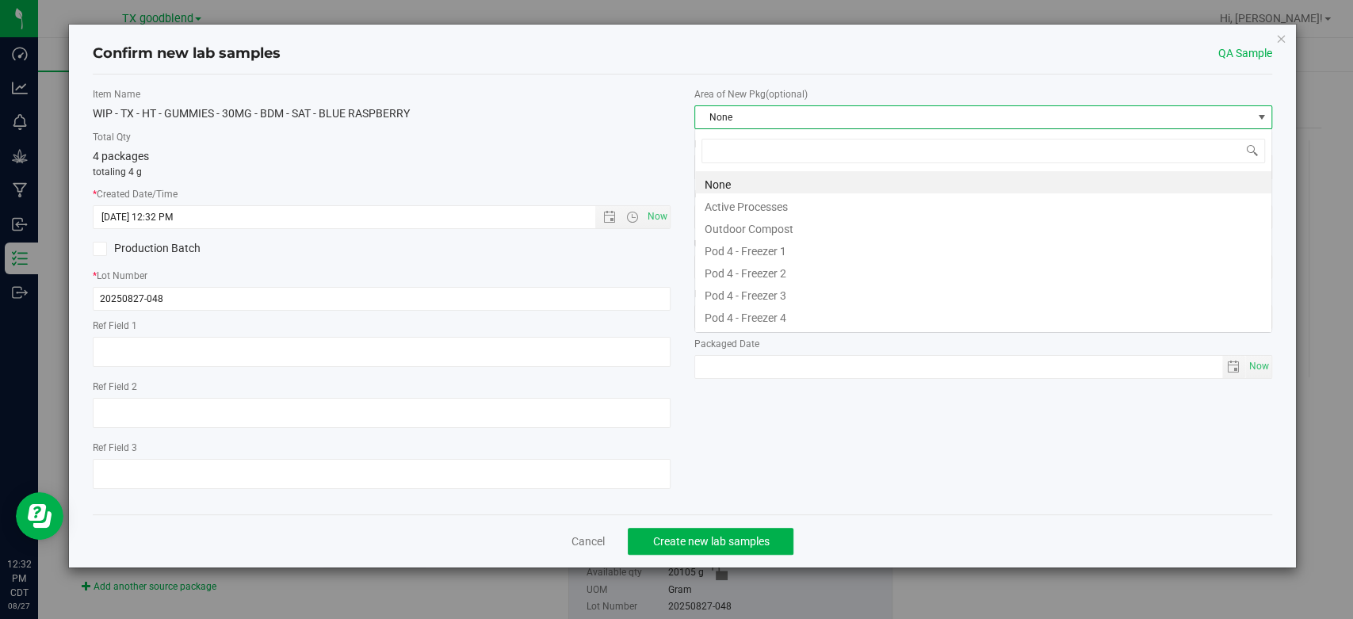
scroll to position [23, 577]
click at [791, 206] on li "Active Processes" at bounding box center [983, 204] width 576 height 22
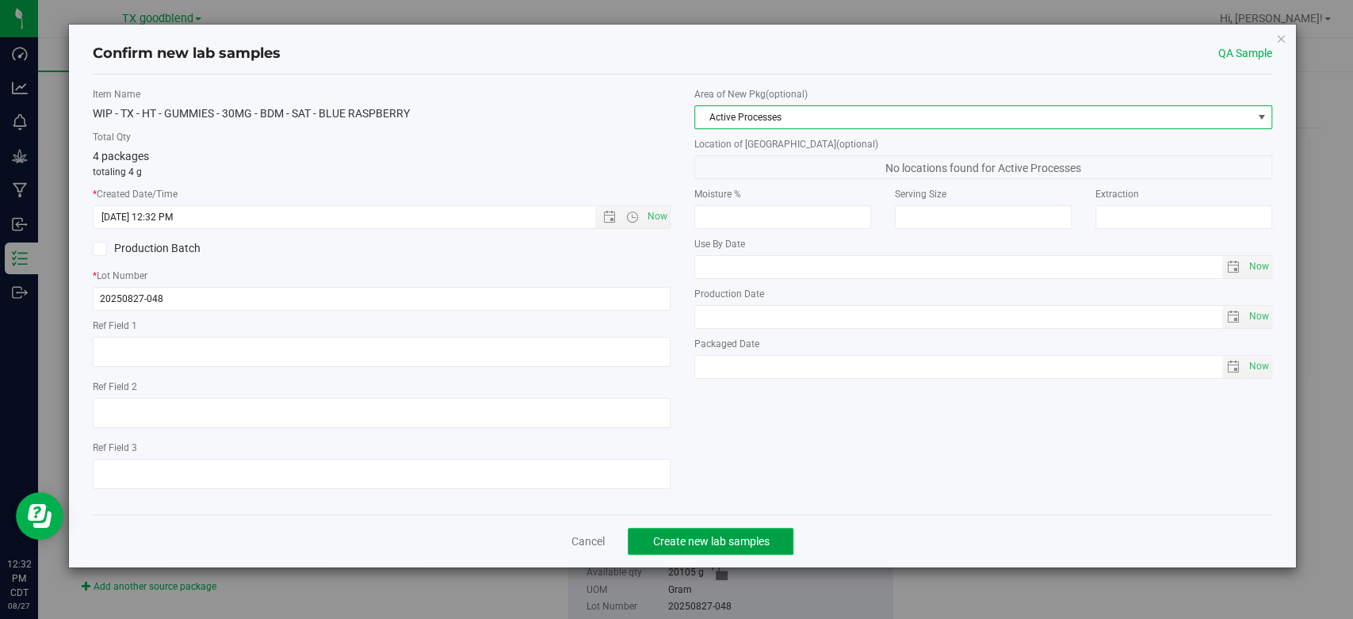
click at [725, 530] on button "Create new lab samples" at bounding box center [711, 541] width 166 height 27
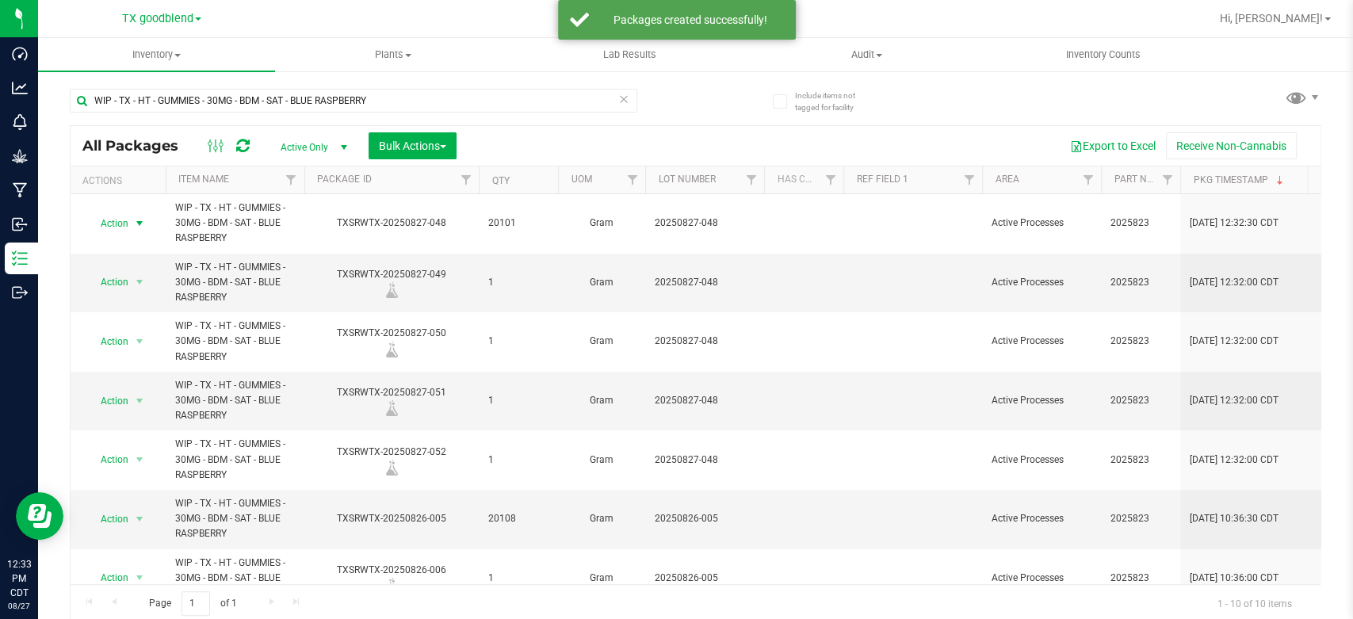
click at [116, 222] on span "Action" at bounding box center [107, 223] width 43 height 22
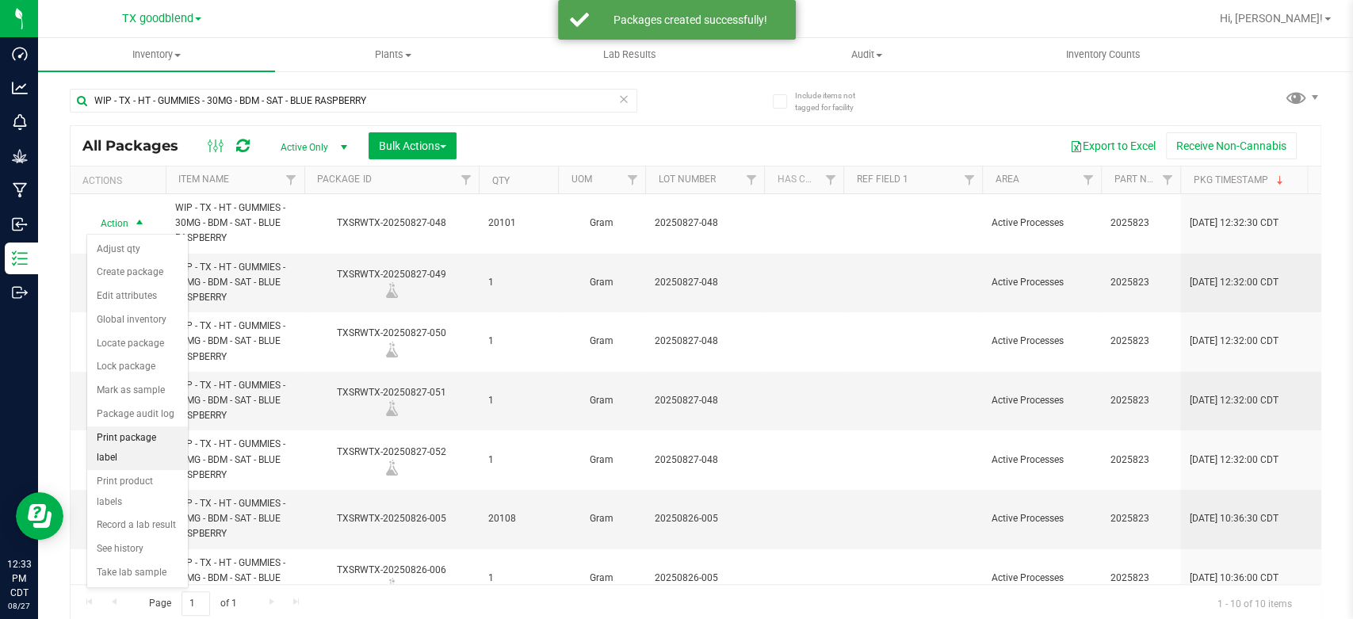
click at [152, 438] on li "Print package label" at bounding box center [137, 449] width 101 height 44
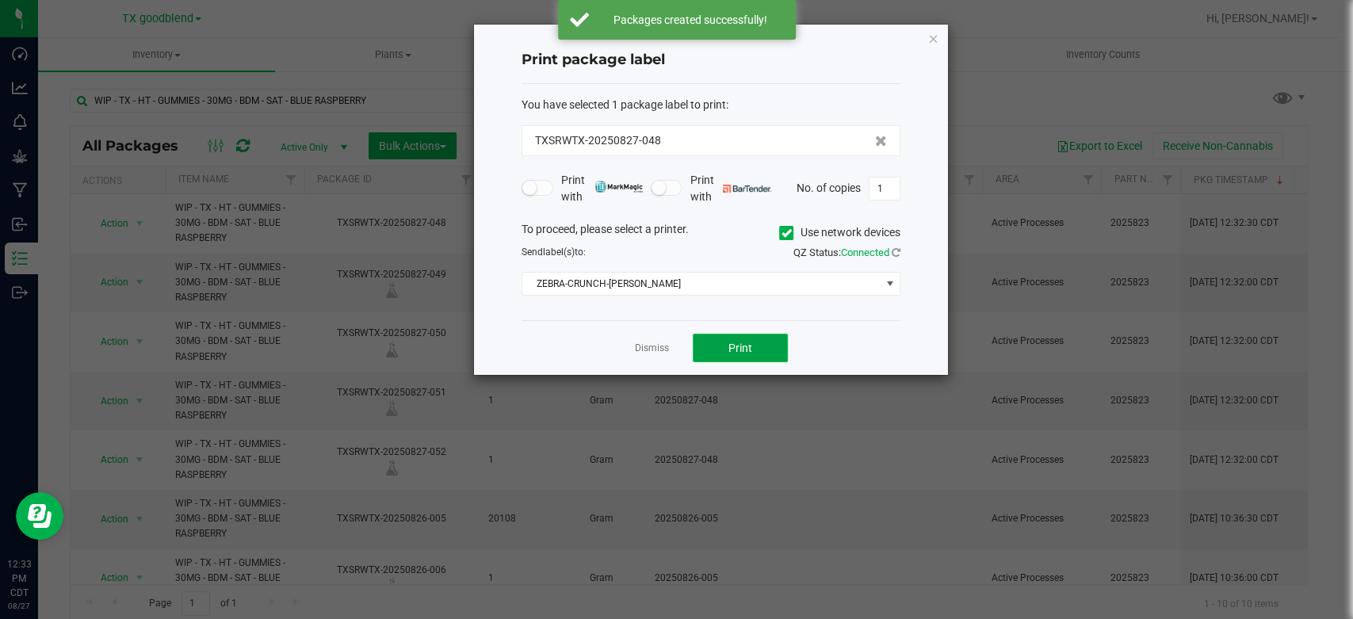
click at [733, 344] on span "Print" at bounding box center [741, 348] width 24 height 13
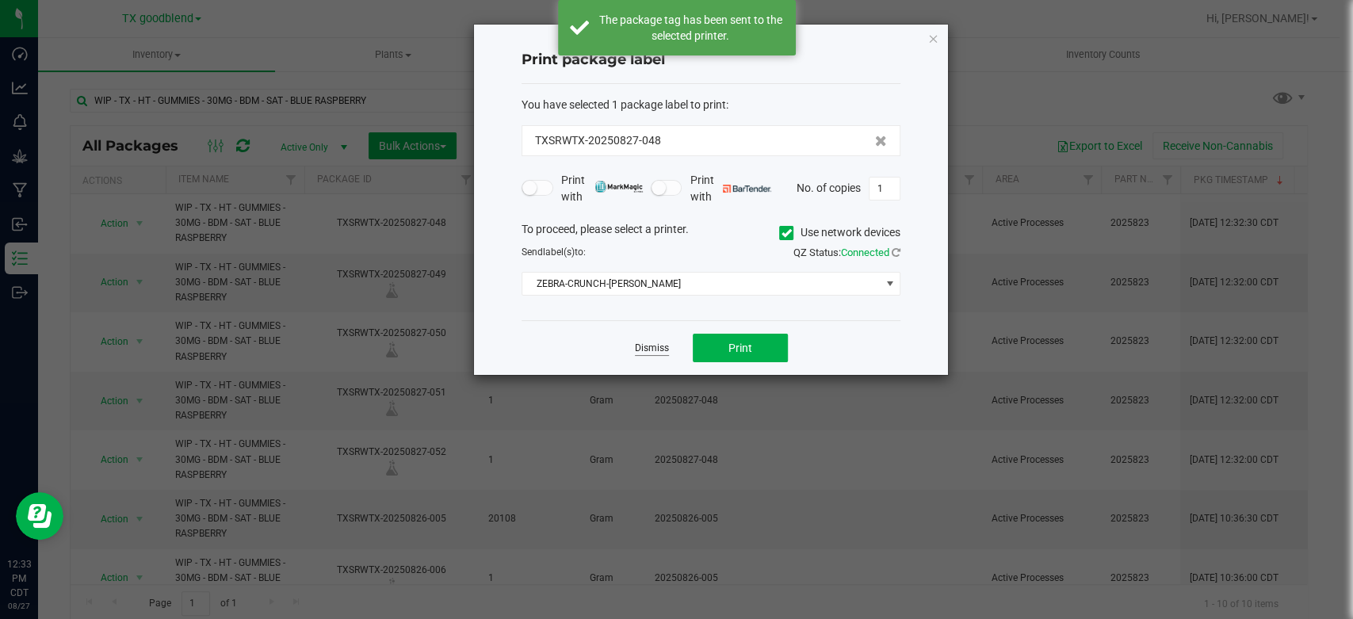
click at [661, 347] on link "Dismiss" at bounding box center [652, 348] width 34 height 13
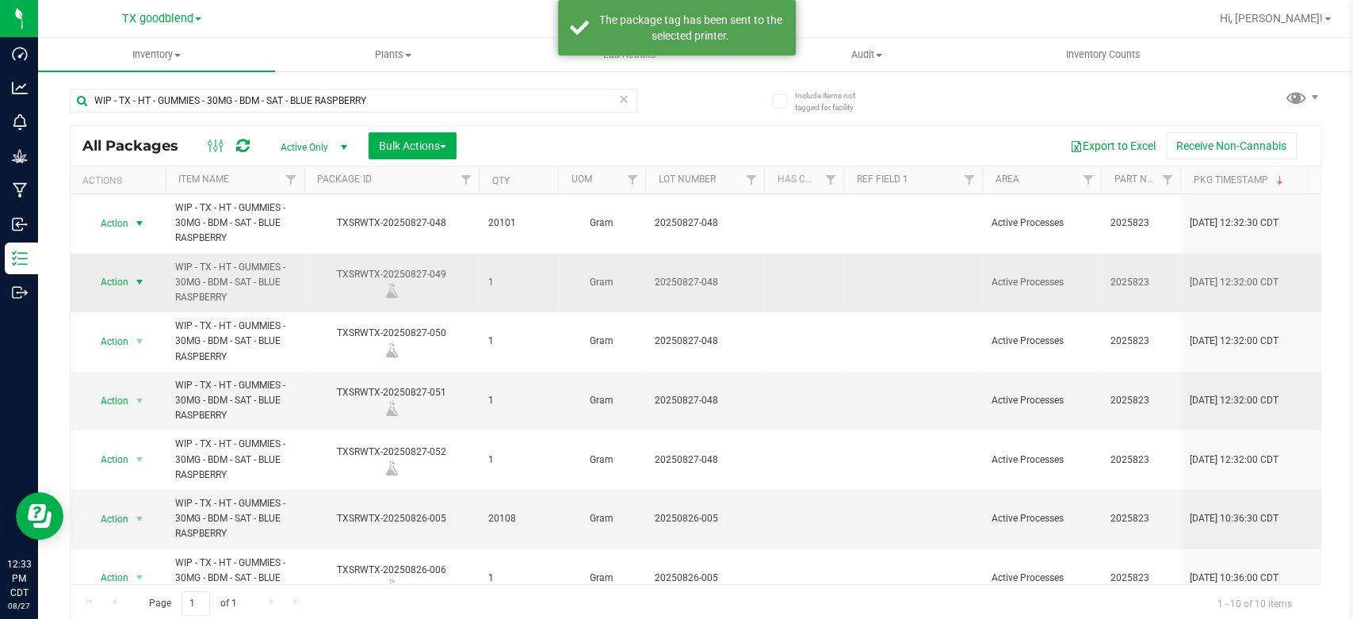
click at [121, 282] on span "Action" at bounding box center [107, 282] width 43 height 22
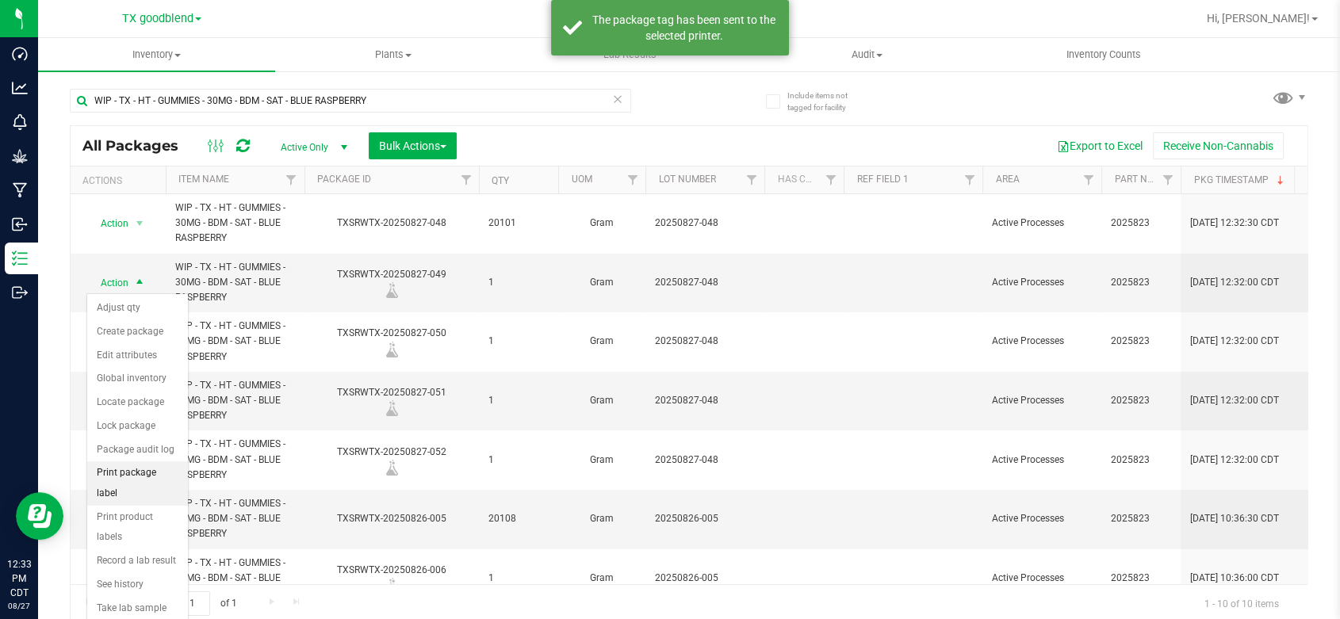
click at [154, 469] on li "Print package label" at bounding box center [137, 483] width 101 height 44
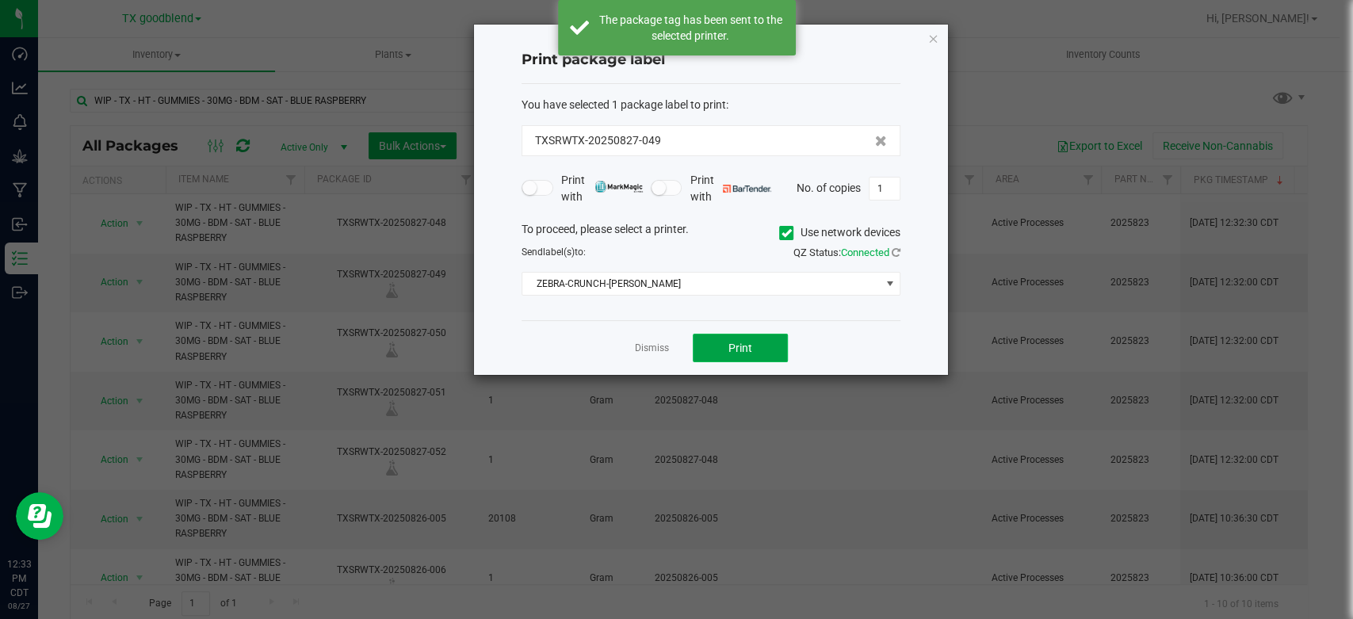
click at [744, 354] on button "Print" at bounding box center [740, 348] width 95 height 29
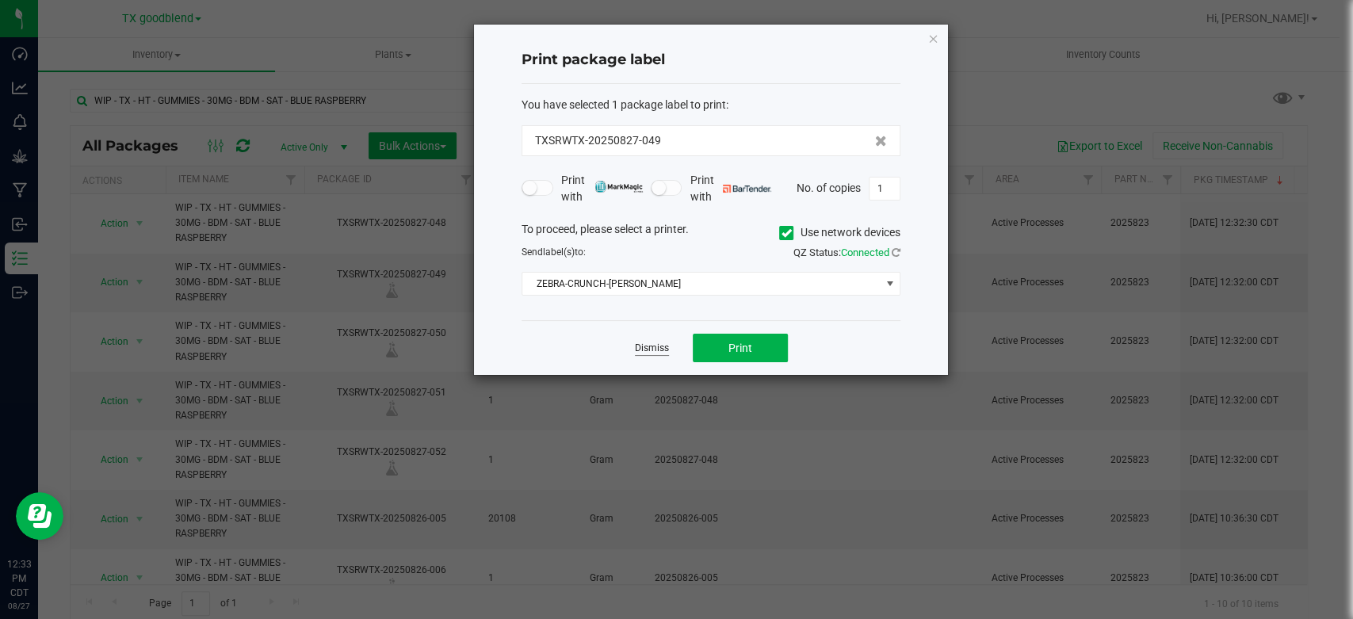
click at [652, 345] on link "Dismiss" at bounding box center [652, 348] width 34 height 13
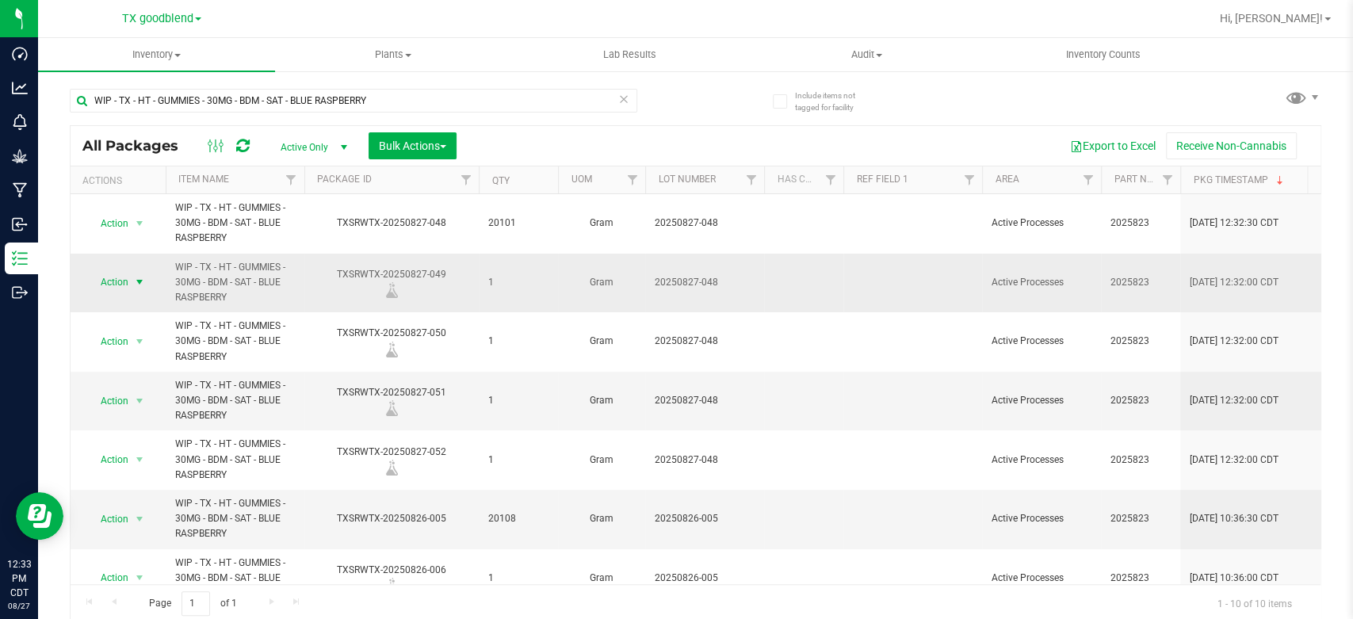
click at [101, 278] on span "Action" at bounding box center [107, 282] width 43 height 22
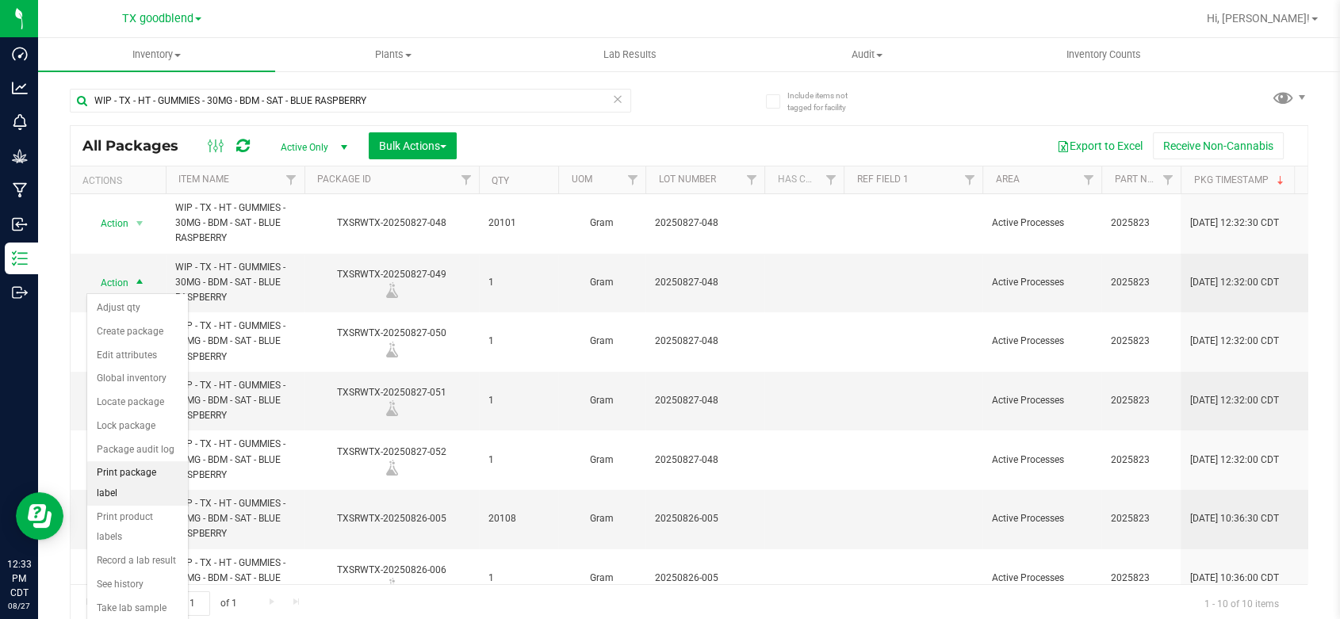
click at [153, 481] on li "Print package label" at bounding box center [137, 483] width 101 height 44
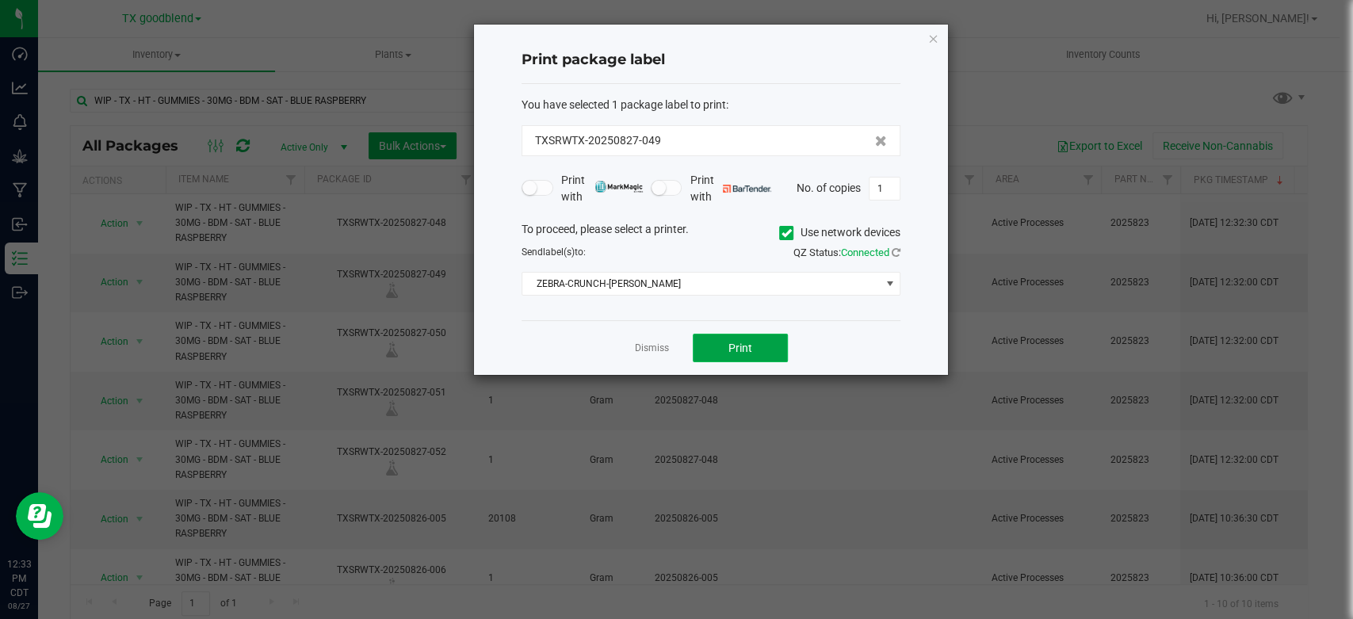
click at [726, 345] on button "Print" at bounding box center [740, 348] width 95 height 29
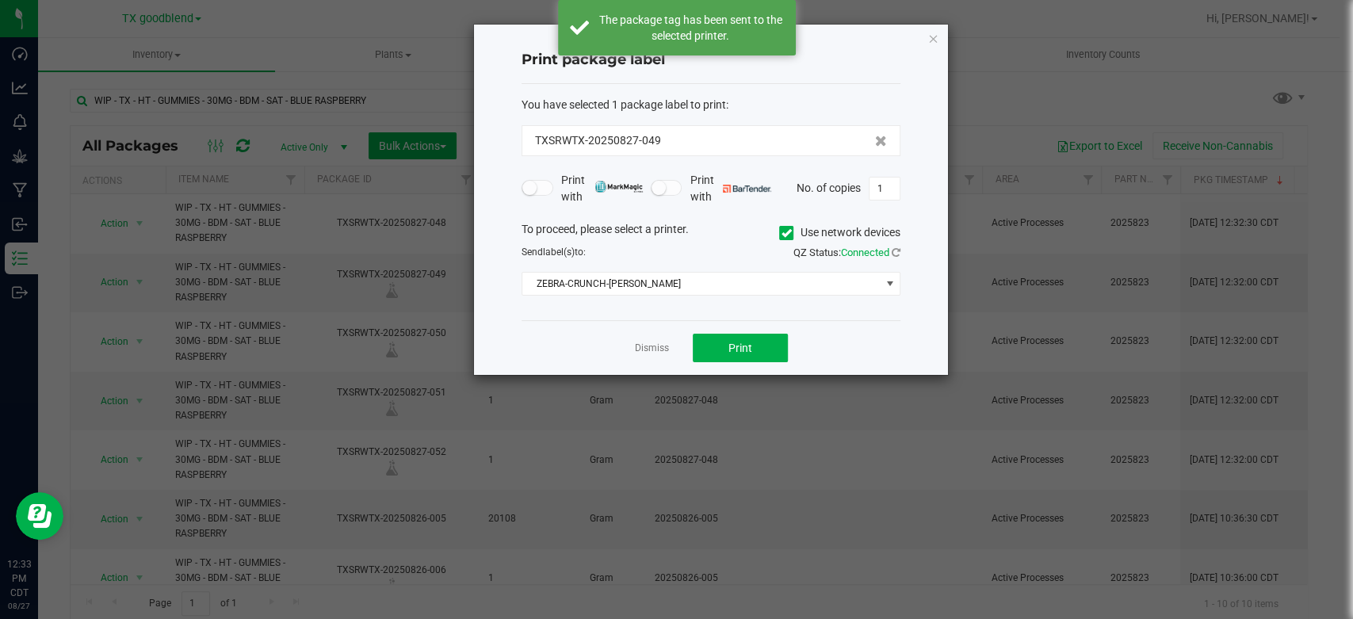
click at [652, 349] on link "Dismiss" at bounding box center [652, 348] width 34 height 13
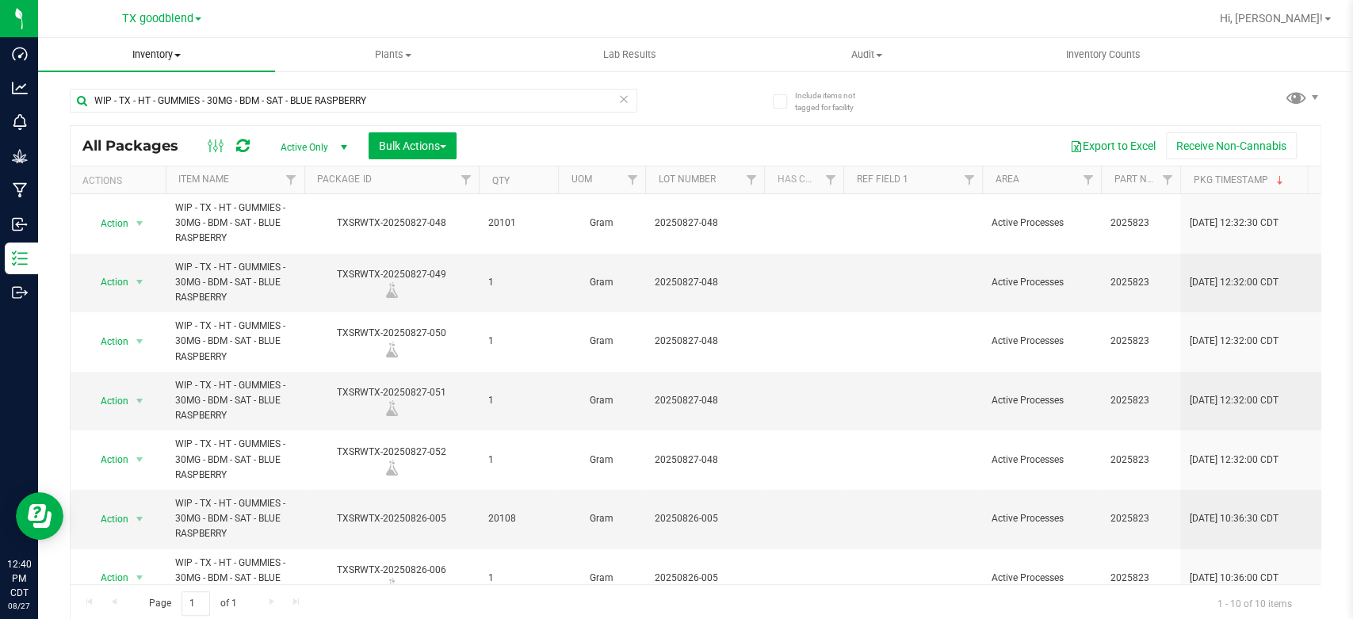
click at [151, 52] on span "Inventory" at bounding box center [156, 55] width 237 height 14
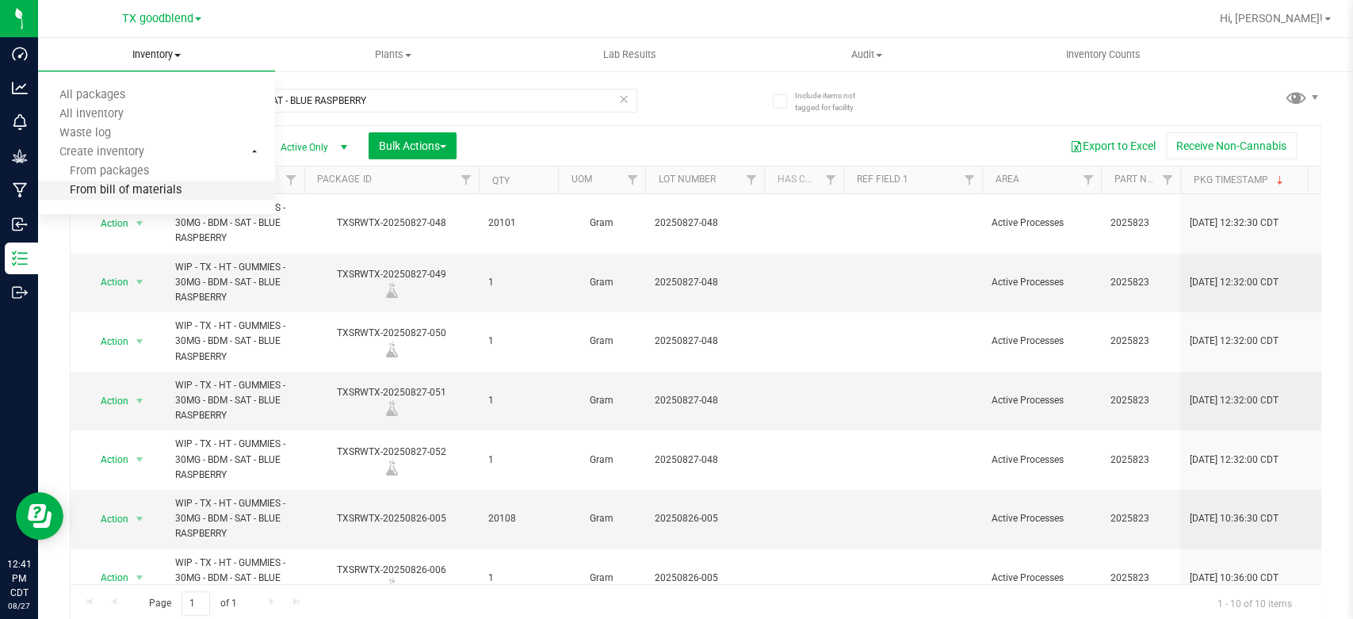
click at [112, 188] on span "From bill of materials" at bounding box center [109, 190] width 143 height 13
